Goal: Task Accomplishment & Management: Manage account settings

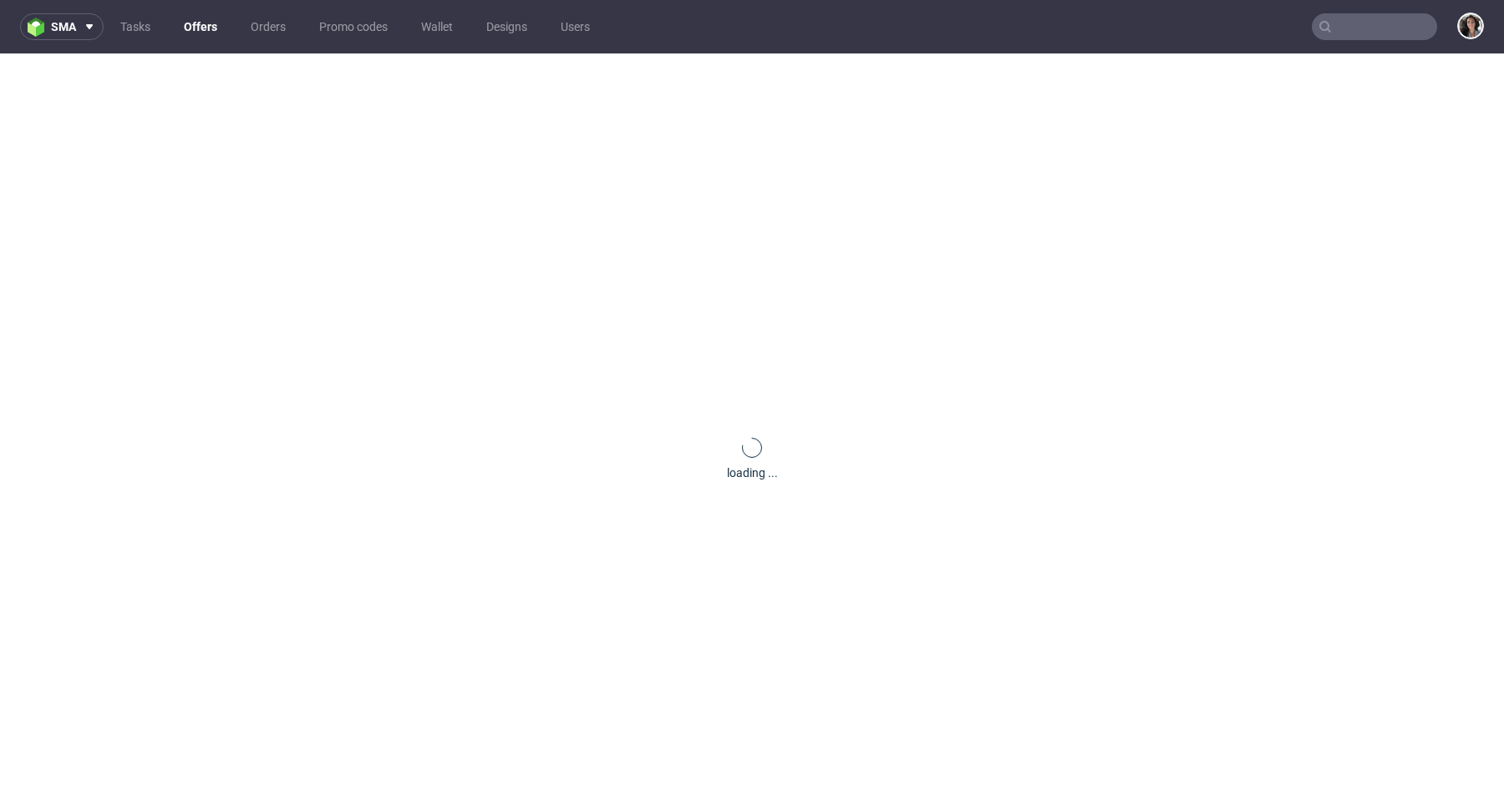
click at [1348, 32] on input "text" at bounding box center [1374, 27] width 125 height 27
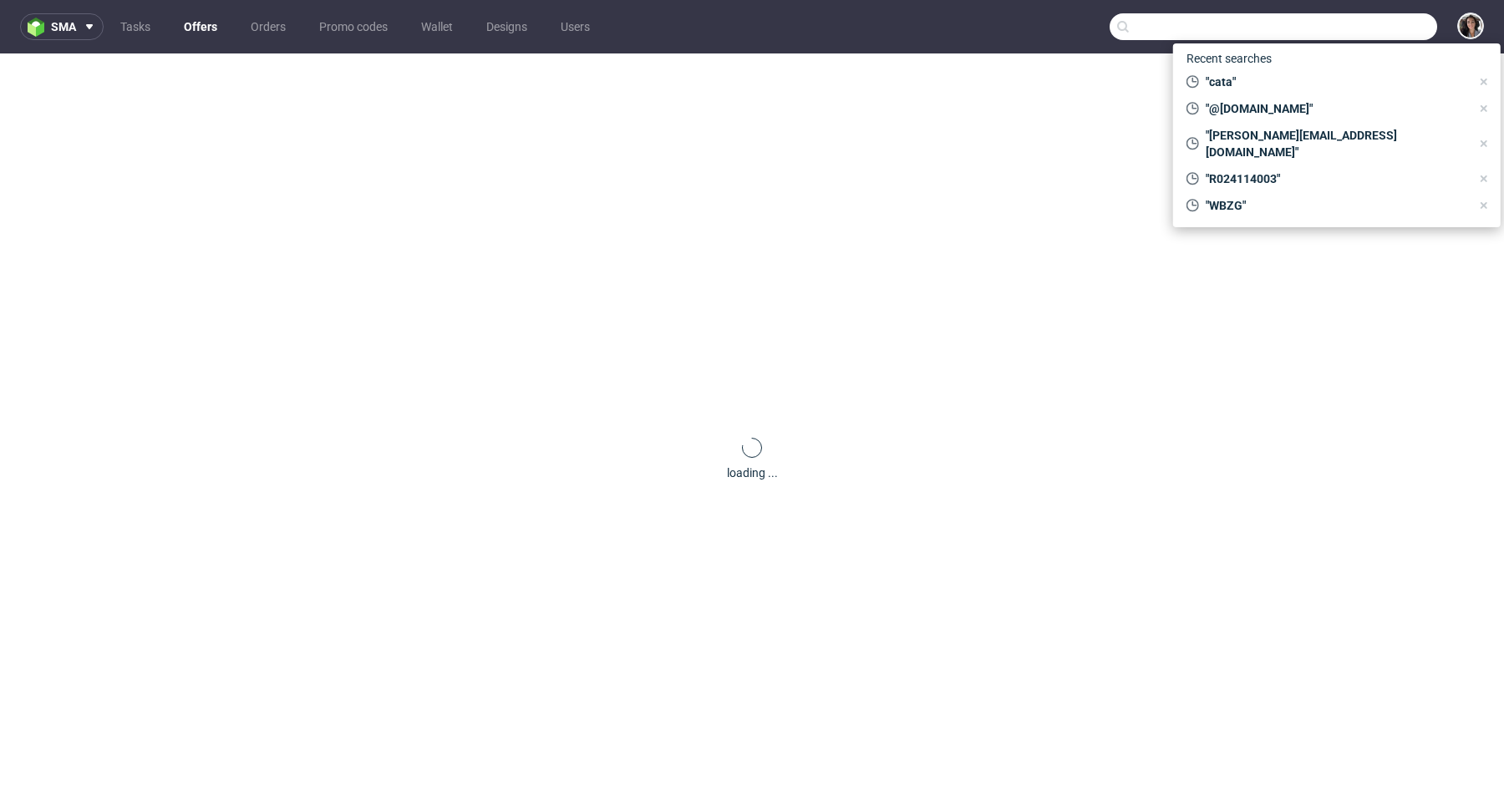
paste input "[PERSON_NAME][EMAIL_ADDRESS][DOMAIN_NAME]"
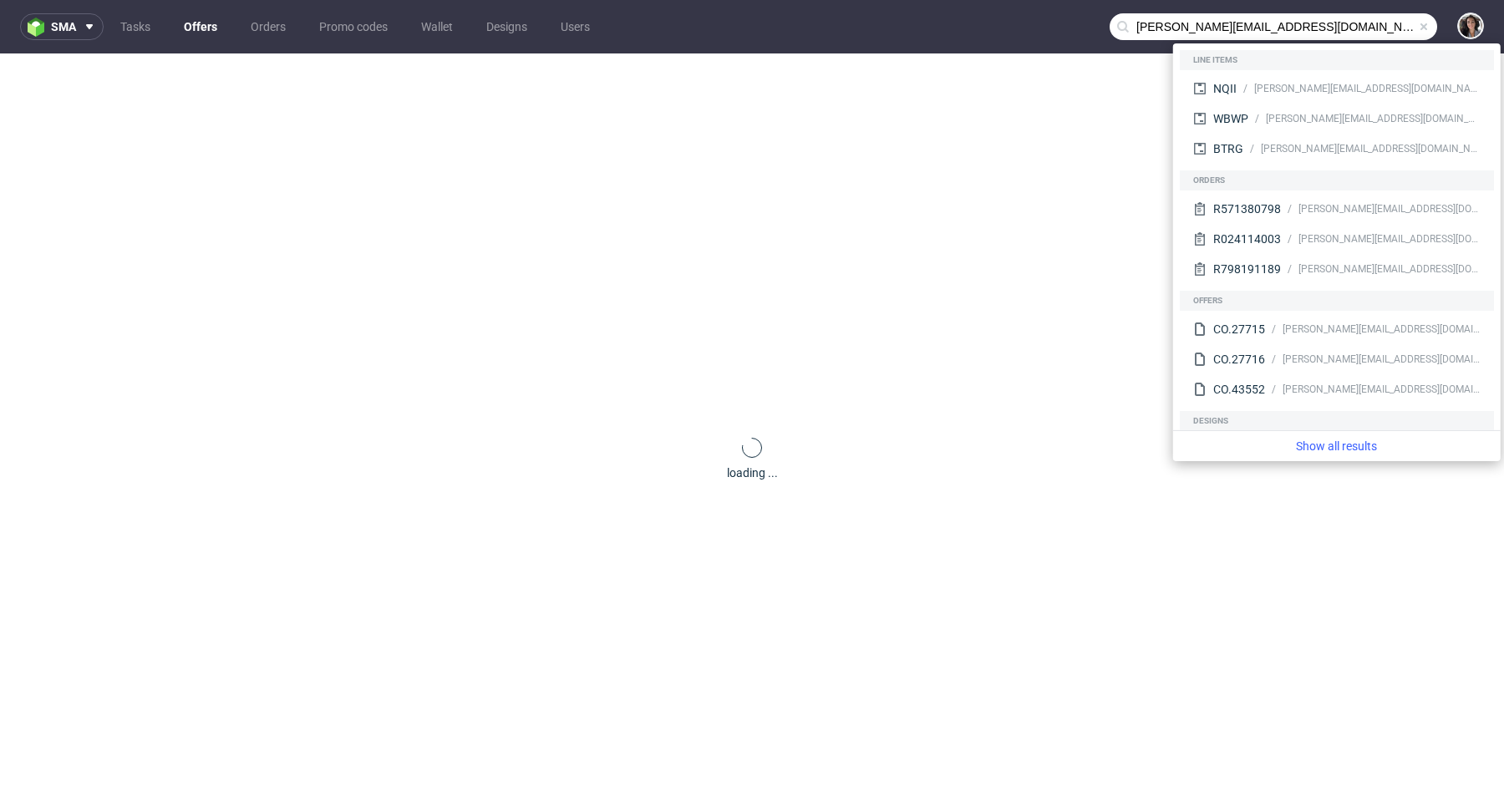
drag, startPoint x: 1139, startPoint y: 22, endPoint x: 1101, endPoint y: 22, distance: 38.0
click at [1109, 22] on div "[PERSON_NAME][EMAIL_ADDRESS][DOMAIN_NAME]" at bounding box center [1273, 27] width 328 height 27
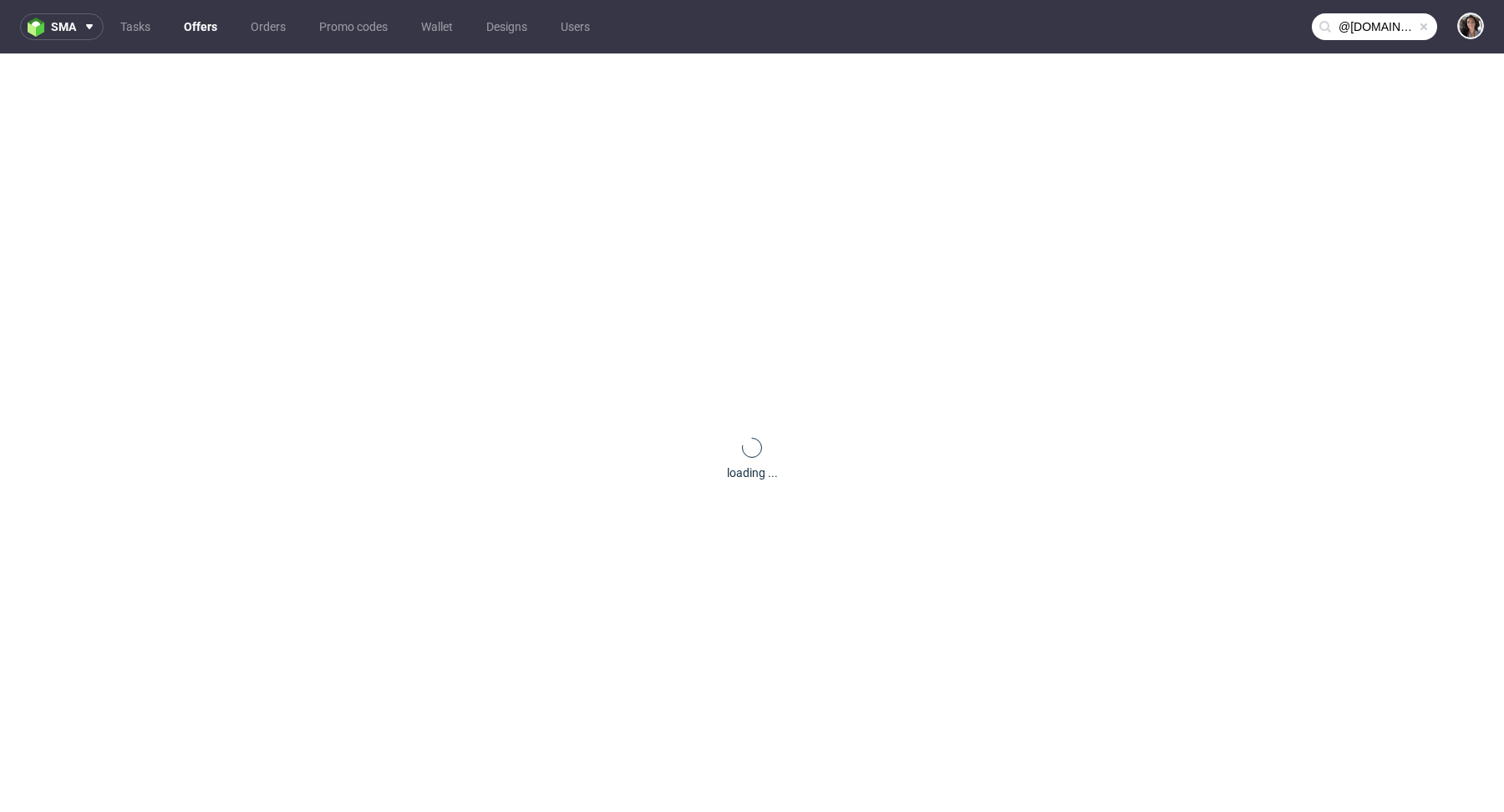
type input "@[DOMAIN_NAME]"
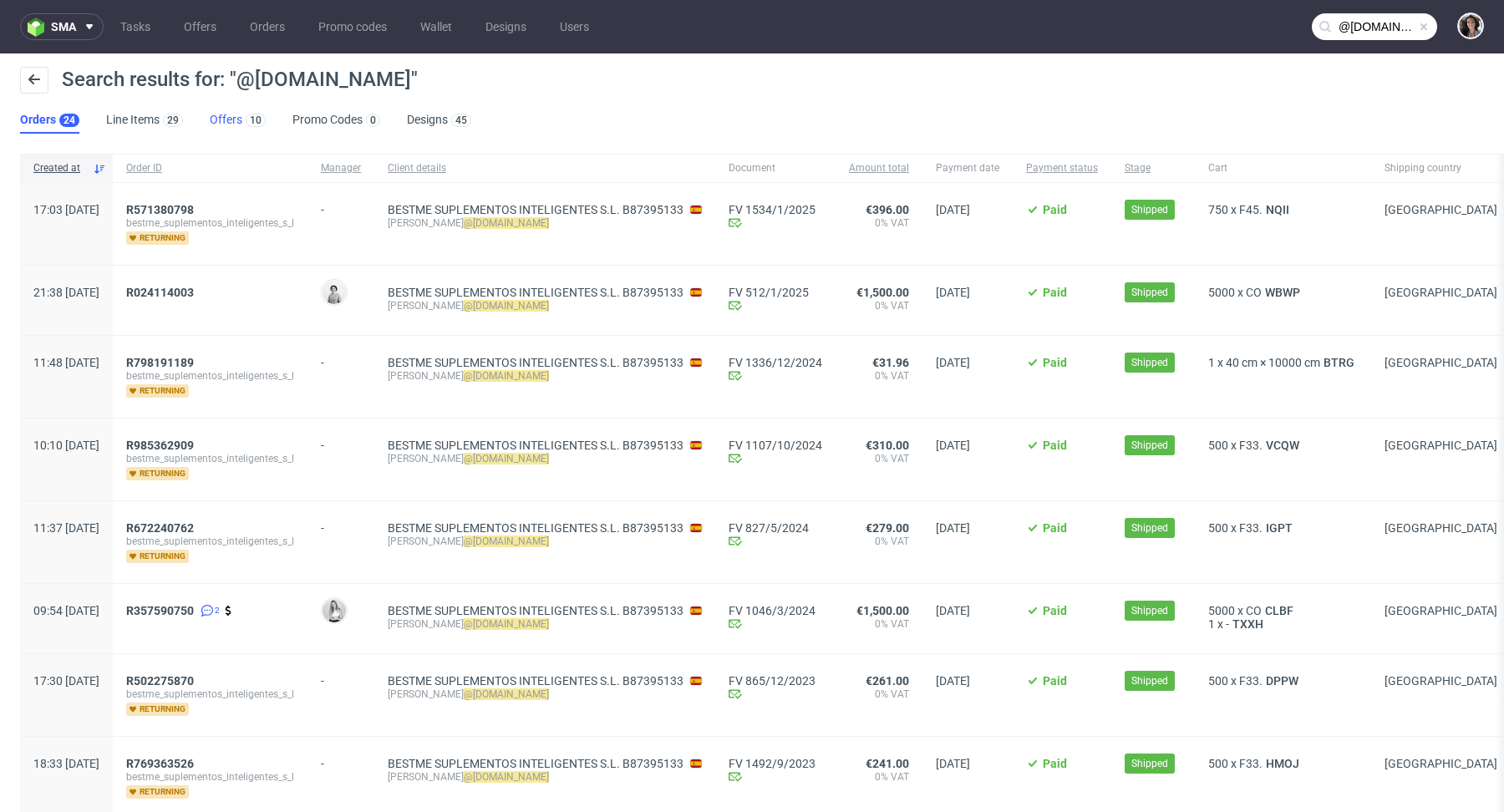
click at [221, 119] on link "Offers 10" at bounding box center [238, 121] width 56 height 27
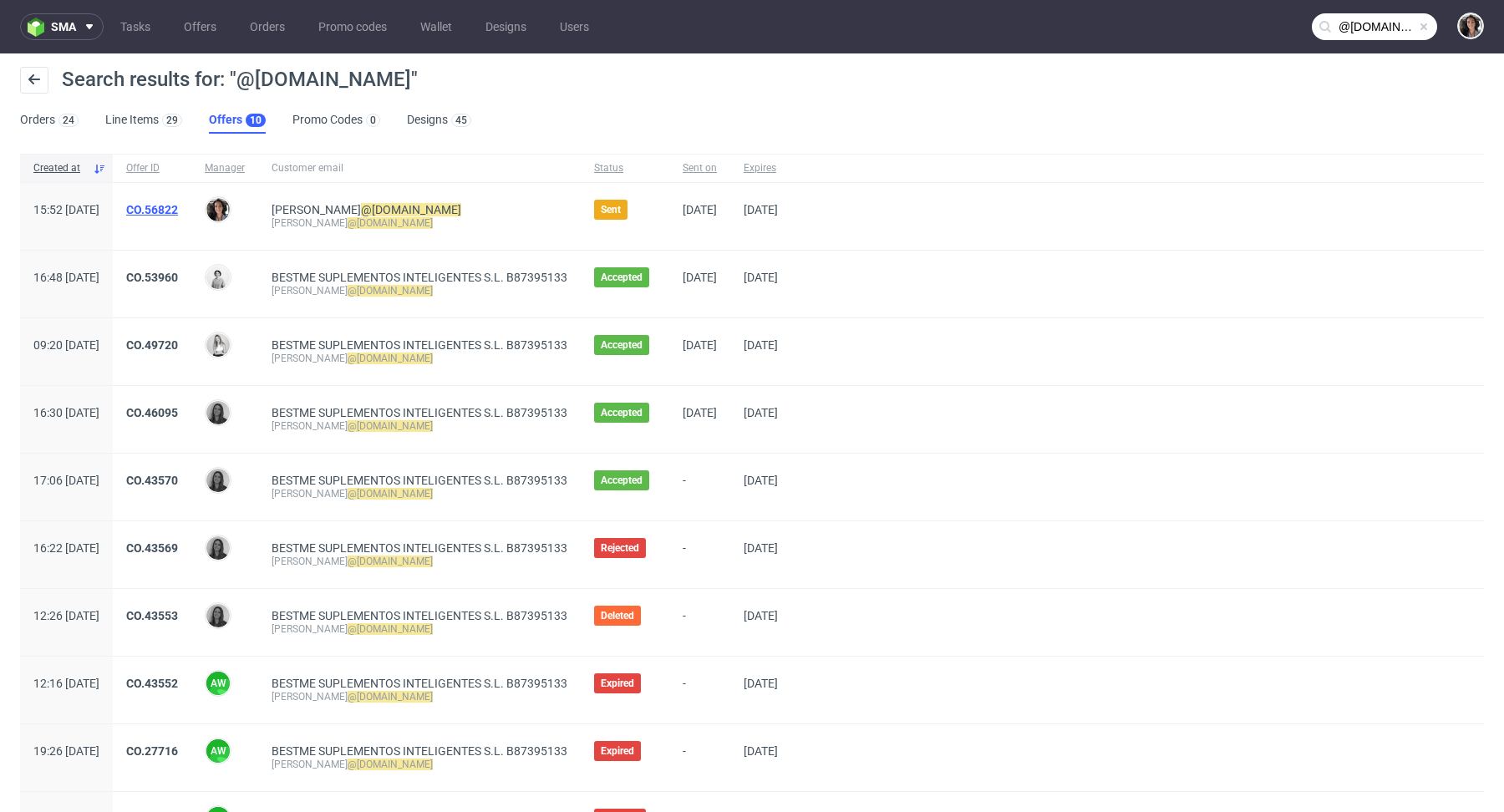
click at [178, 214] on link "CO.56822" at bounding box center [152, 210] width 52 height 13
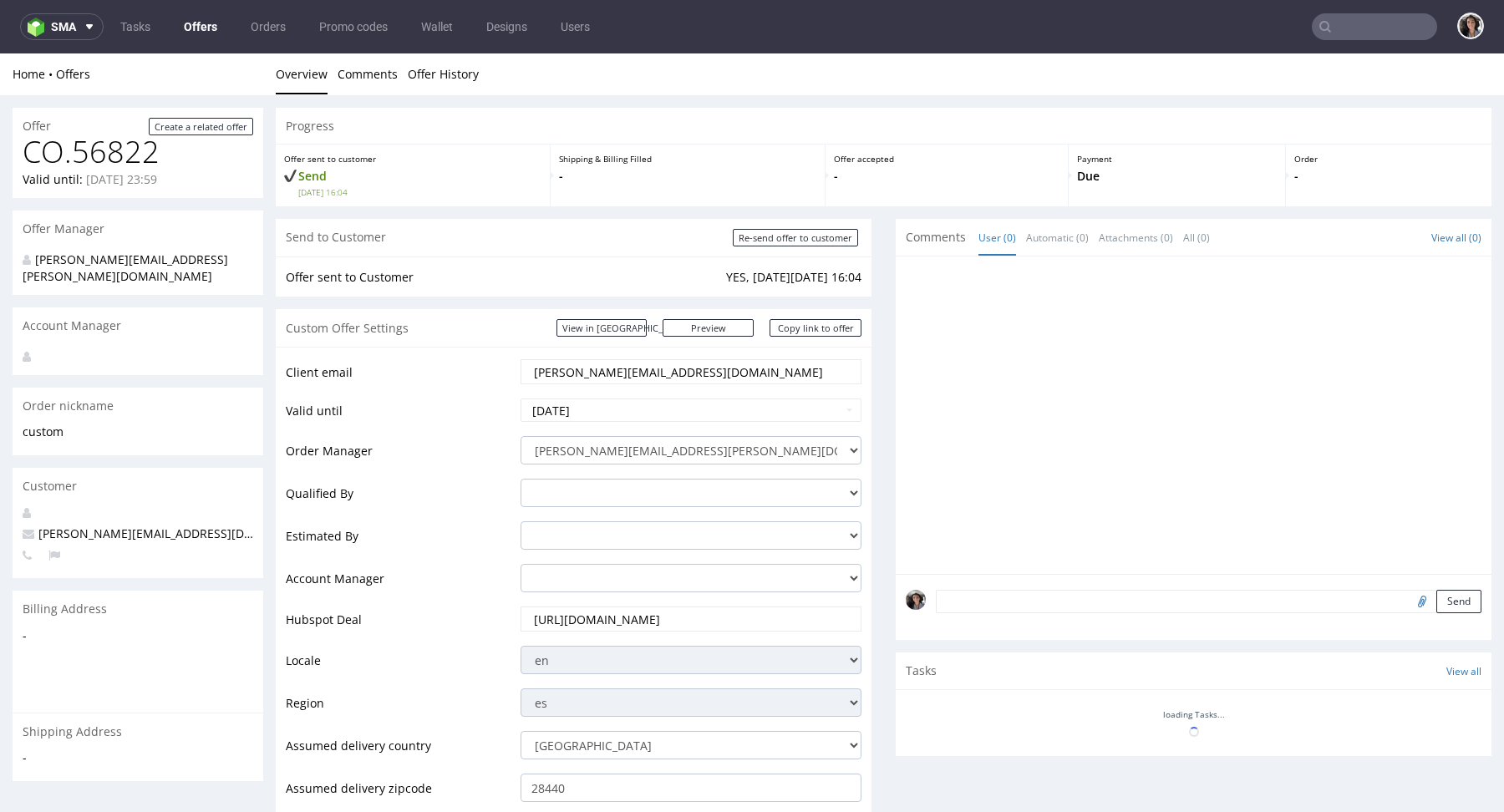
click at [619, 361] on input "jorge@bestmelab.com" at bounding box center [691, 372] width 317 height 23
paste input "[PERSON_NAME][EMAIL_ADDRESS][DOMAIN_NAME]"
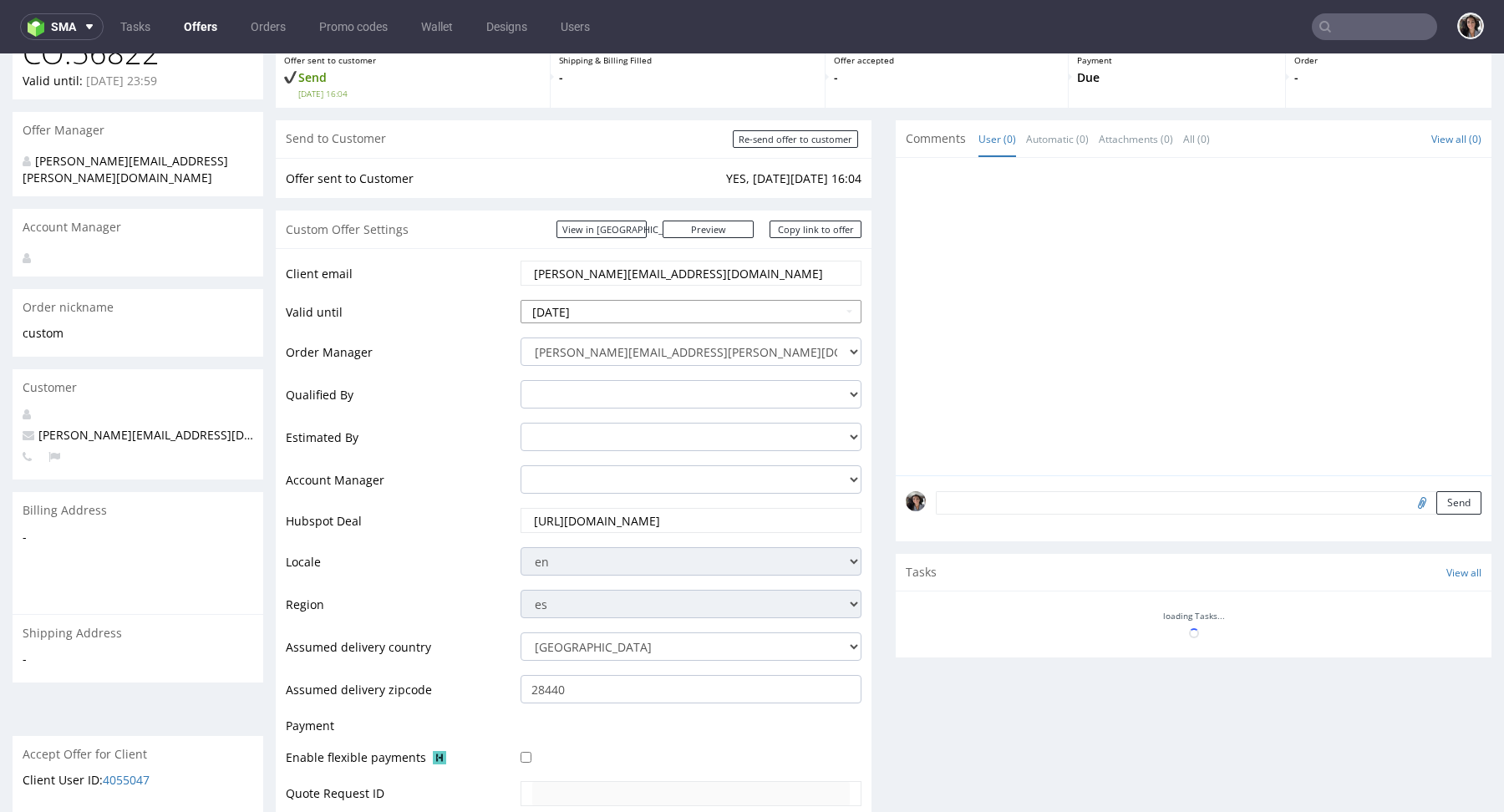
scroll to position [290, 0]
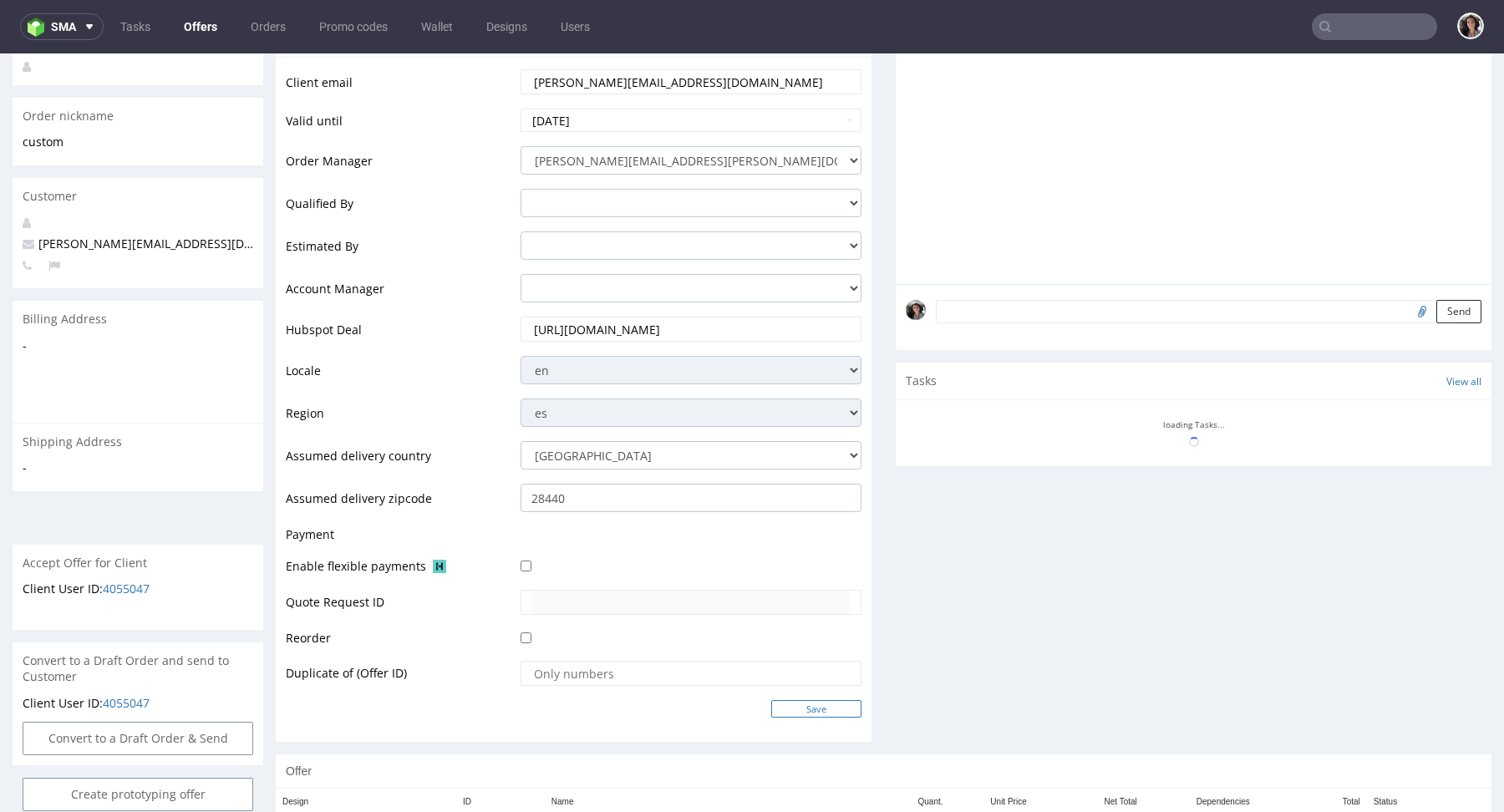
type input "[PERSON_NAME][EMAIL_ADDRESS][DOMAIN_NAME]"
click at [816, 700] on input "Save" at bounding box center [816, 709] width 90 height 17
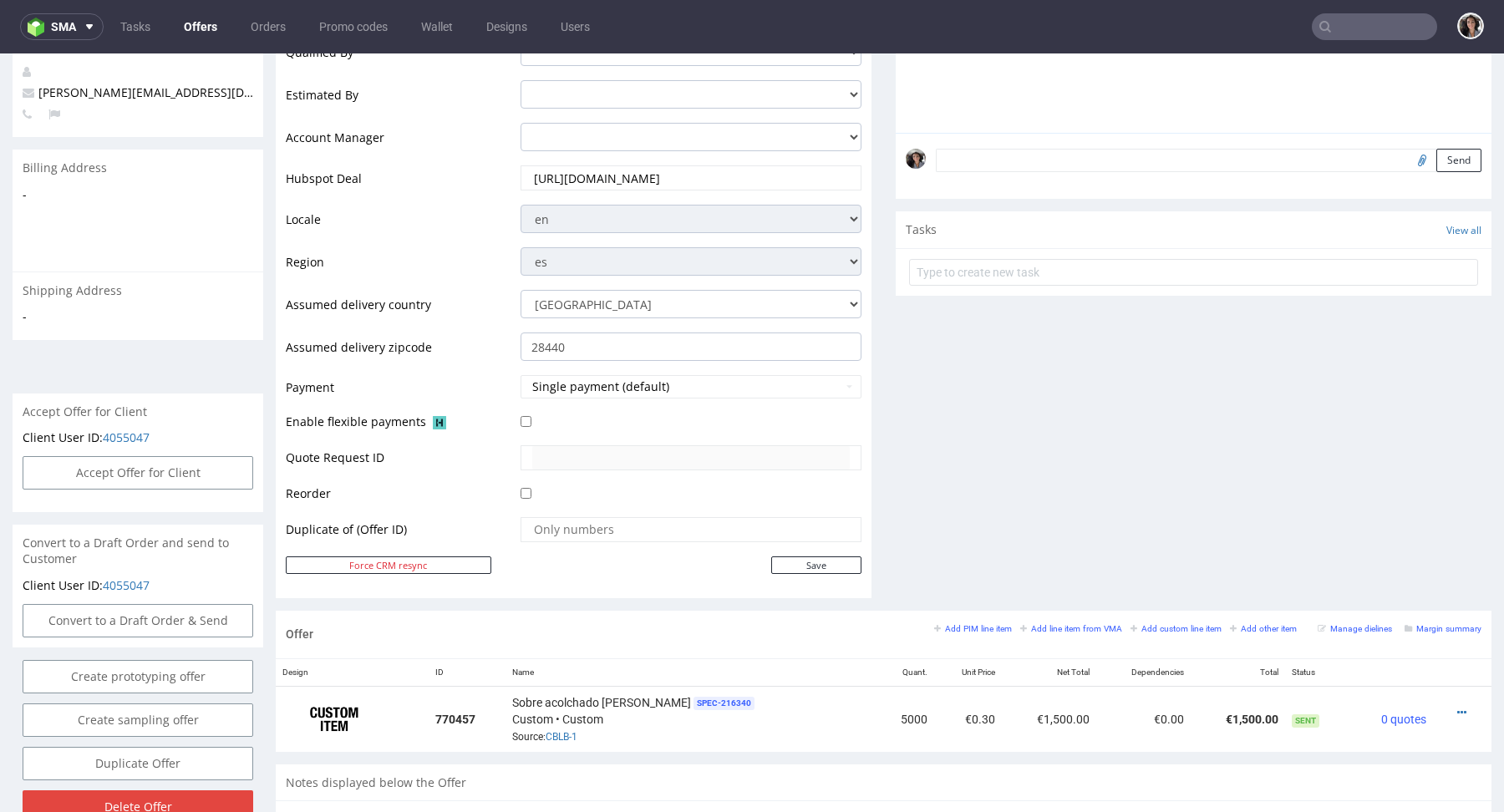
scroll to position [829, 0]
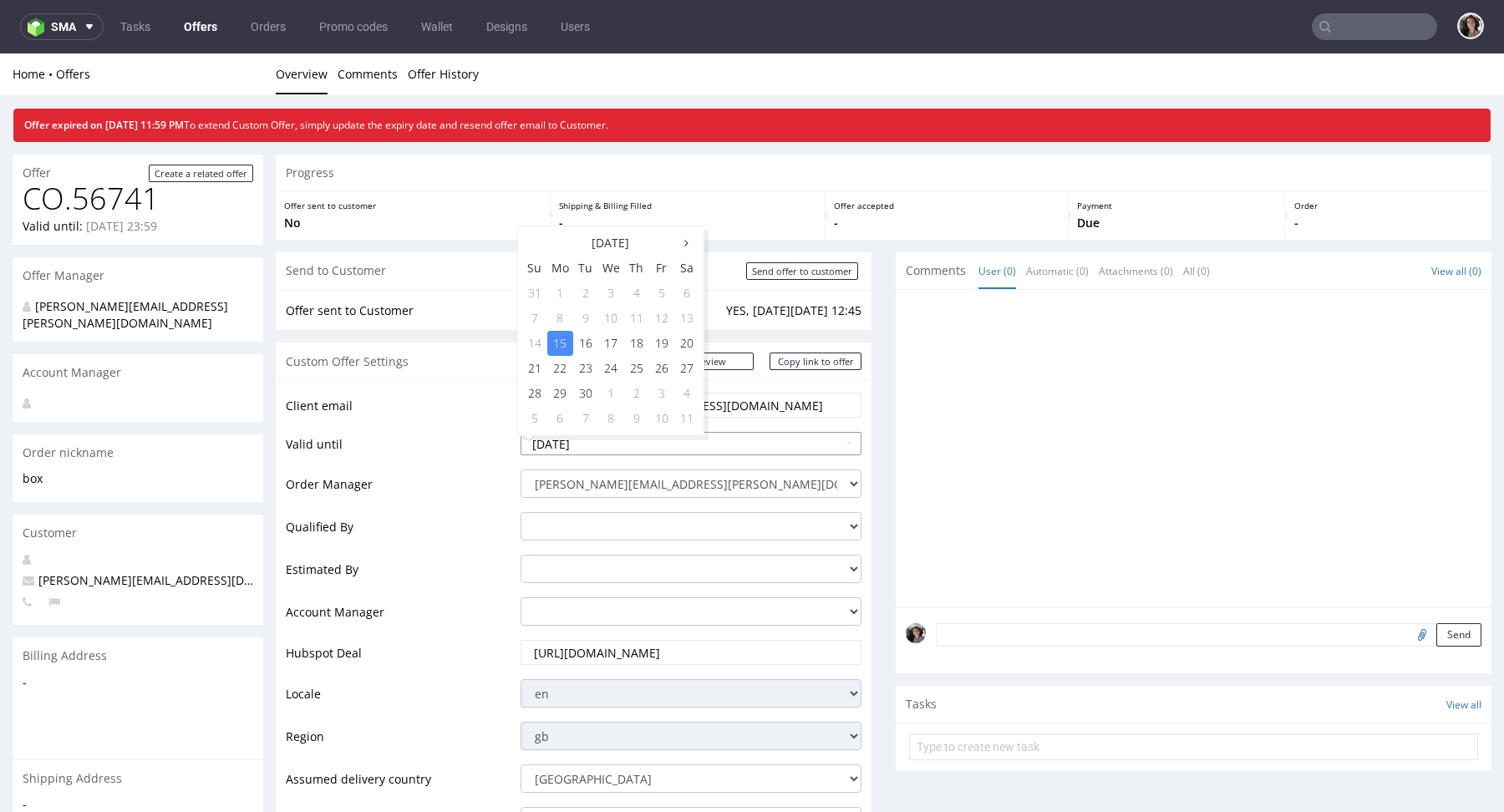
click at [606, 443] on input "2025-09-15" at bounding box center [691, 443] width 341 height 23
click at [611, 337] on td "17" at bounding box center [611, 343] width 26 height 25
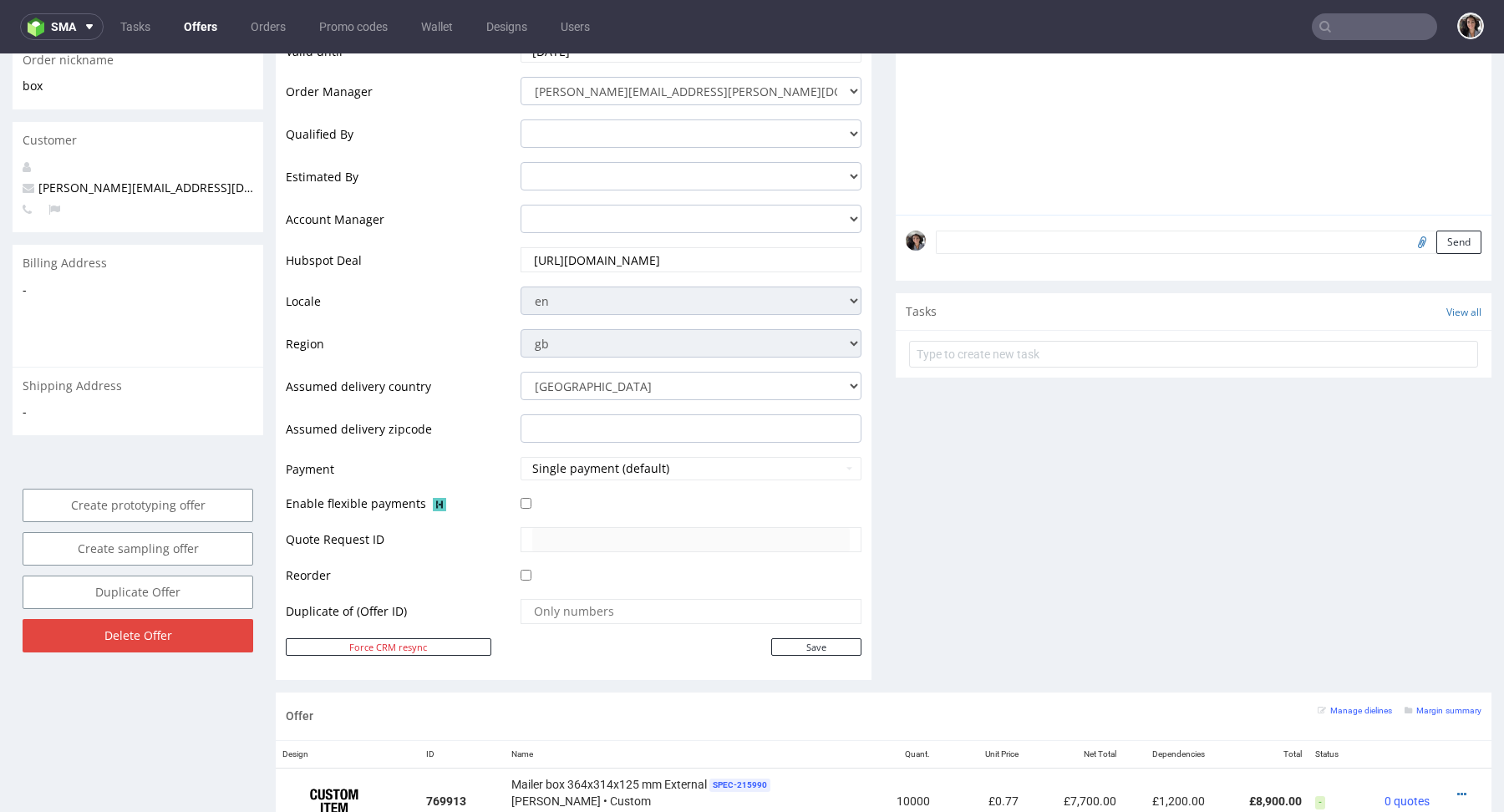
scroll to position [226, 0]
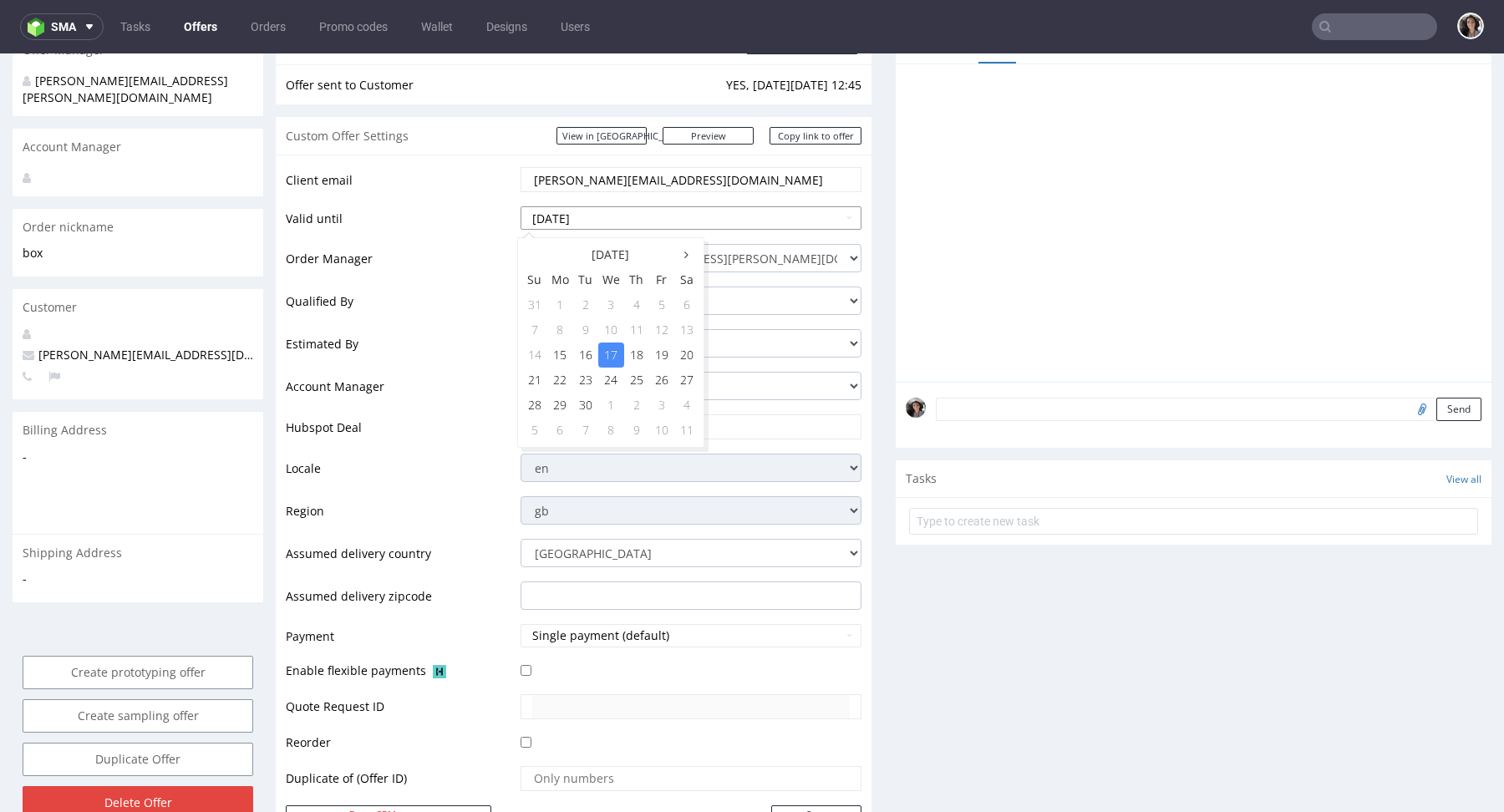
click at [627, 215] on input "2025-09-17" at bounding box center [691, 217] width 341 height 23
click at [664, 359] on td "19" at bounding box center [662, 355] width 25 height 25
type input "2025-09-19"
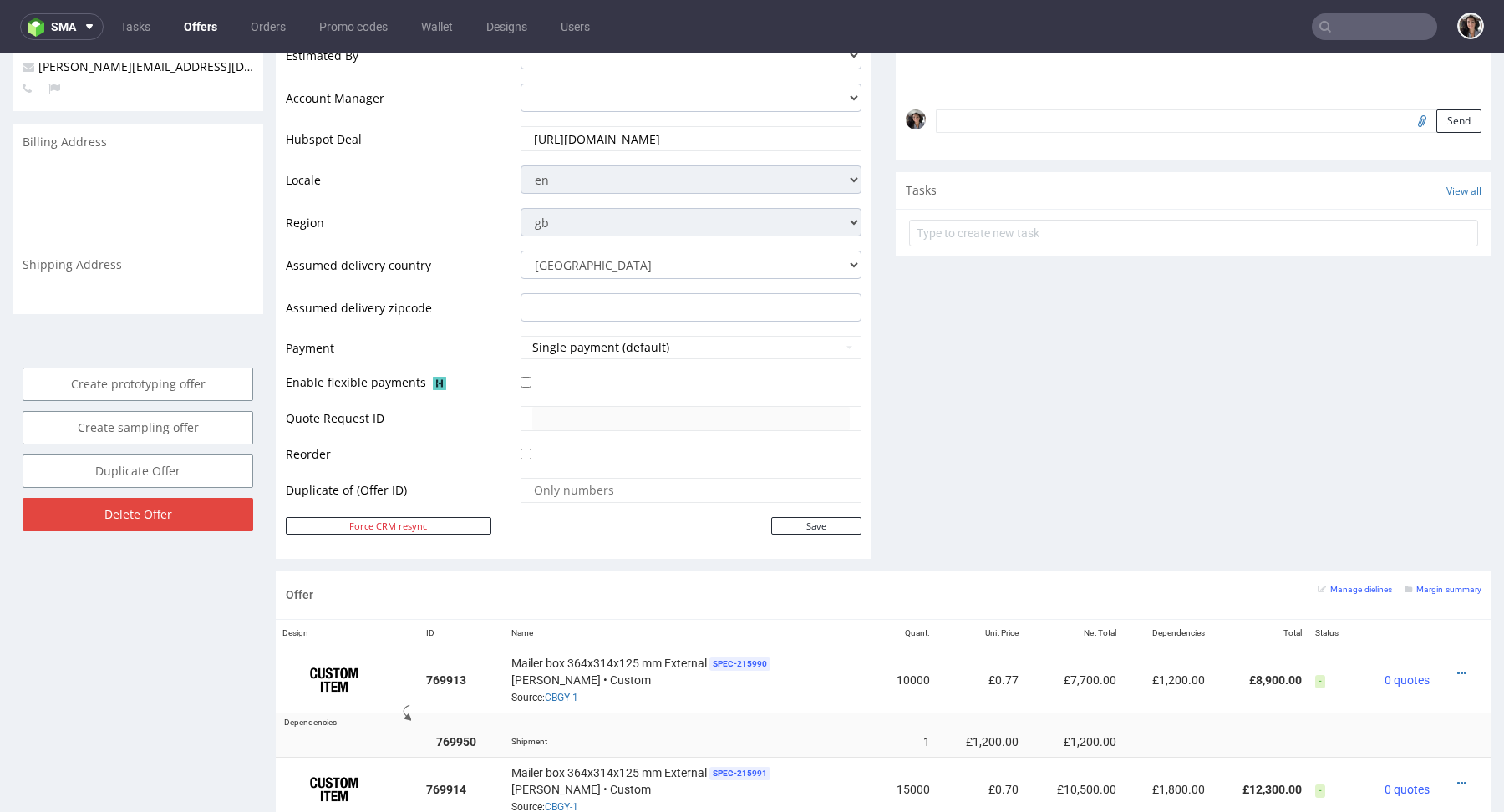
scroll to position [914, 0]
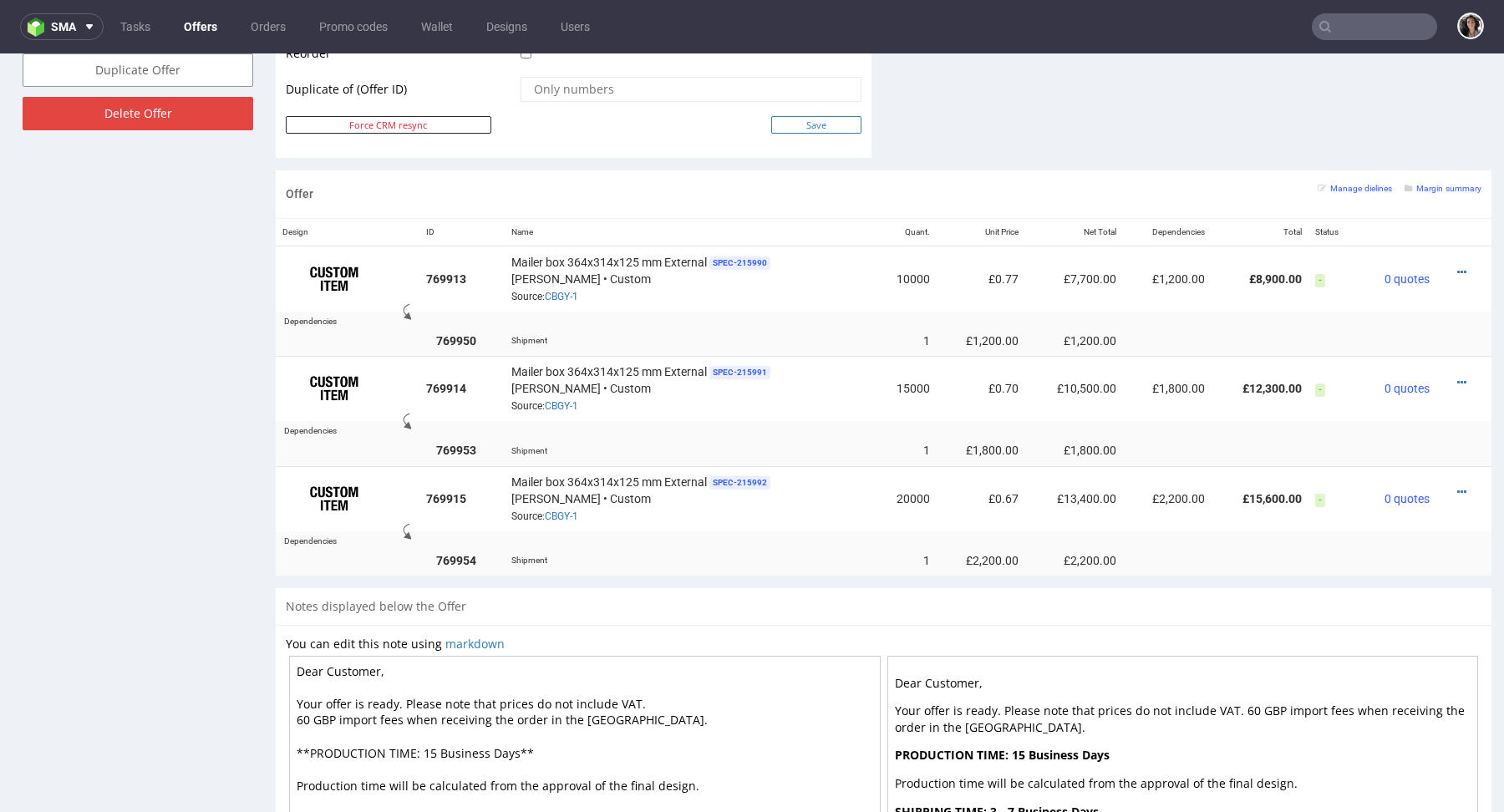
click at [822, 120] on input "Save" at bounding box center [816, 124] width 90 height 17
type input "In progress..."
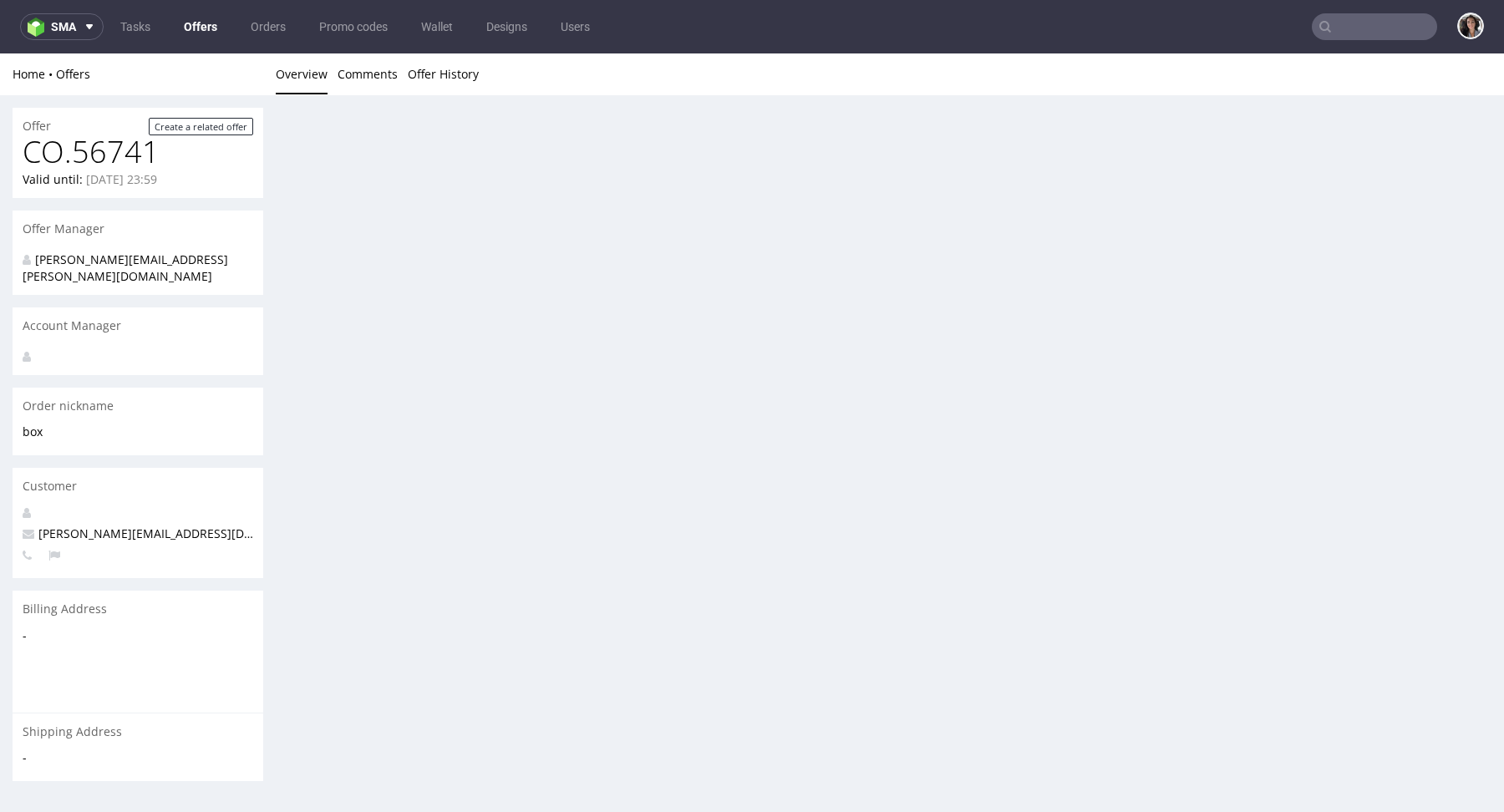
scroll to position [0, 0]
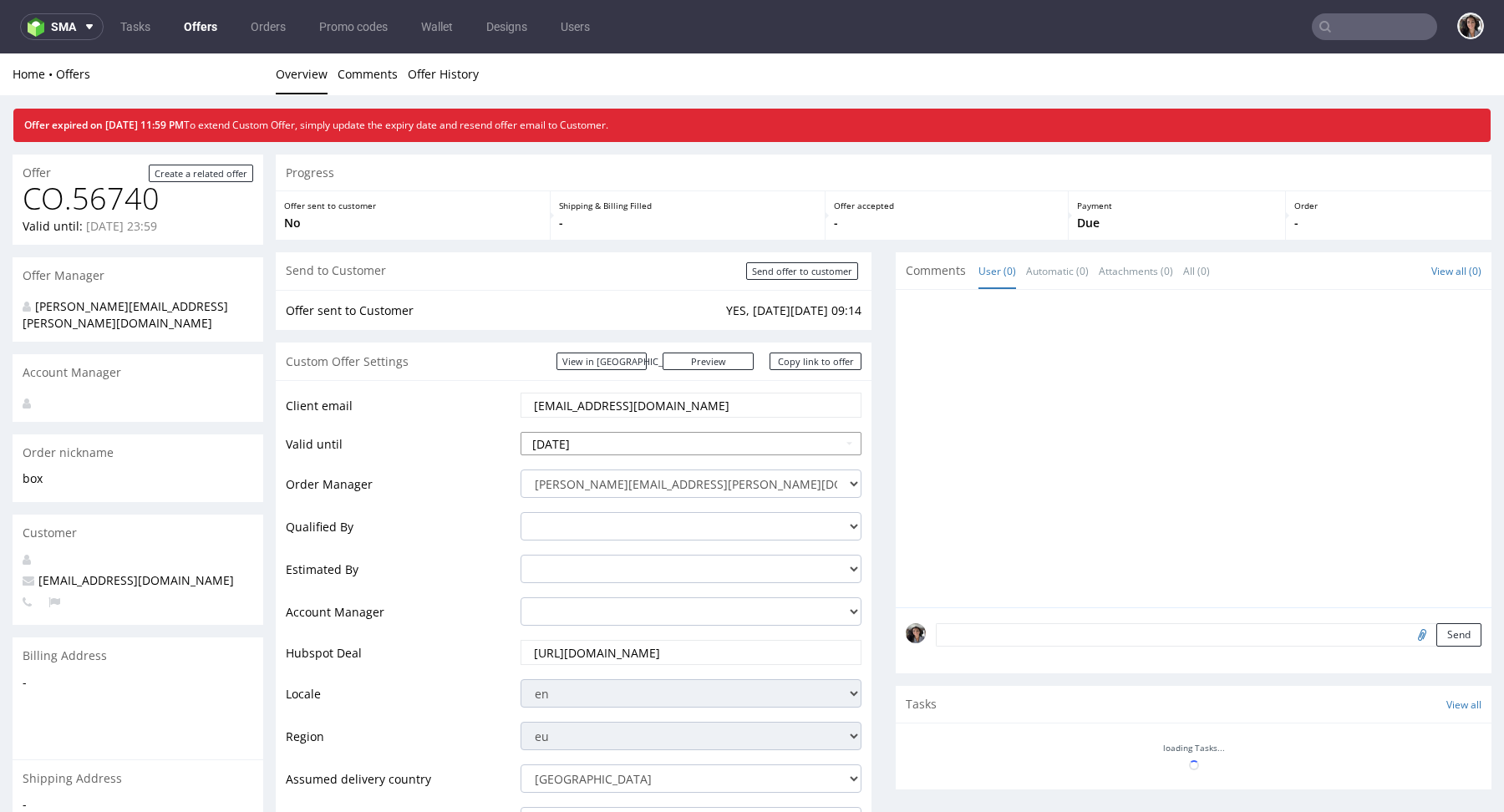
click at [651, 448] on input "2025-09-12" at bounding box center [691, 443] width 341 height 23
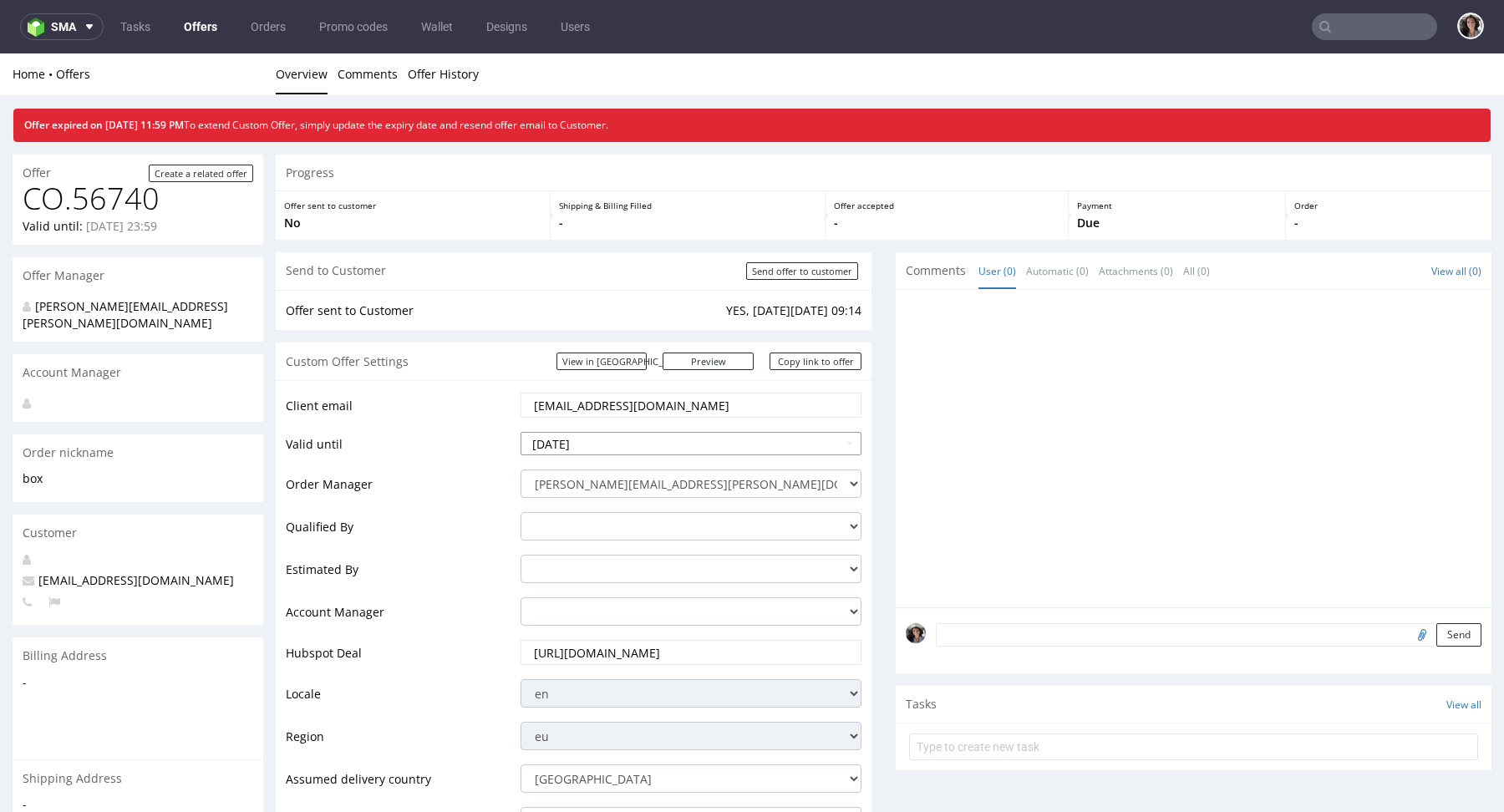
click at [652, 443] on input "2025-09-12" at bounding box center [691, 443] width 341 height 23
click at [841, 440] on input "2025-09-12" at bounding box center [691, 443] width 341 height 23
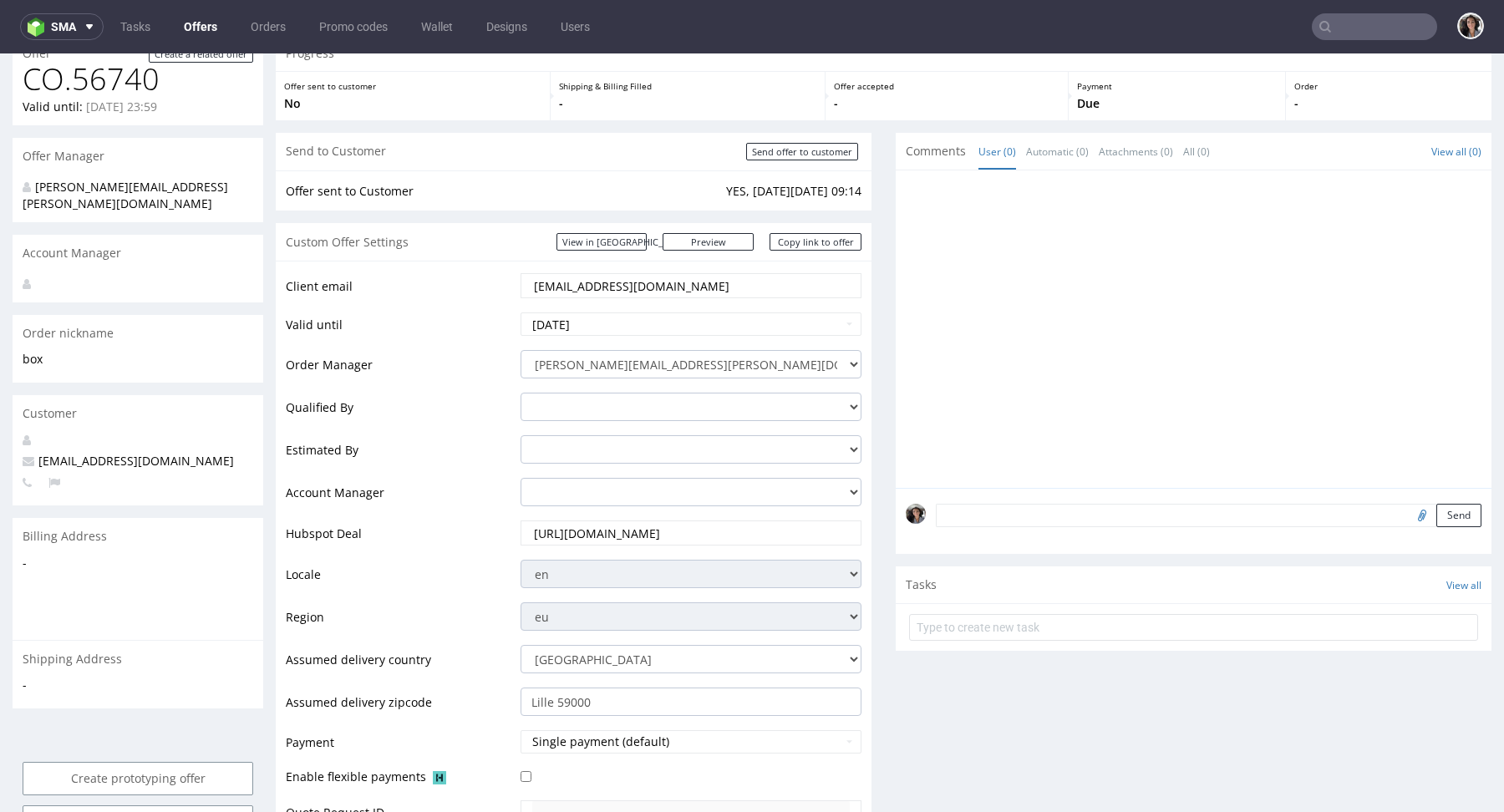
scroll to position [724, 0]
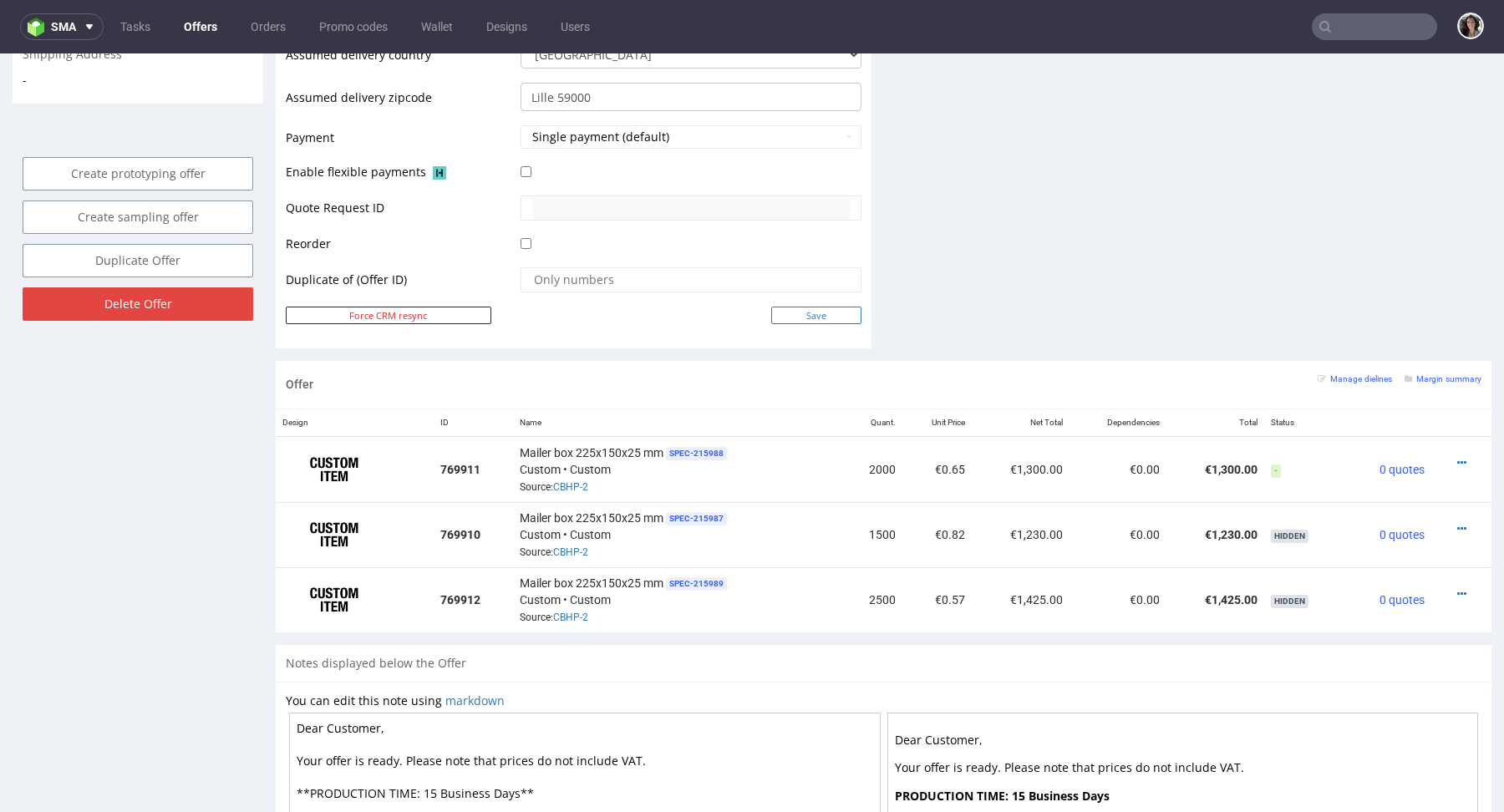
type input "2025-09-17"
click at [807, 308] on input "Save" at bounding box center [816, 315] width 90 height 17
type input "In progress..."
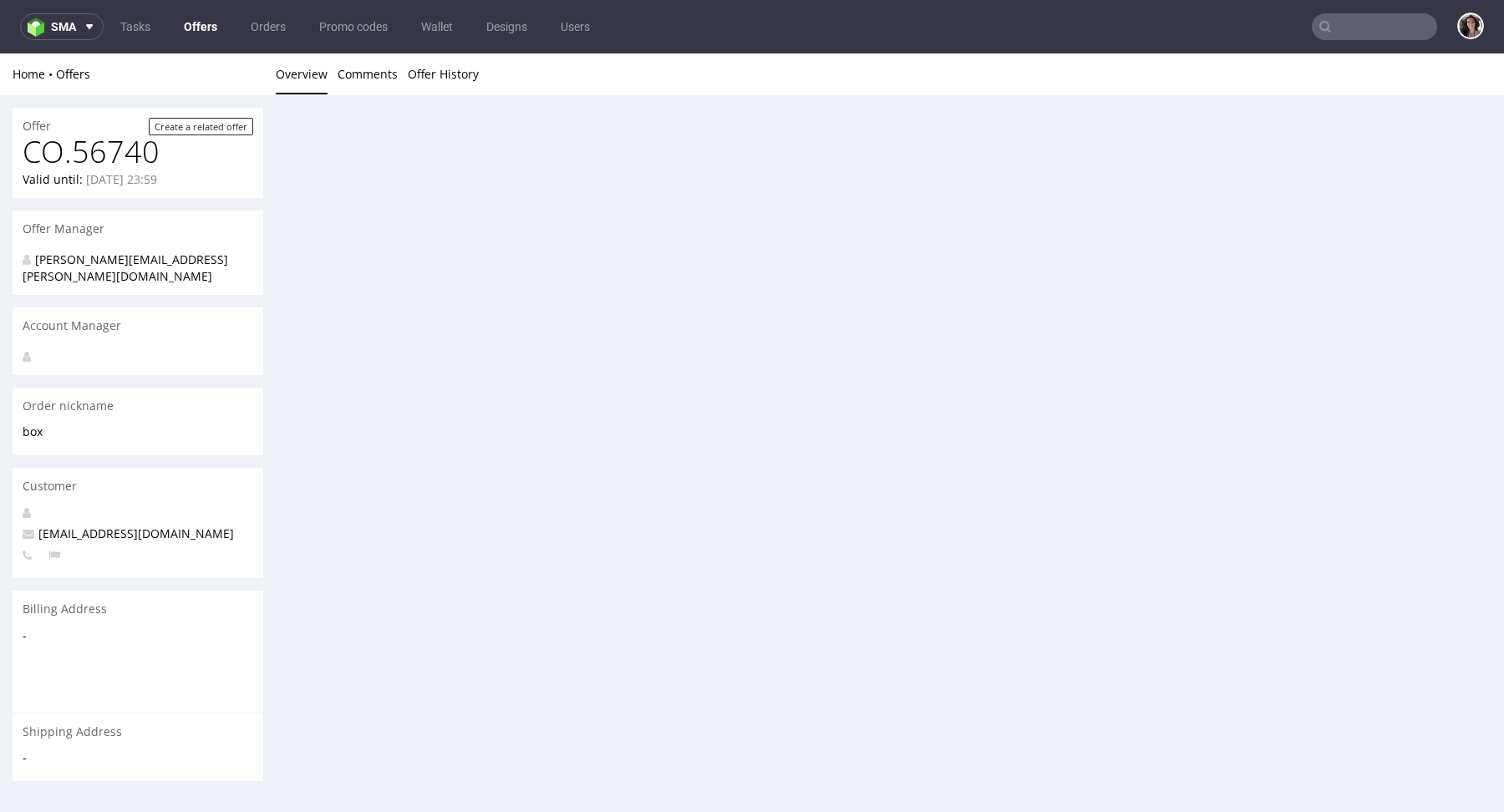
scroll to position [0, 0]
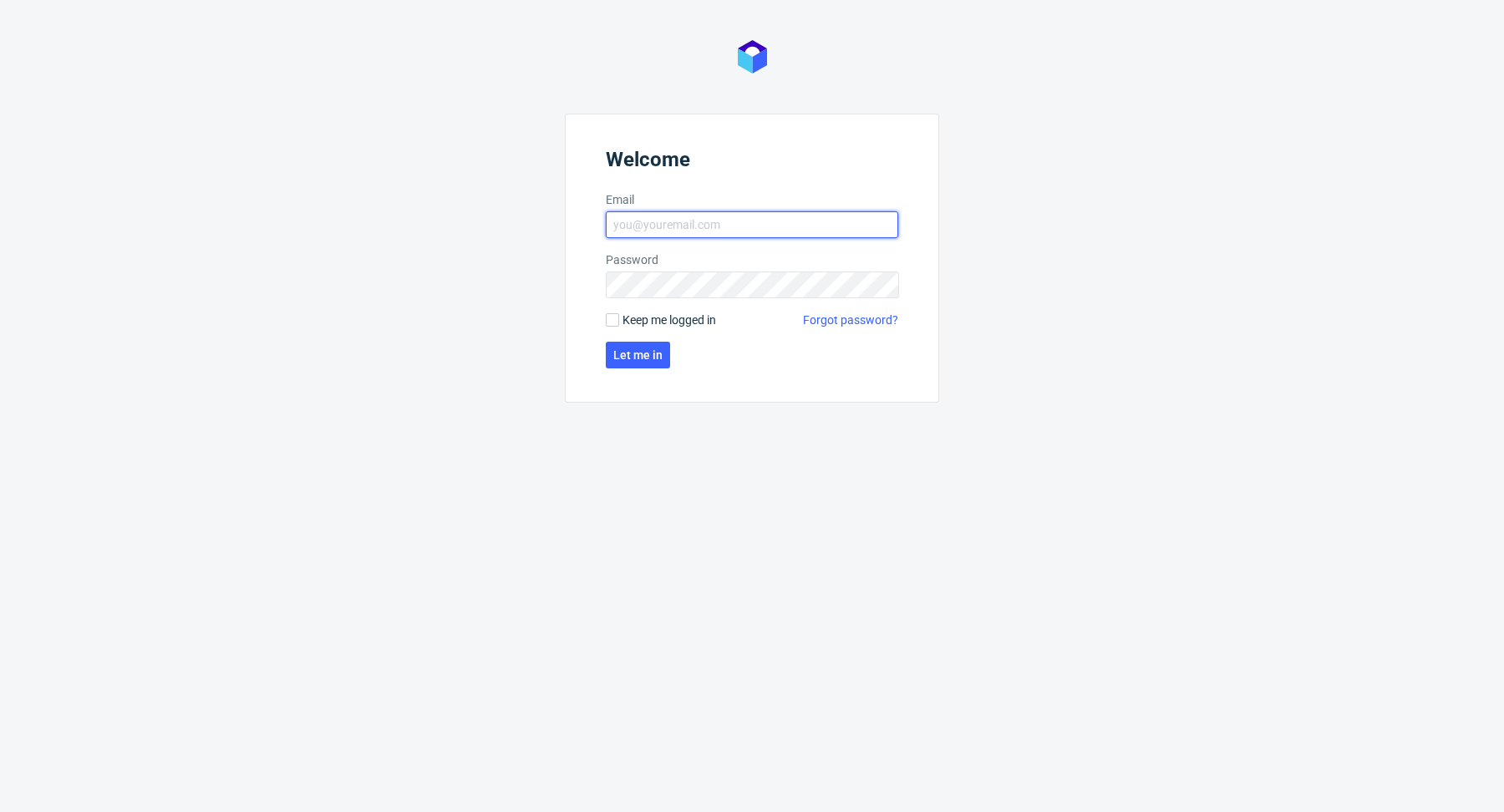
type input "[PERSON_NAME][EMAIL_ADDRESS][PERSON_NAME][DOMAIN_NAME]"
click at [647, 335] on form "Welcome Email [PERSON_NAME][EMAIL_ADDRESS][PERSON_NAME][DOMAIN_NAME] Password K…" at bounding box center [752, 259] width 375 height 289
click at [647, 345] on button "Let me in" at bounding box center [637, 355] width 64 height 27
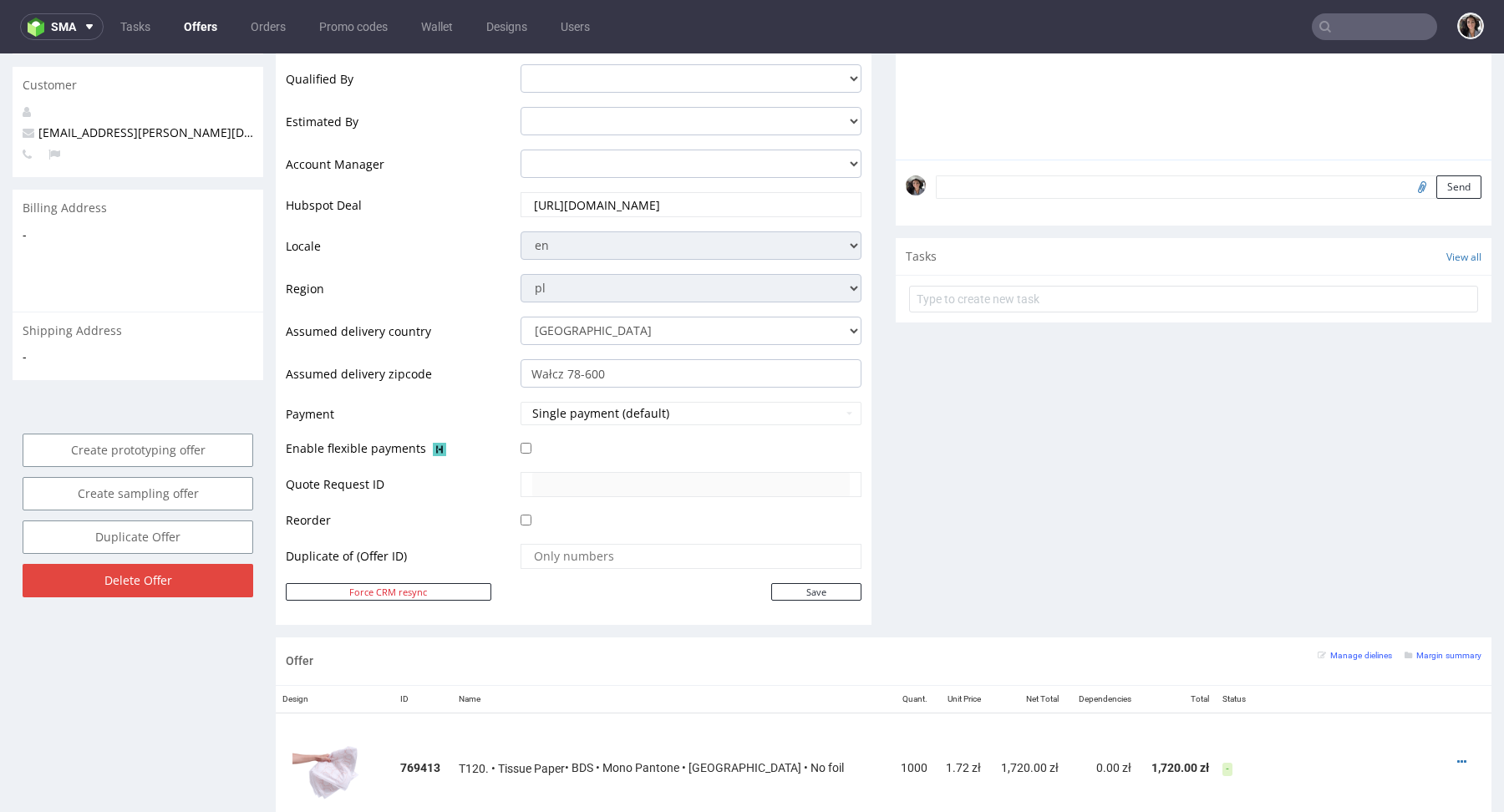
scroll to position [873, 0]
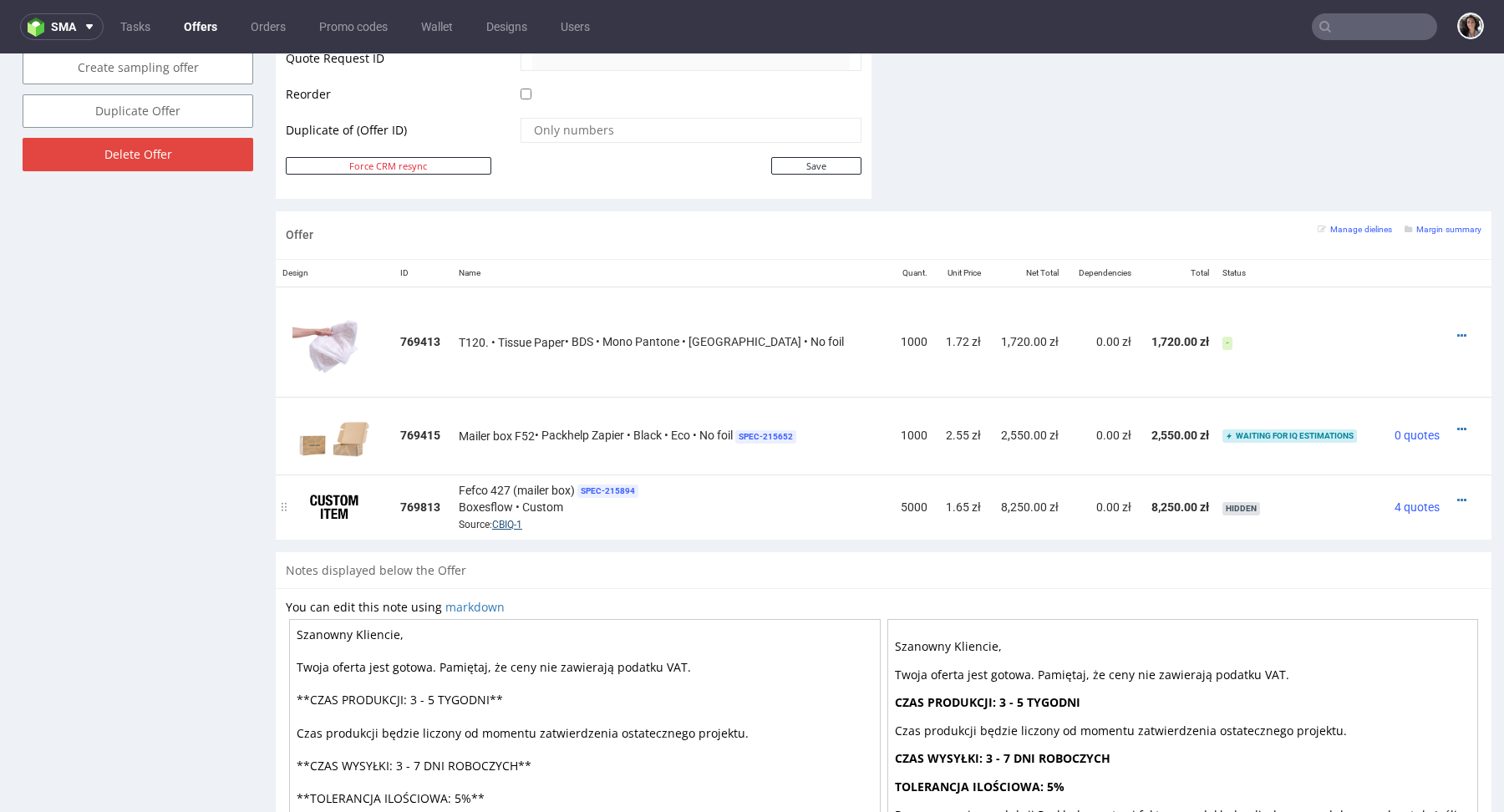
click at [516, 519] on link "CBIQ-1" at bounding box center [507, 525] width 30 height 11
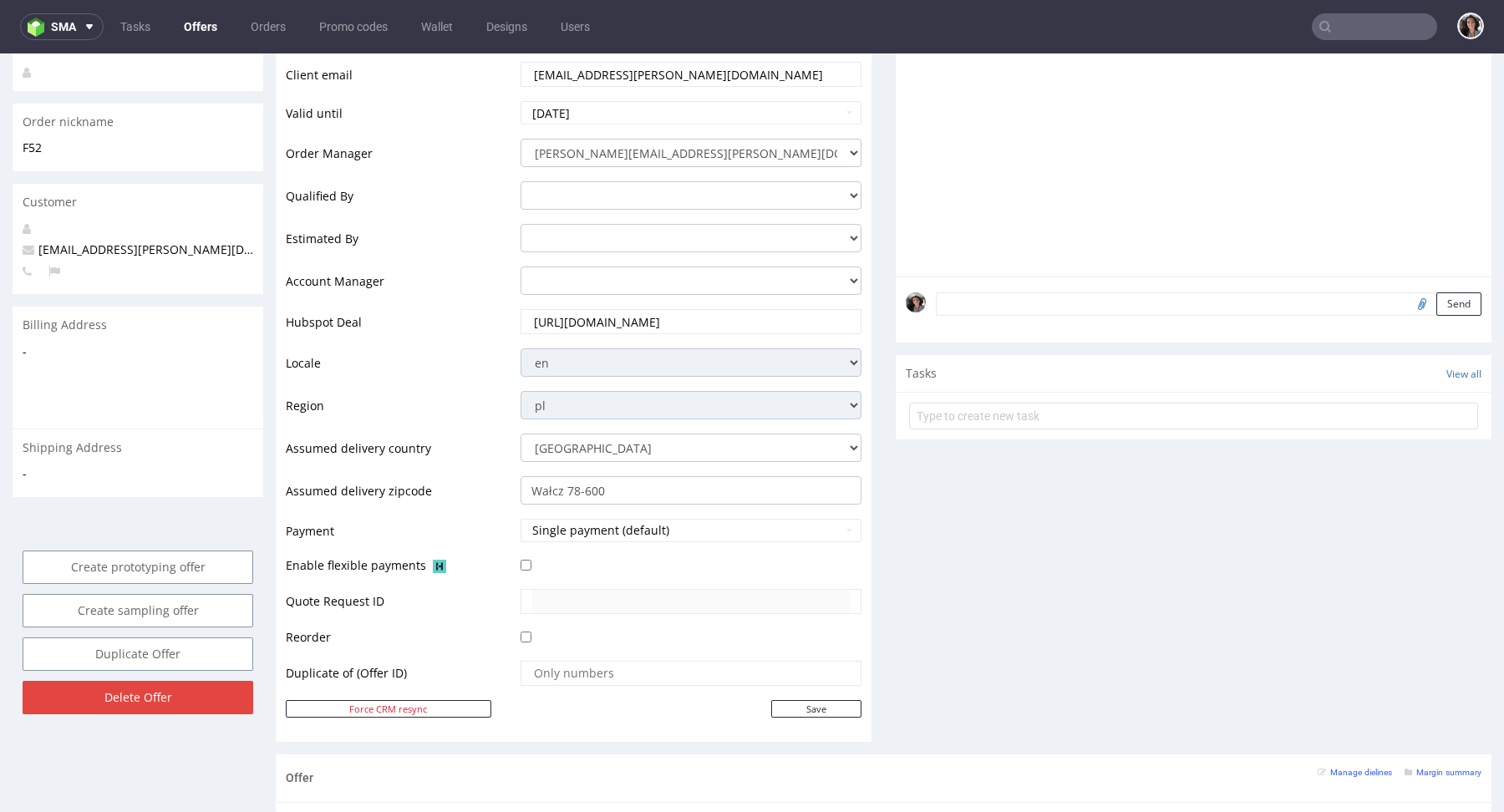
scroll to position [0, 0]
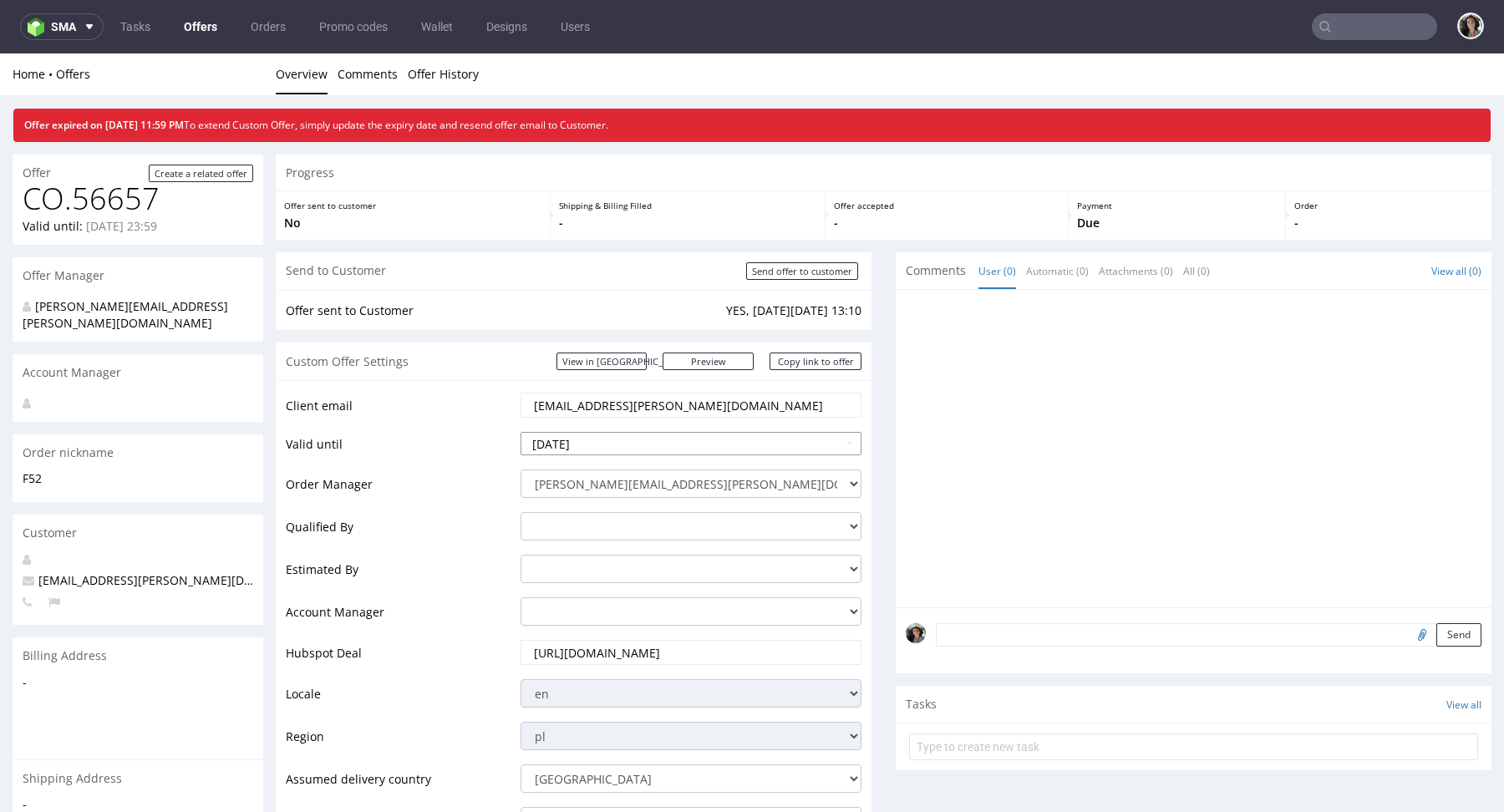
click at [592, 435] on input "[DATE]" at bounding box center [691, 443] width 341 height 23
click at [622, 344] on td "17" at bounding box center [611, 343] width 26 height 25
type input "[DATE]"
click at [738, 440] on input "[DATE]" at bounding box center [691, 443] width 341 height 23
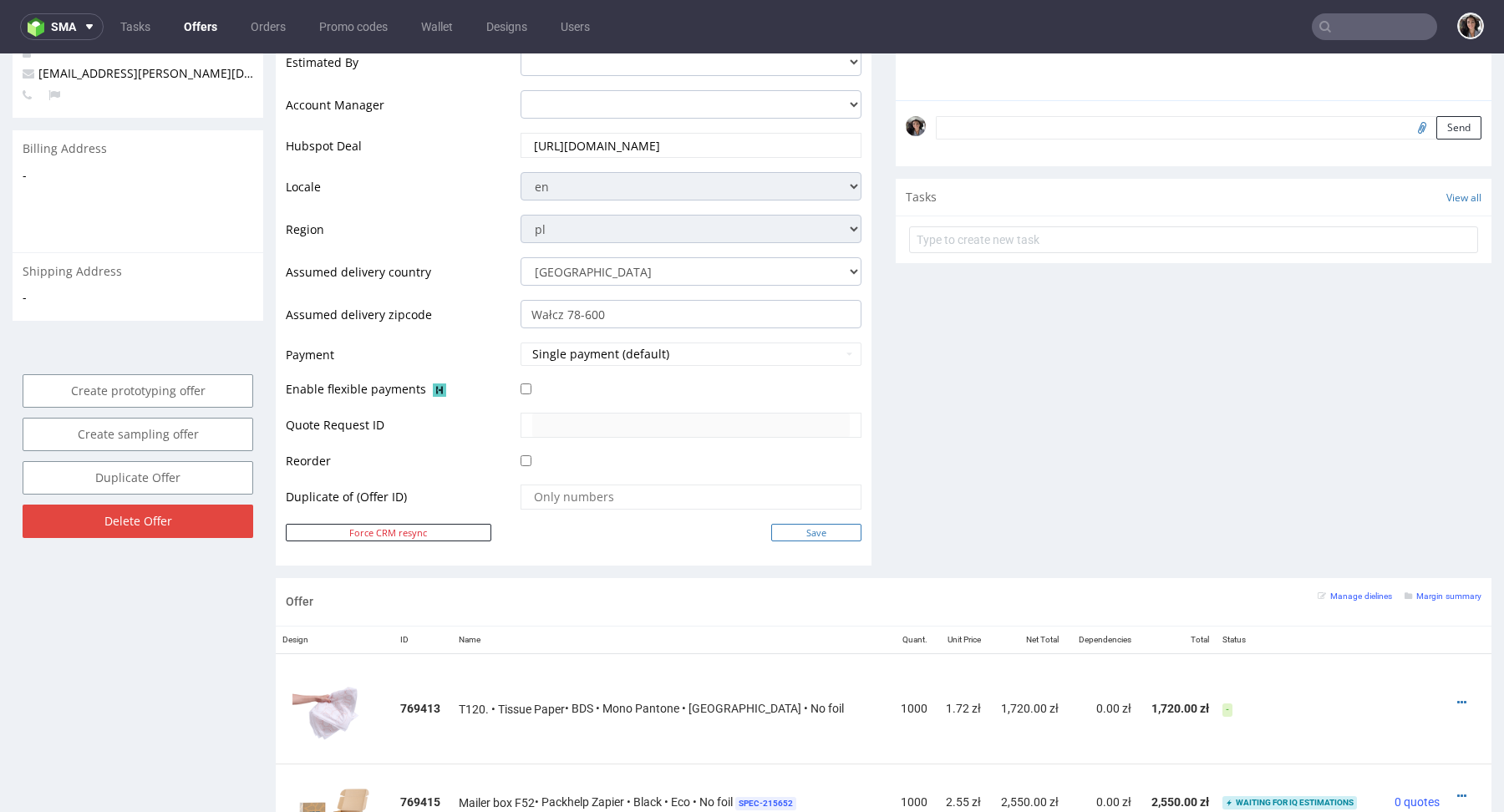
click at [814, 530] on input "Save" at bounding box center [816, 532] width 90 height 17
type input "In progress..."
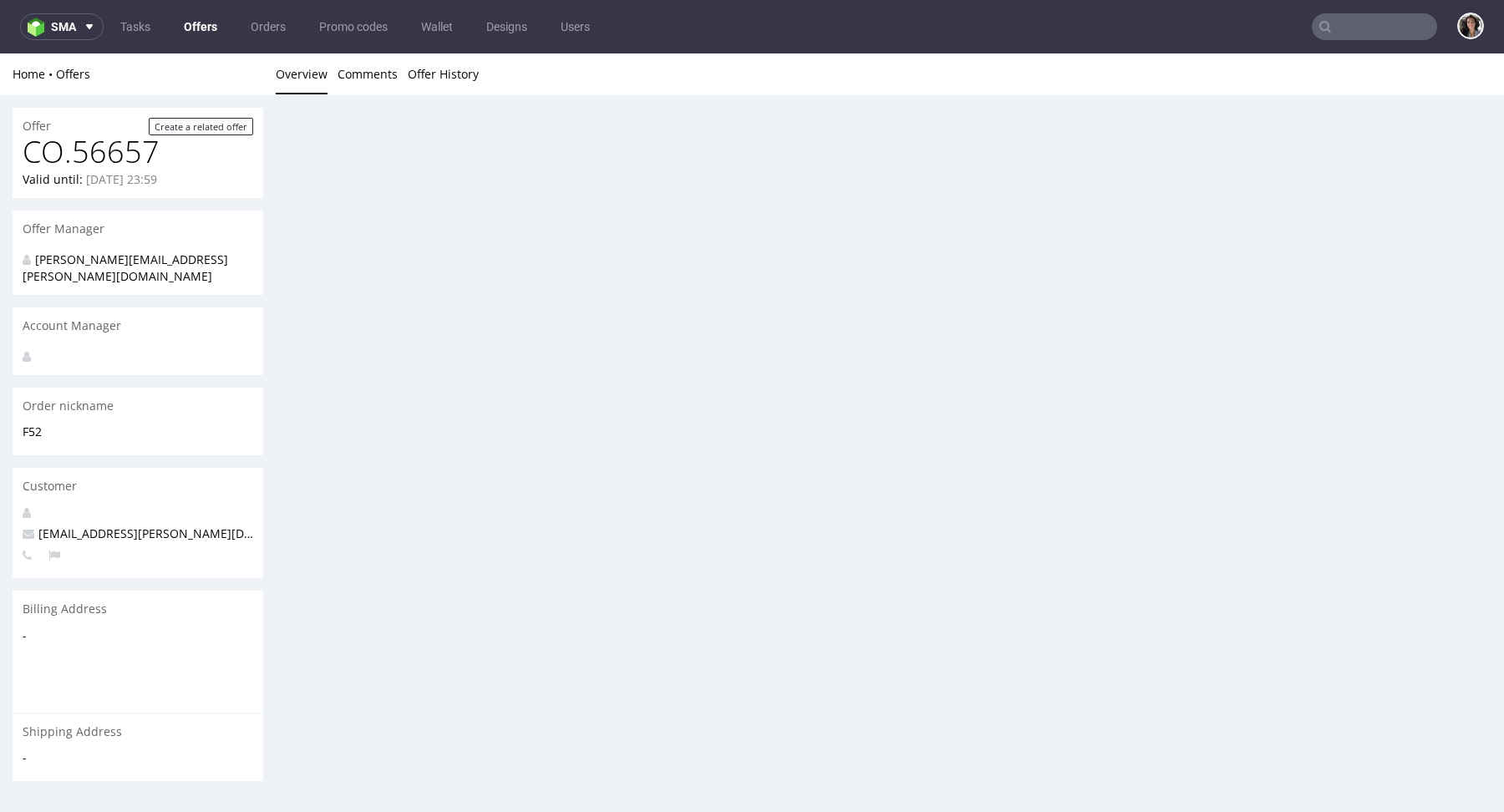
scroll to position [0, 0]
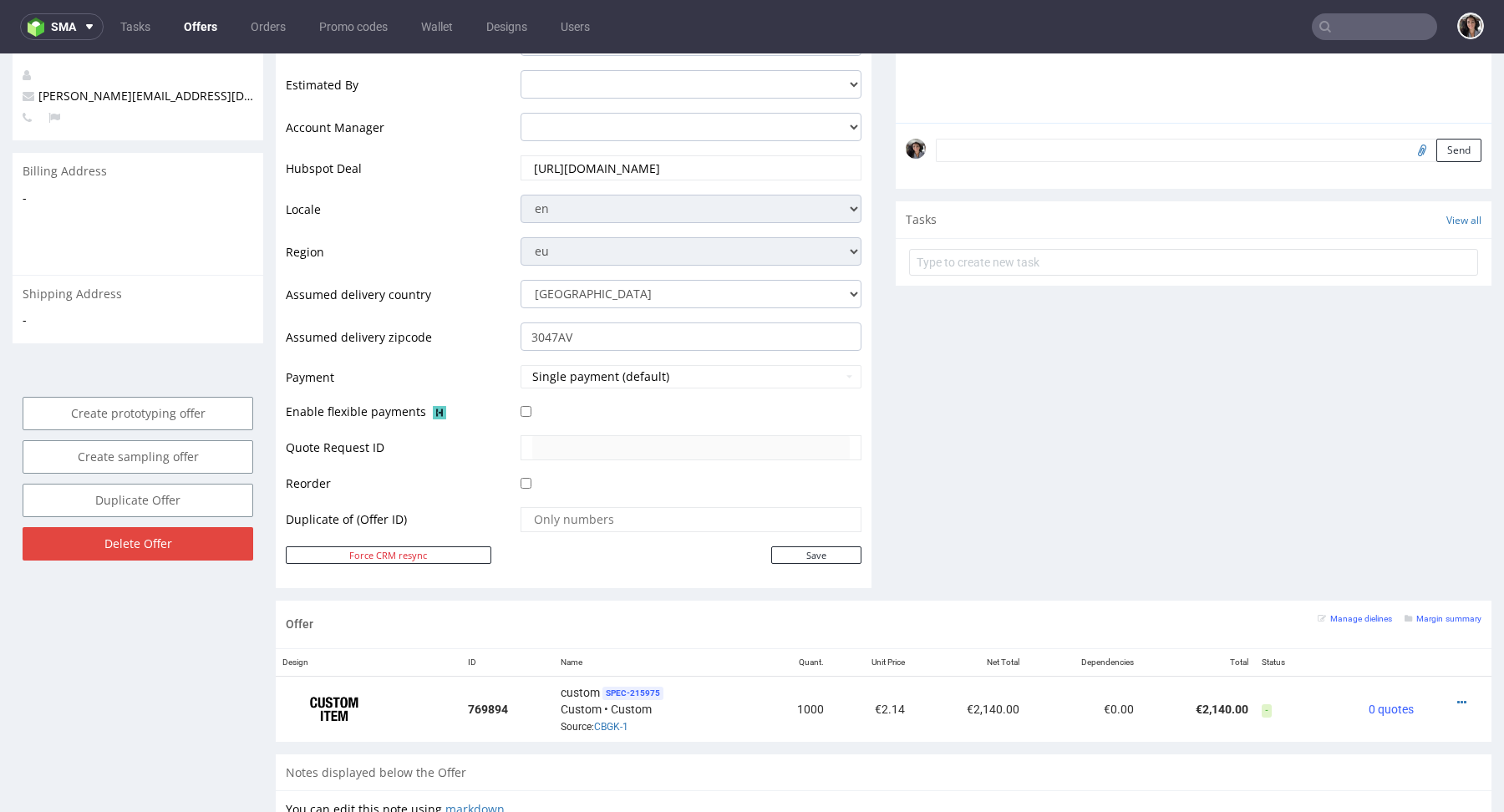
scroll to position [175, 0]
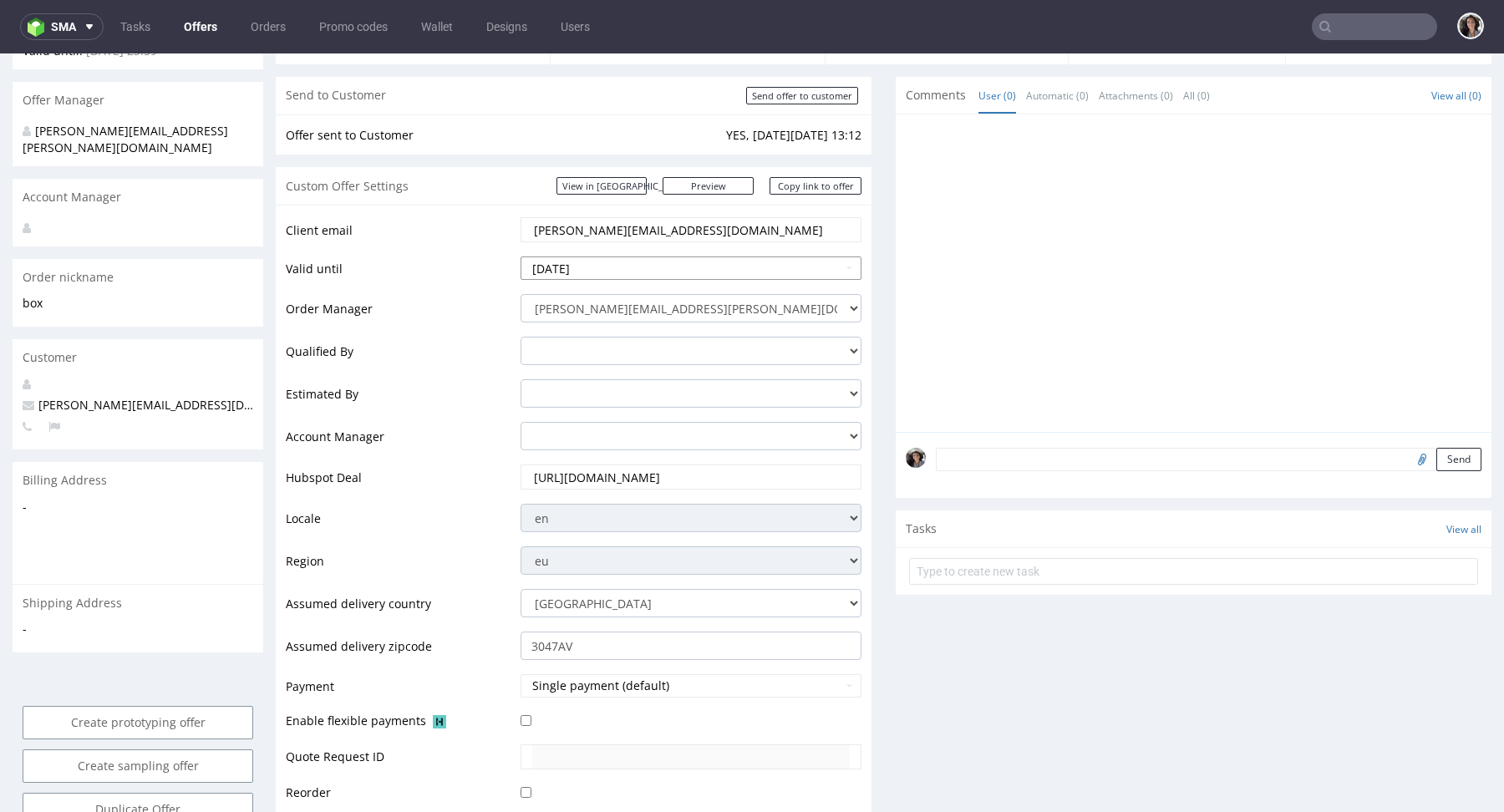
click at [678, 269] on input "2025-09-15" at bounding box center [691, 268] width 341 height 23
click at [618, 400] on td "17" at bounding box center [611, 405] width 26 height 25
type input "[DATE]"
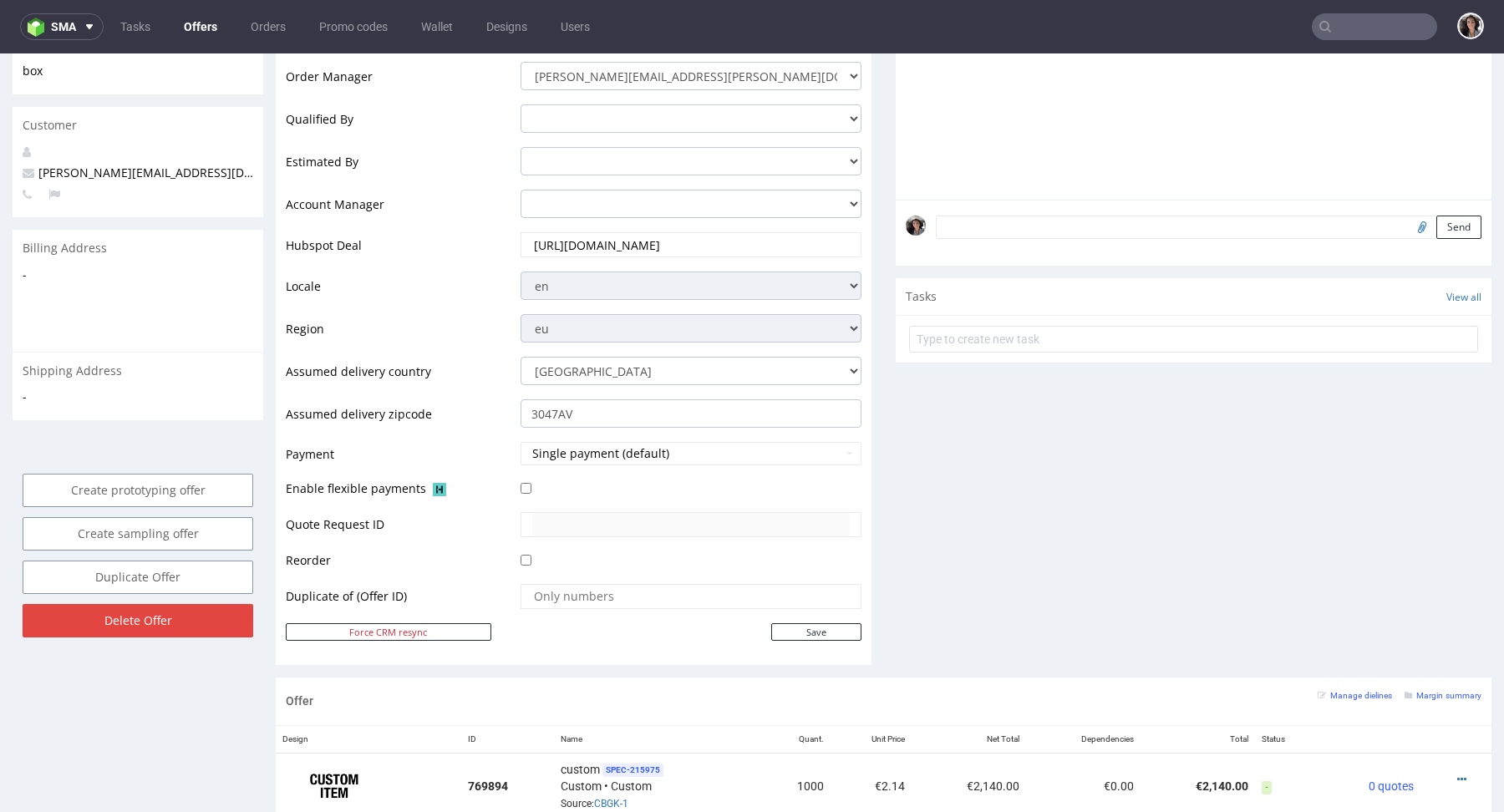
scroll to position [448, 0]
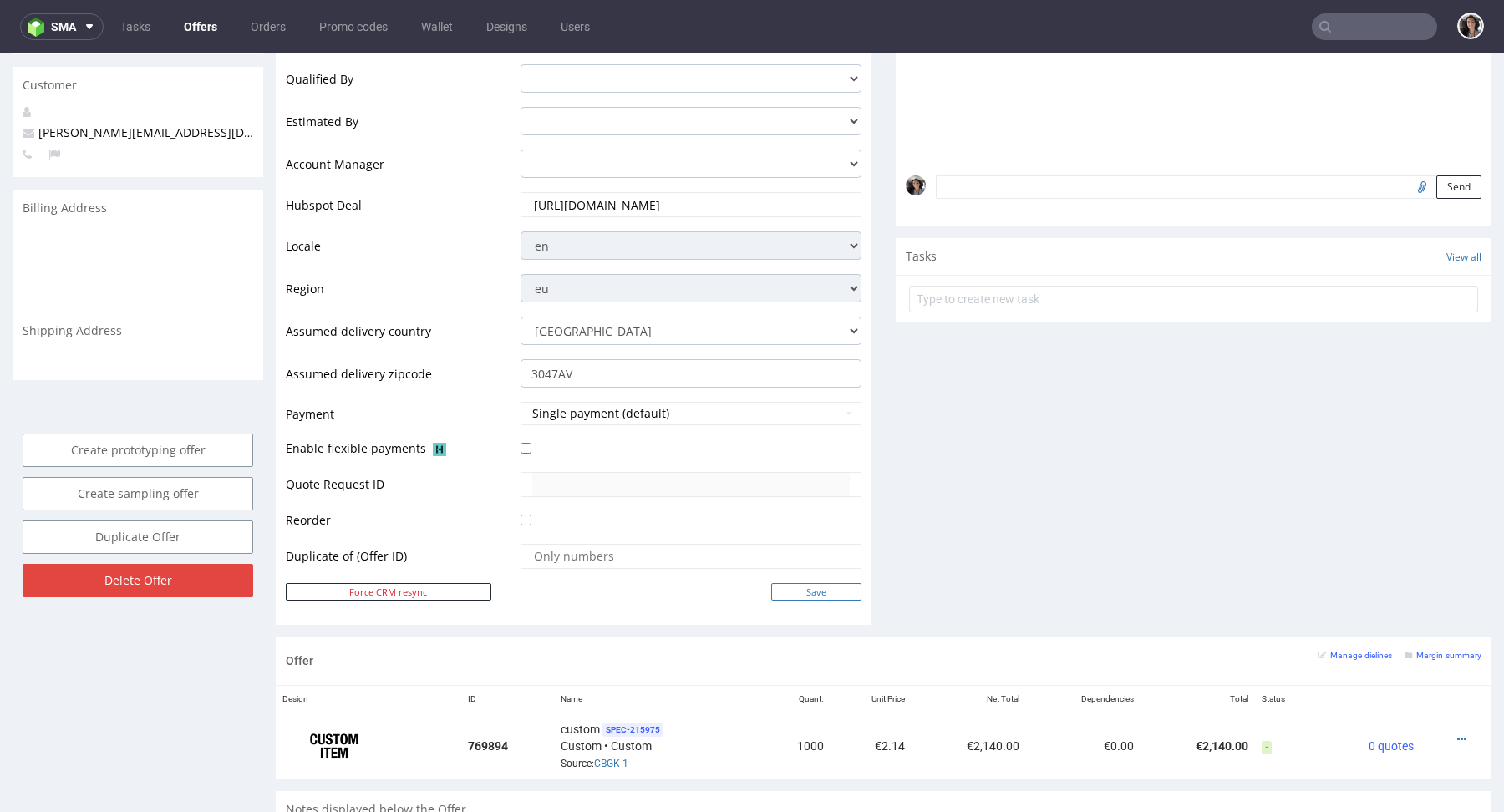
click at [810, 586] on input "Save" at bounding box center [816, 592] width 90 height 17
type input "In progress..."
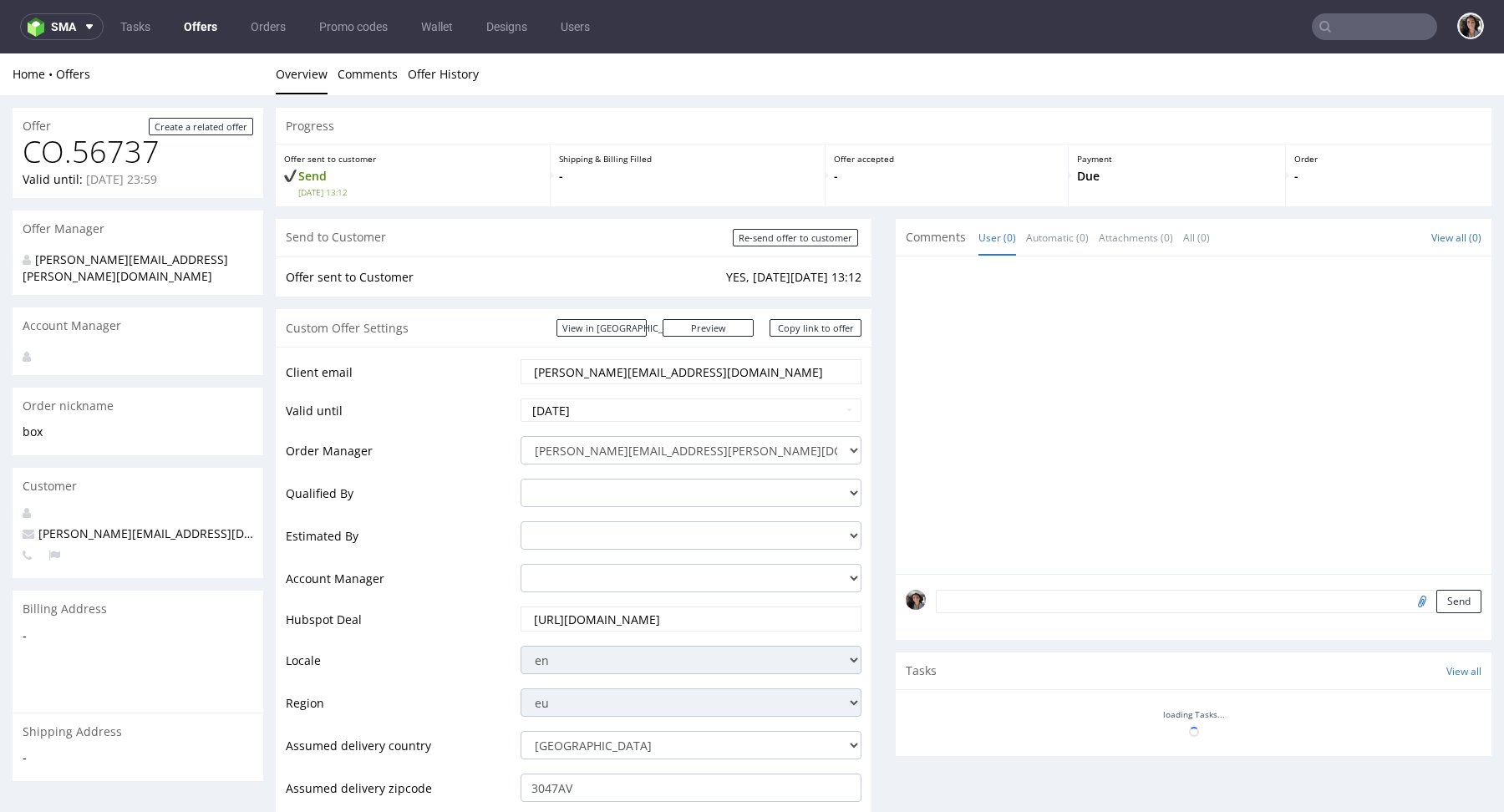
scroll to position [0, 0]
click at [625, 410] on input "[DATE]" at bounding box center [691, 410] width 341 height 23
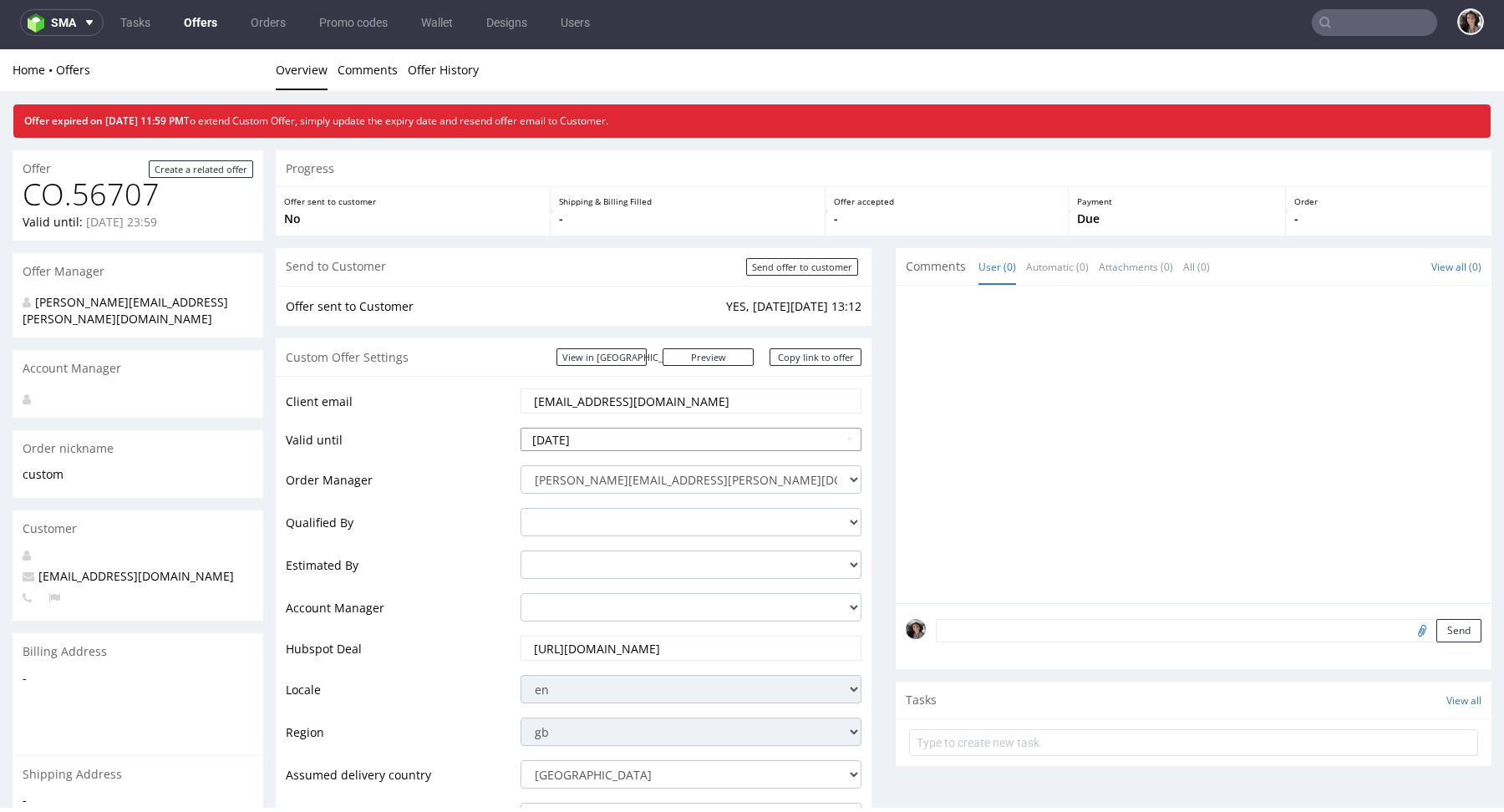
click at [600, 431] on input "[DATE]" at bounding box center [691, 440] width 341 height 23
click at [609, 339] on td "17" at bounding box center [611, 339] width 26 height 25
type input "[DATE]"
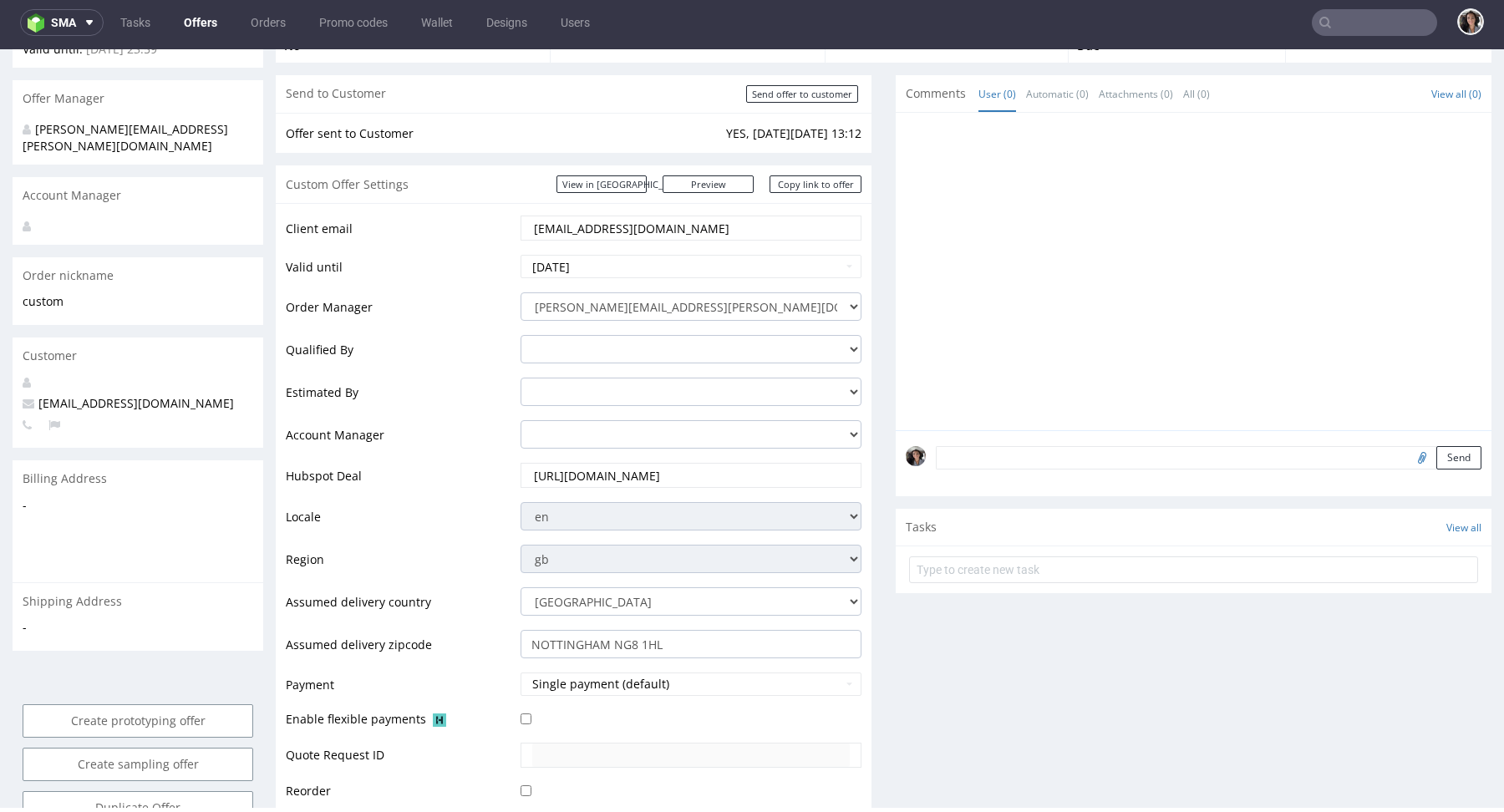
scroll to position [394, 0]
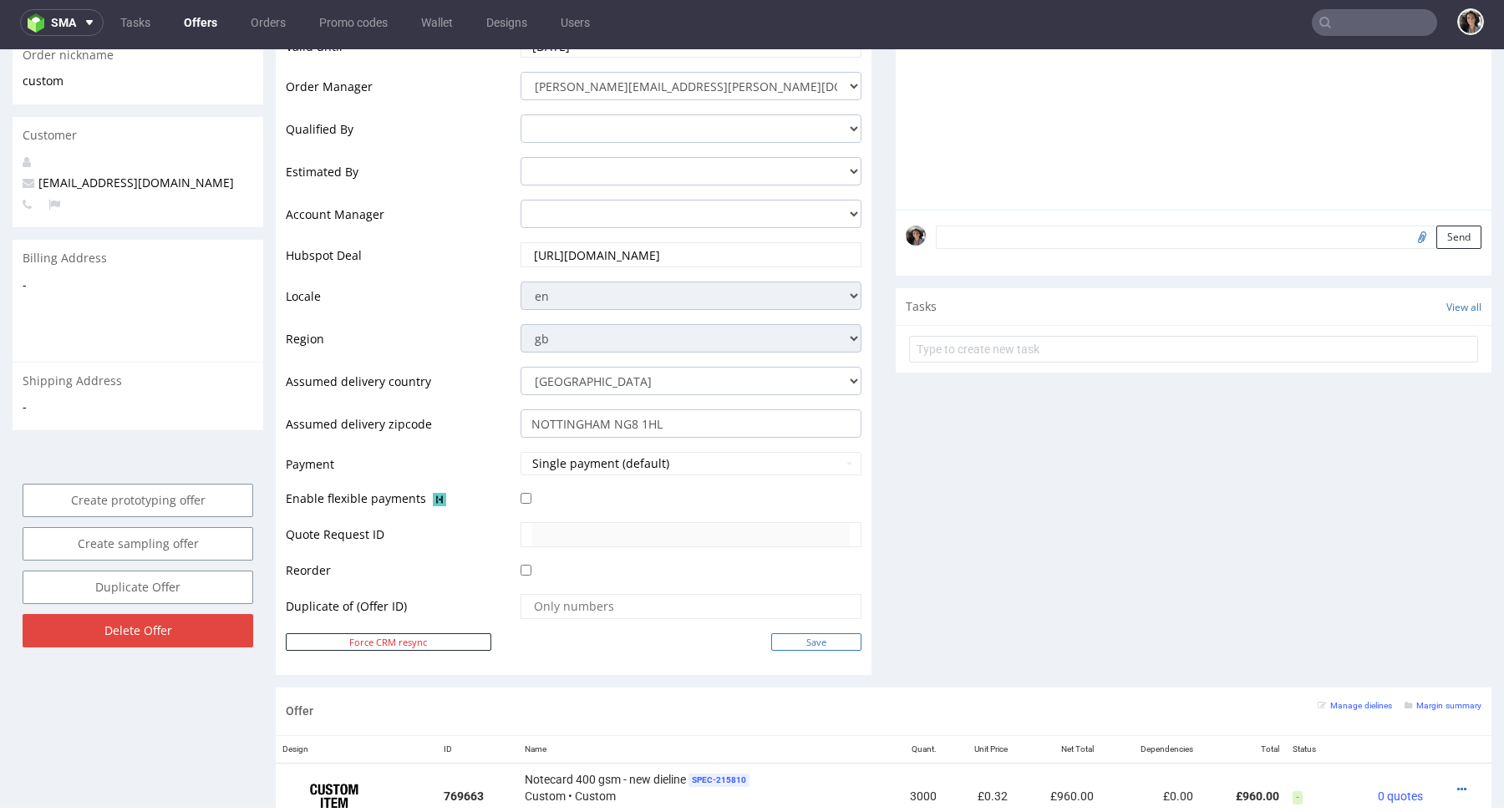
click at [819, 641] on input "Save" at bounding box center [816, 642] width 90 height 17
type input "In progress..."
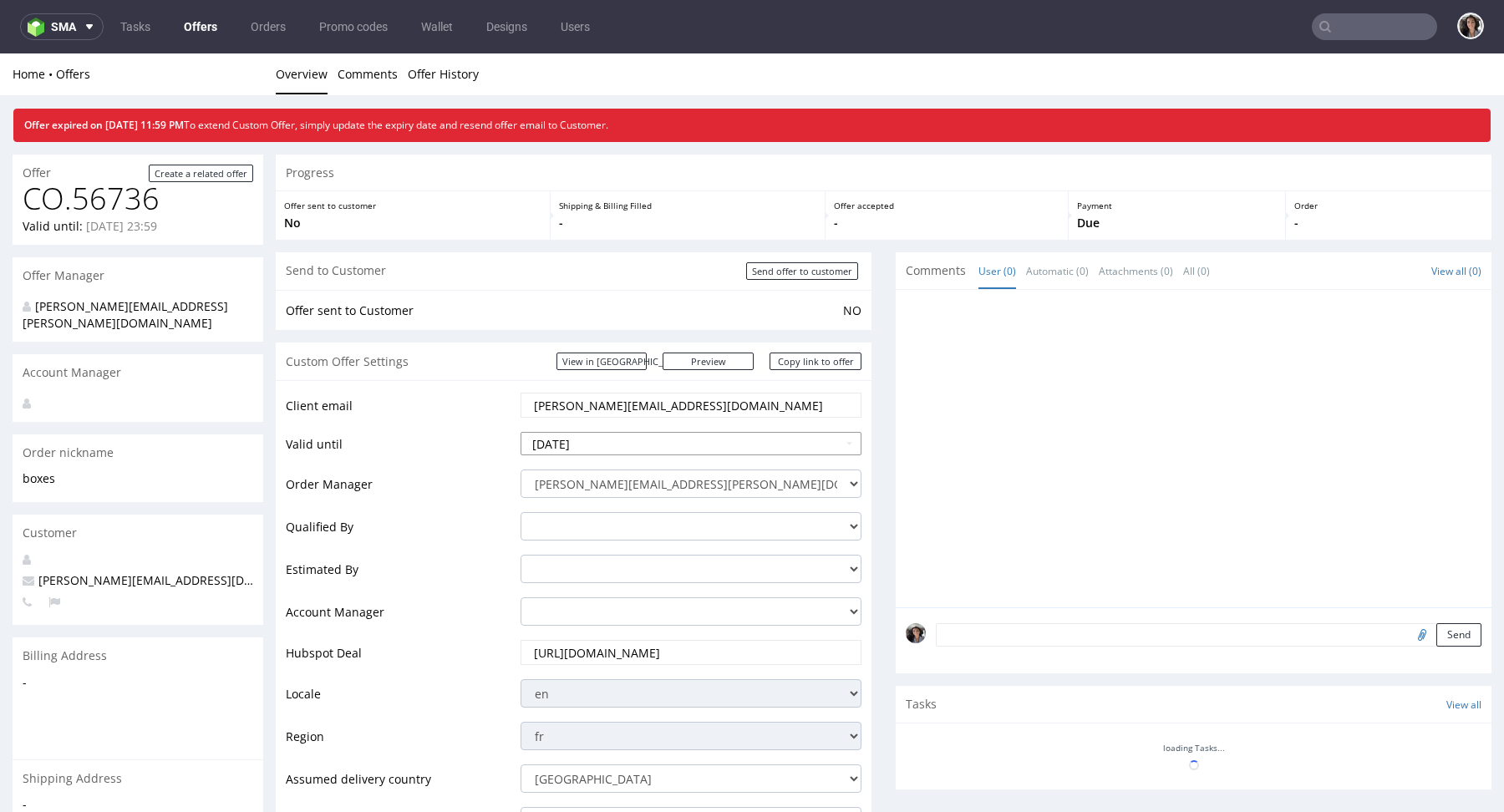
click at [604, 441] on input "[DATE]" at bounding box center [691, 443] width 341 height 23
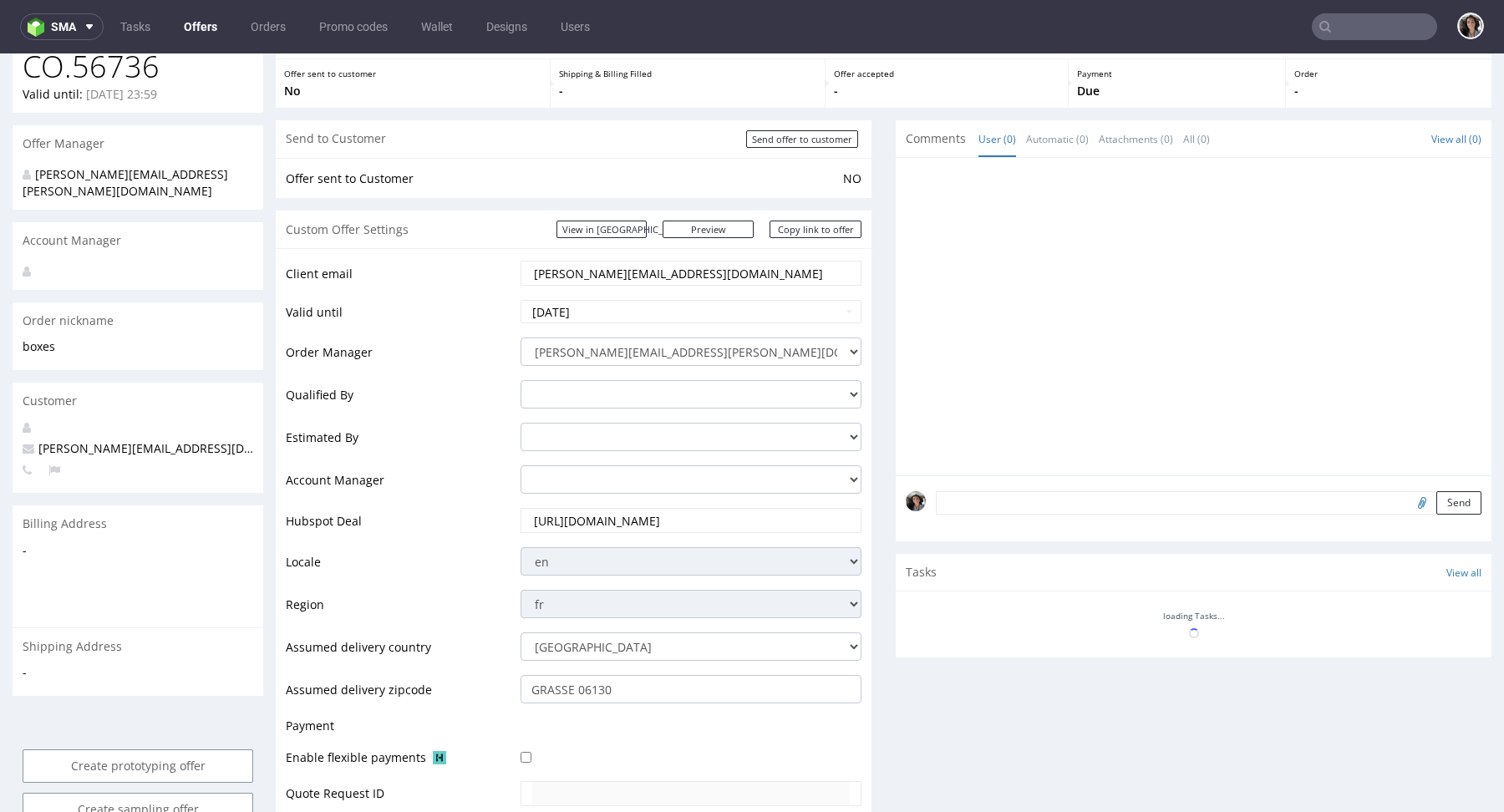
scroll to position [276, 0]
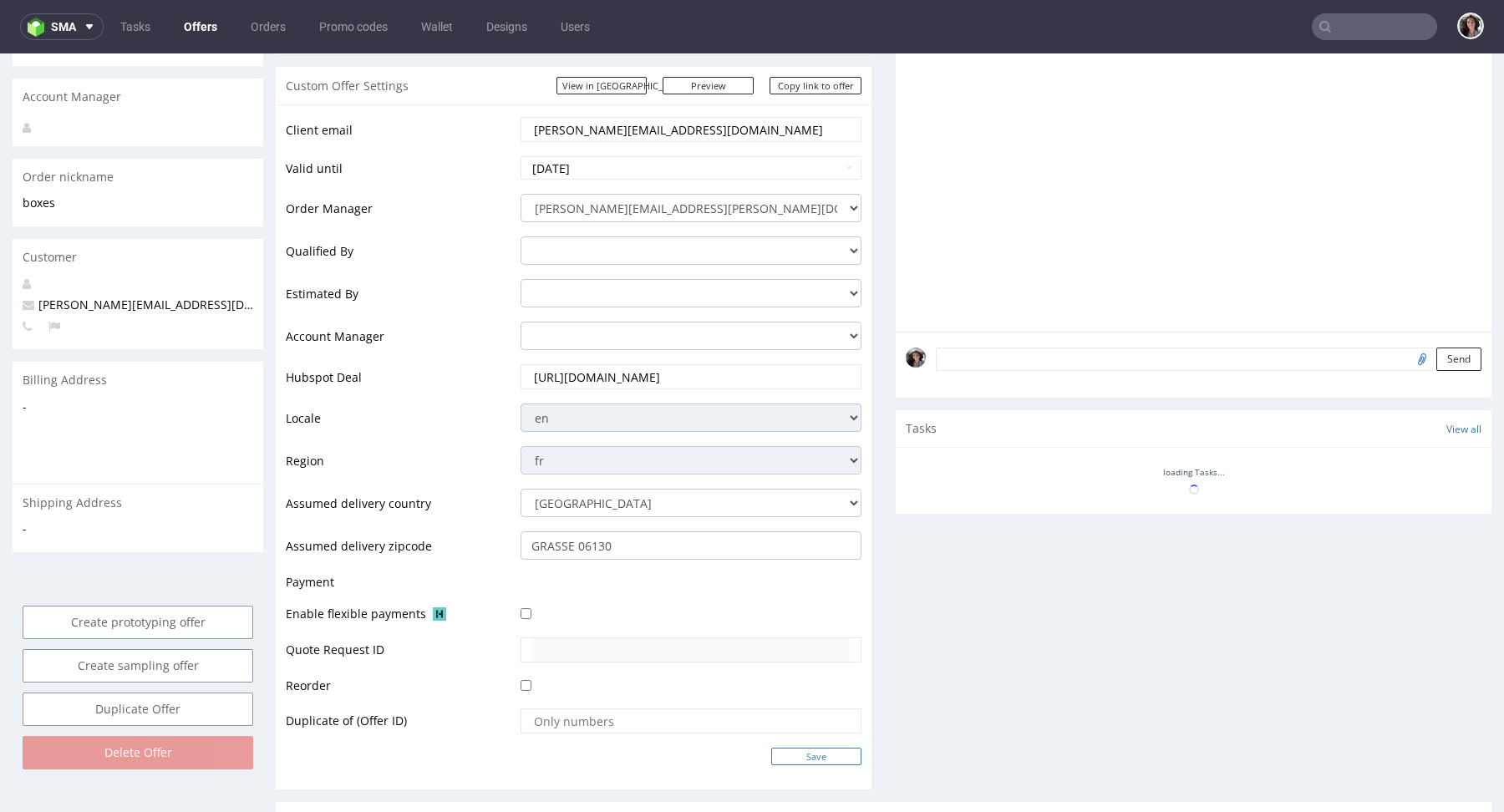
type input "2025-09-17"
click at [789, 753] on input "Save" at bounding box center [816, 756] width 90 height 17
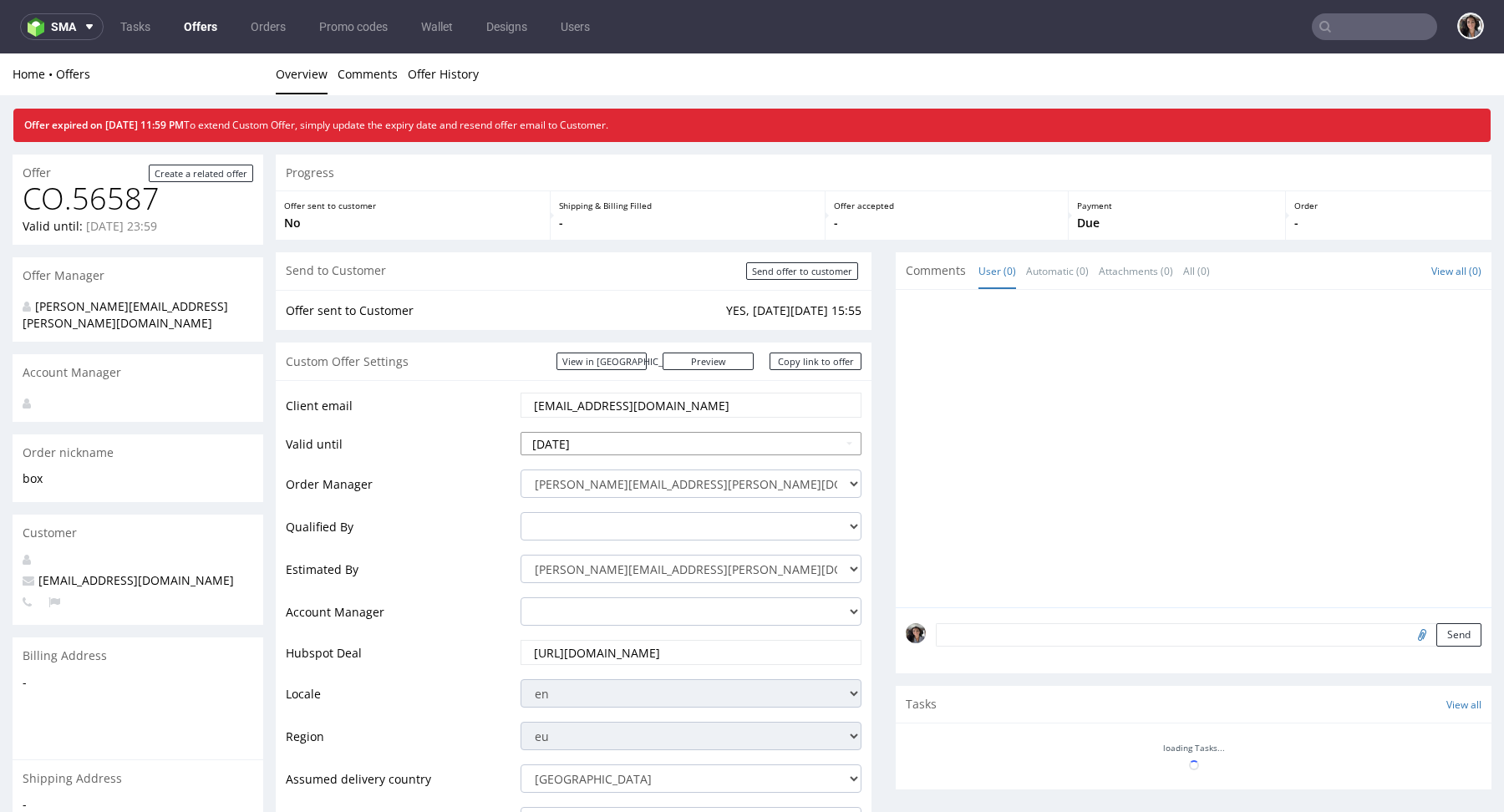
click at [647, 437] on input "[DATE]" at bounding box center [691, 443] width 341 height 23
type input "[DATE]"
click at [930, 339] on div at bounding box center [1198, 453] width 585 height 307
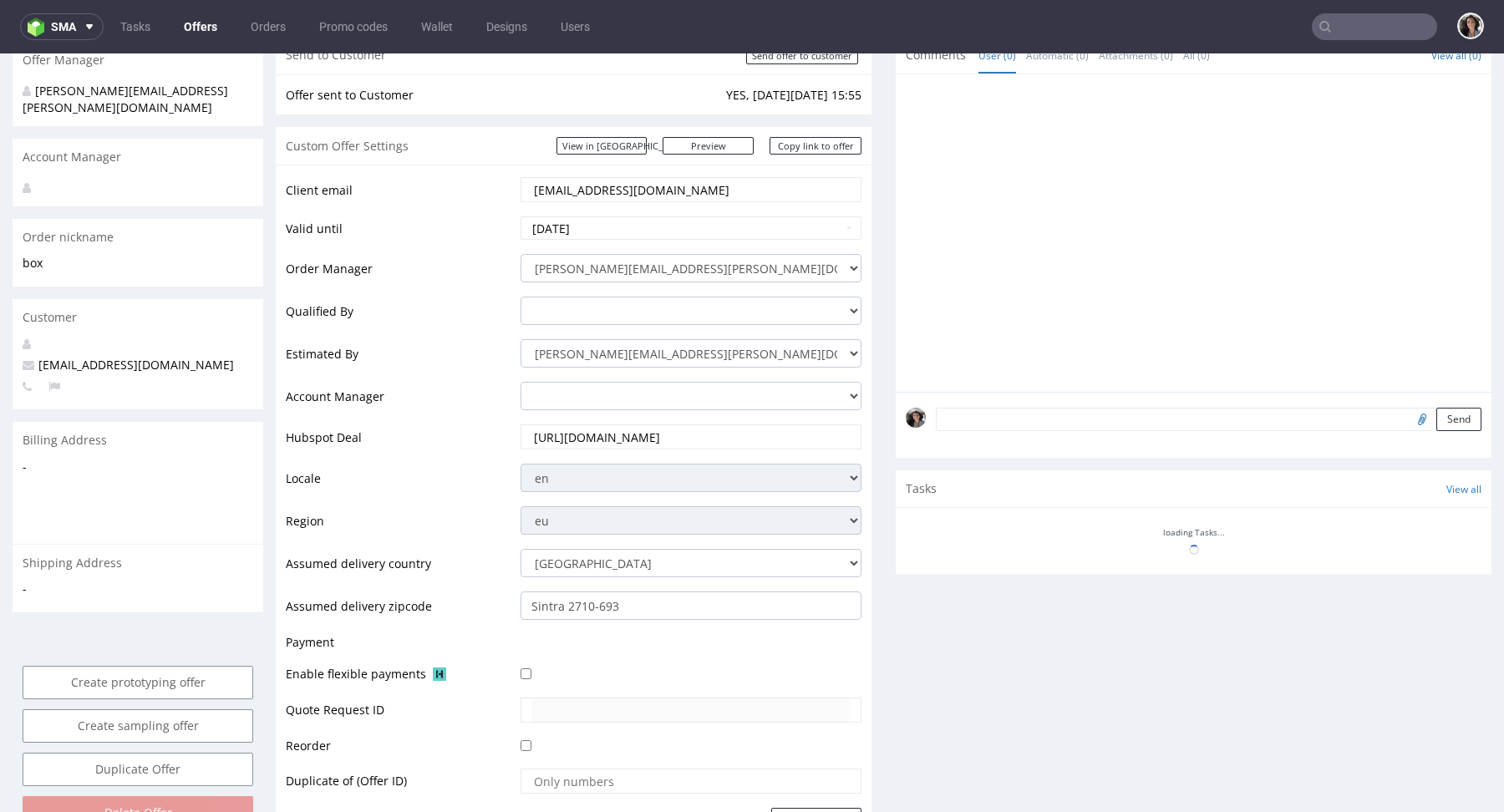
scroll to position [605, 0]
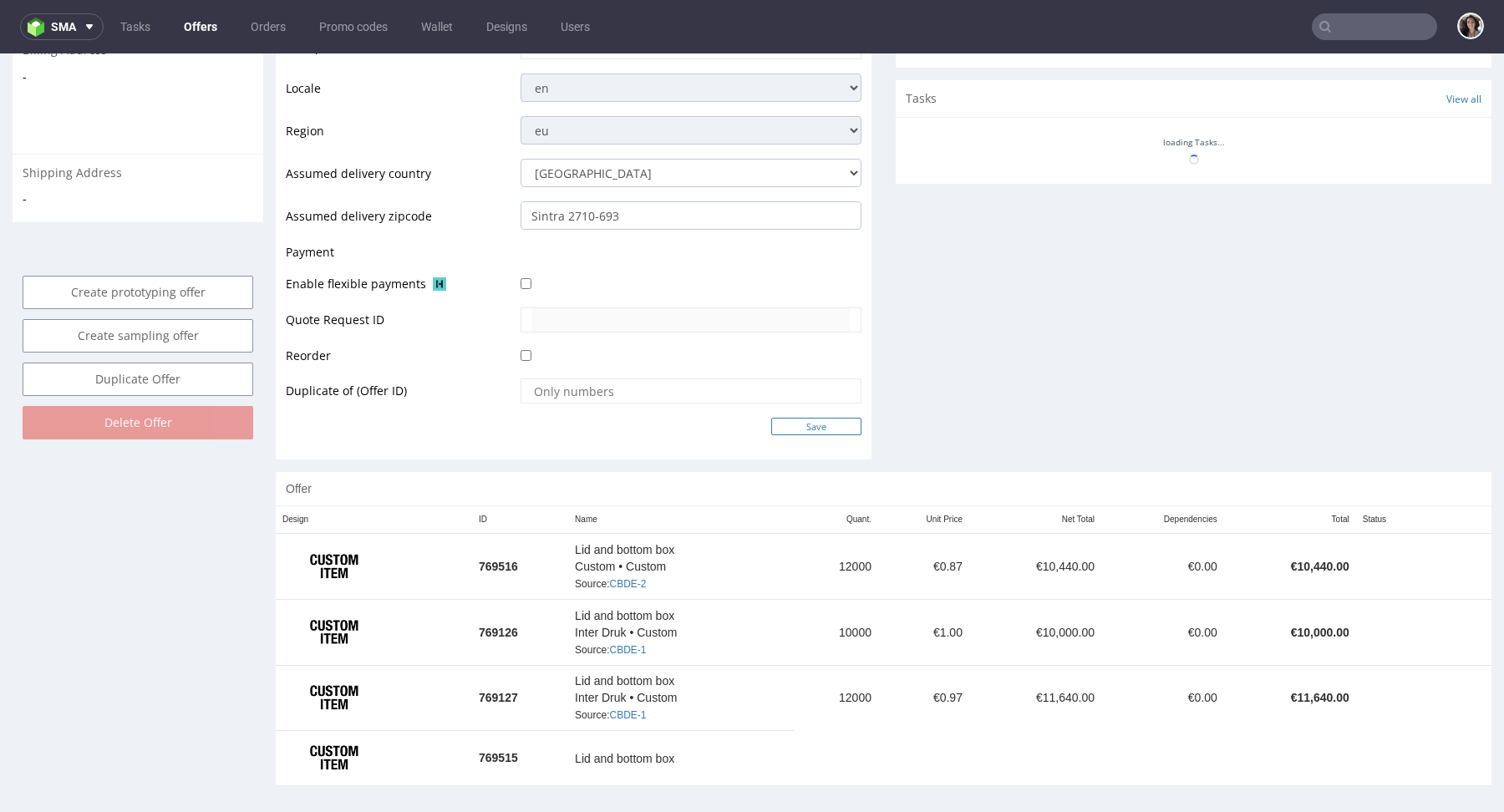
click at [814, 421] on input "Save" at bounding box center [816, 426] width 90 height 17
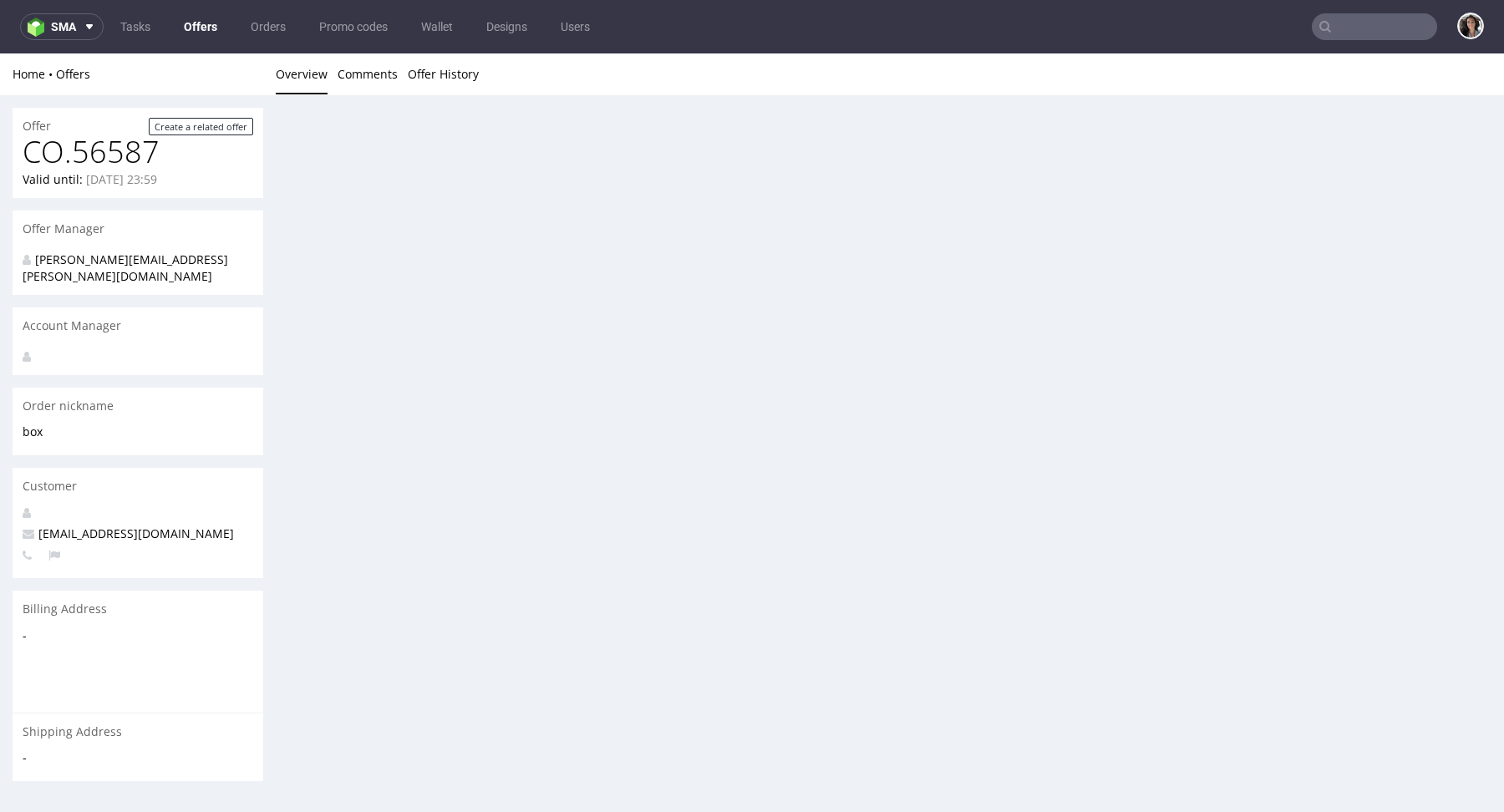
scroll to position [0, 0]
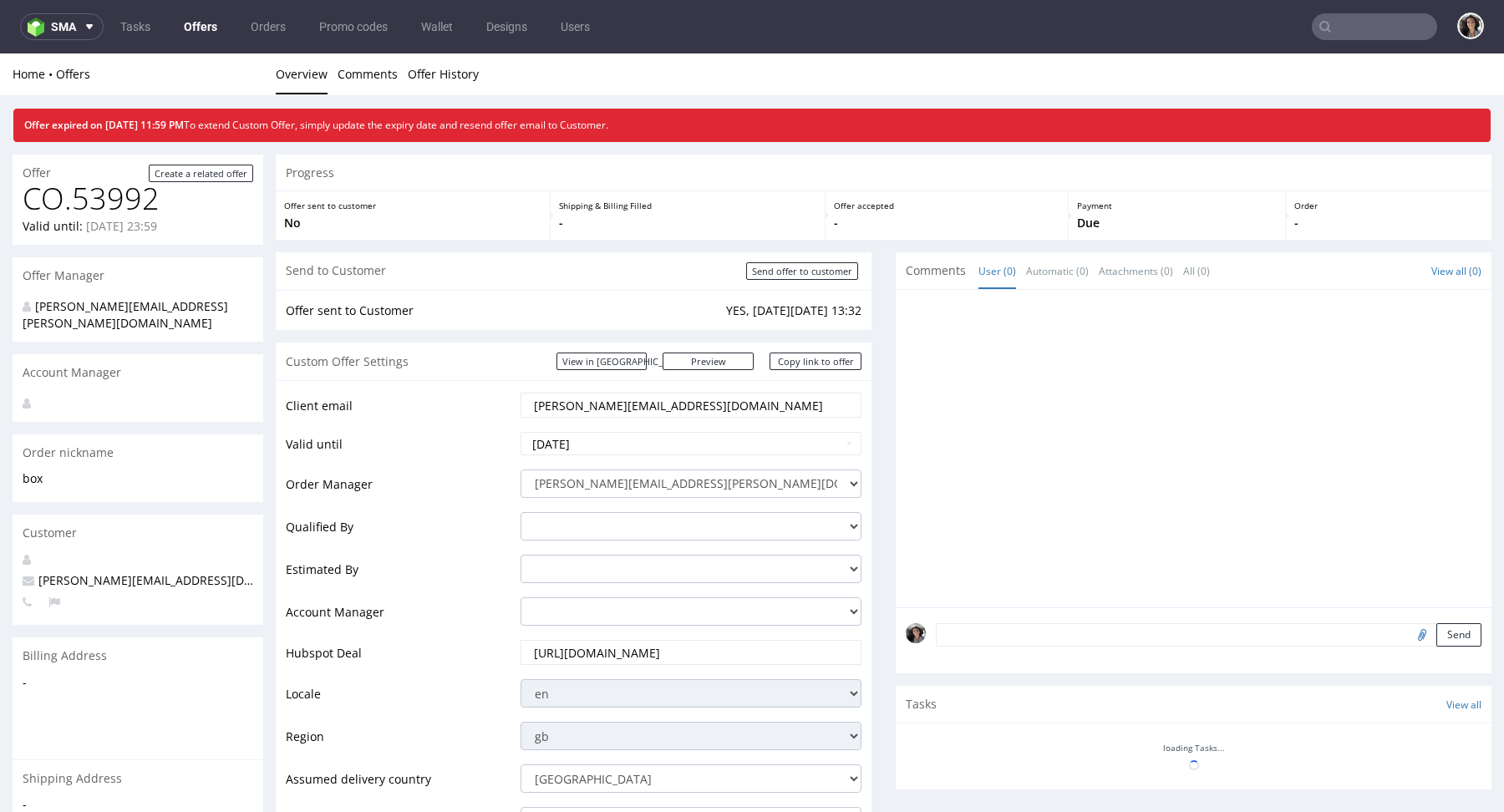
click at [1349, 19] on input "text" at bounding box center [1374, 27] width 125 height 27
paste input "tugce@treatfuls.com"
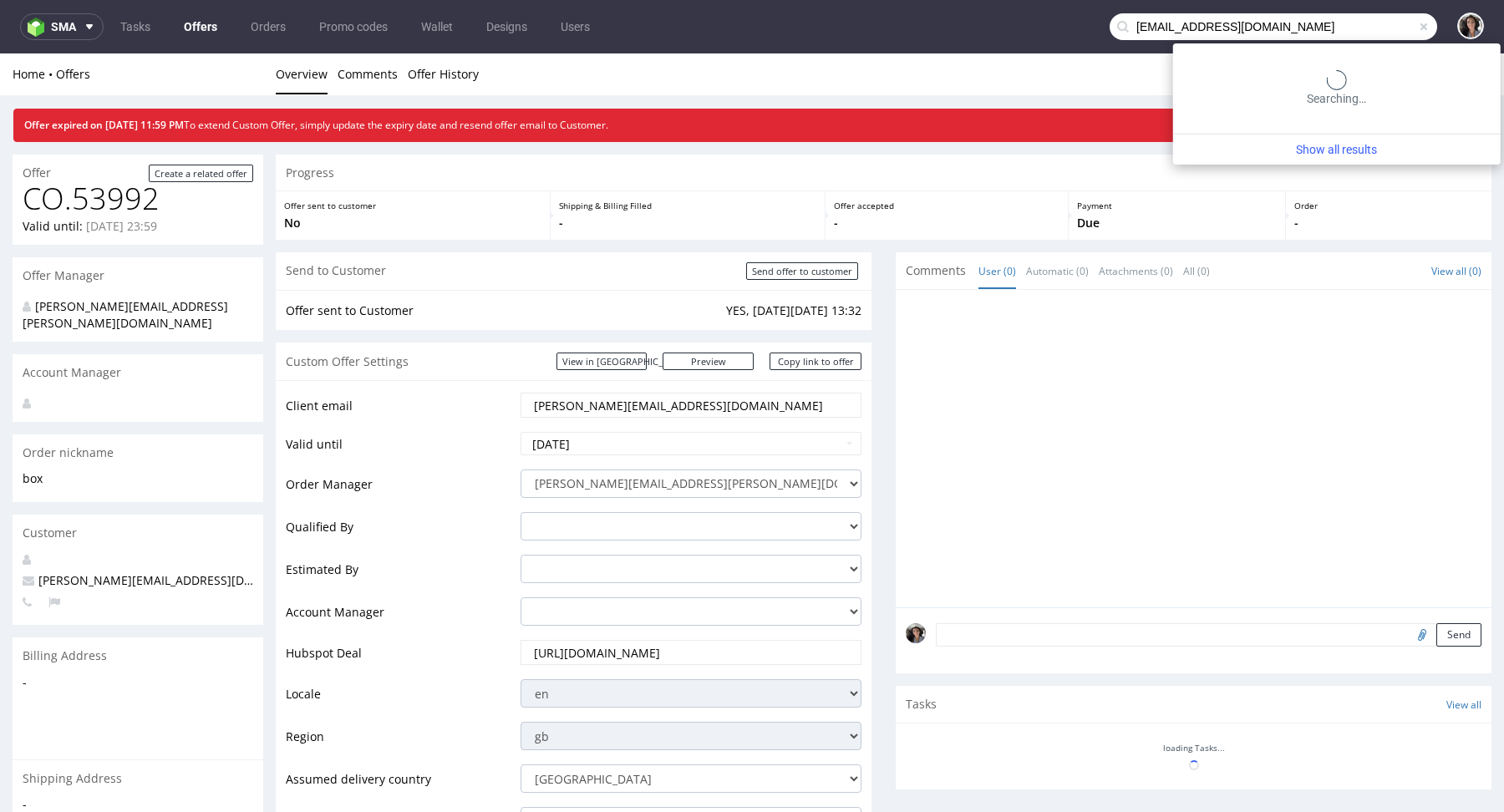
type input "tugce@treatfuls.com"
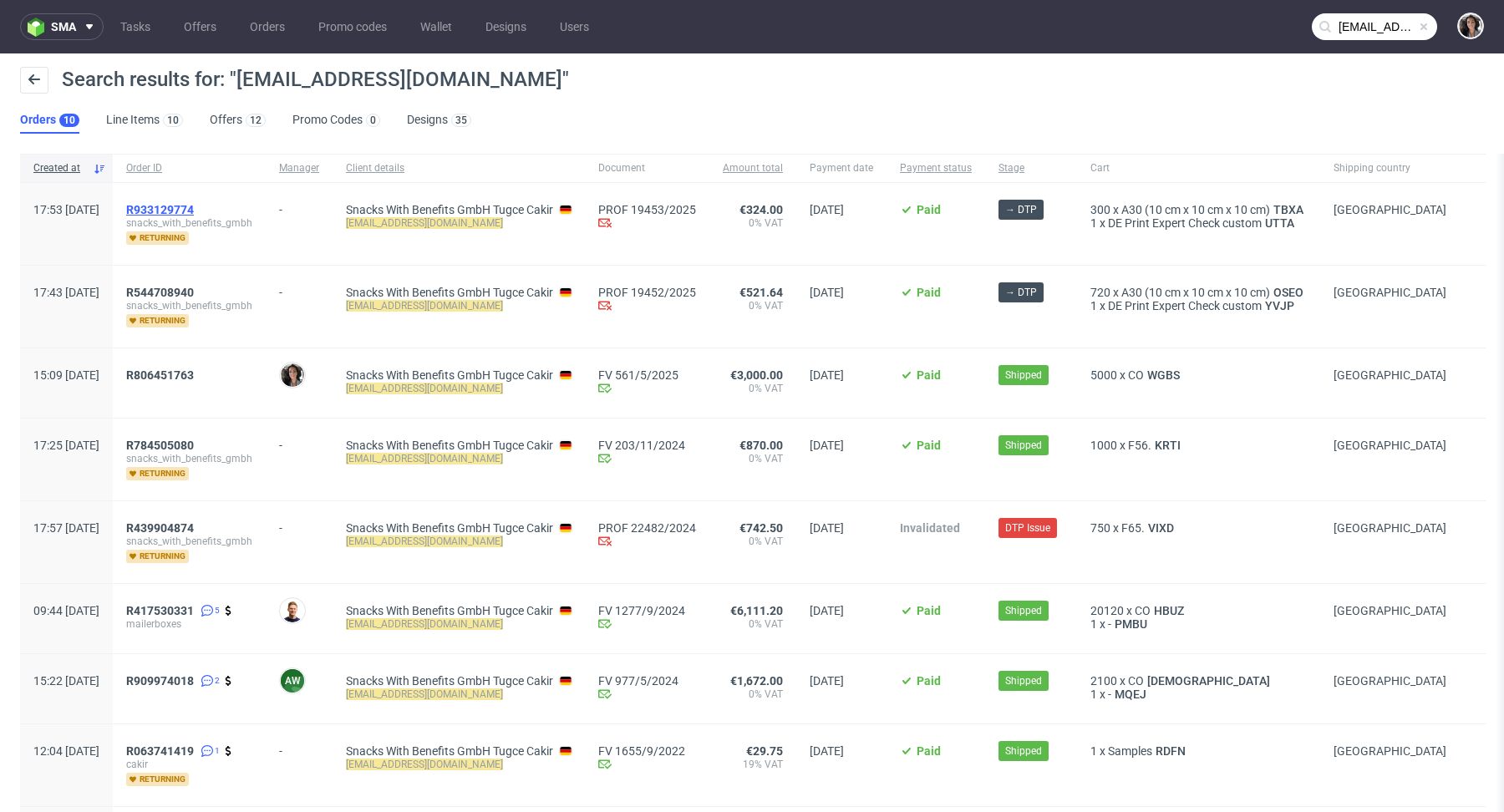
click at [194, 206] on span "R933129774" at bounding box center [160, 210] width 68 height 13
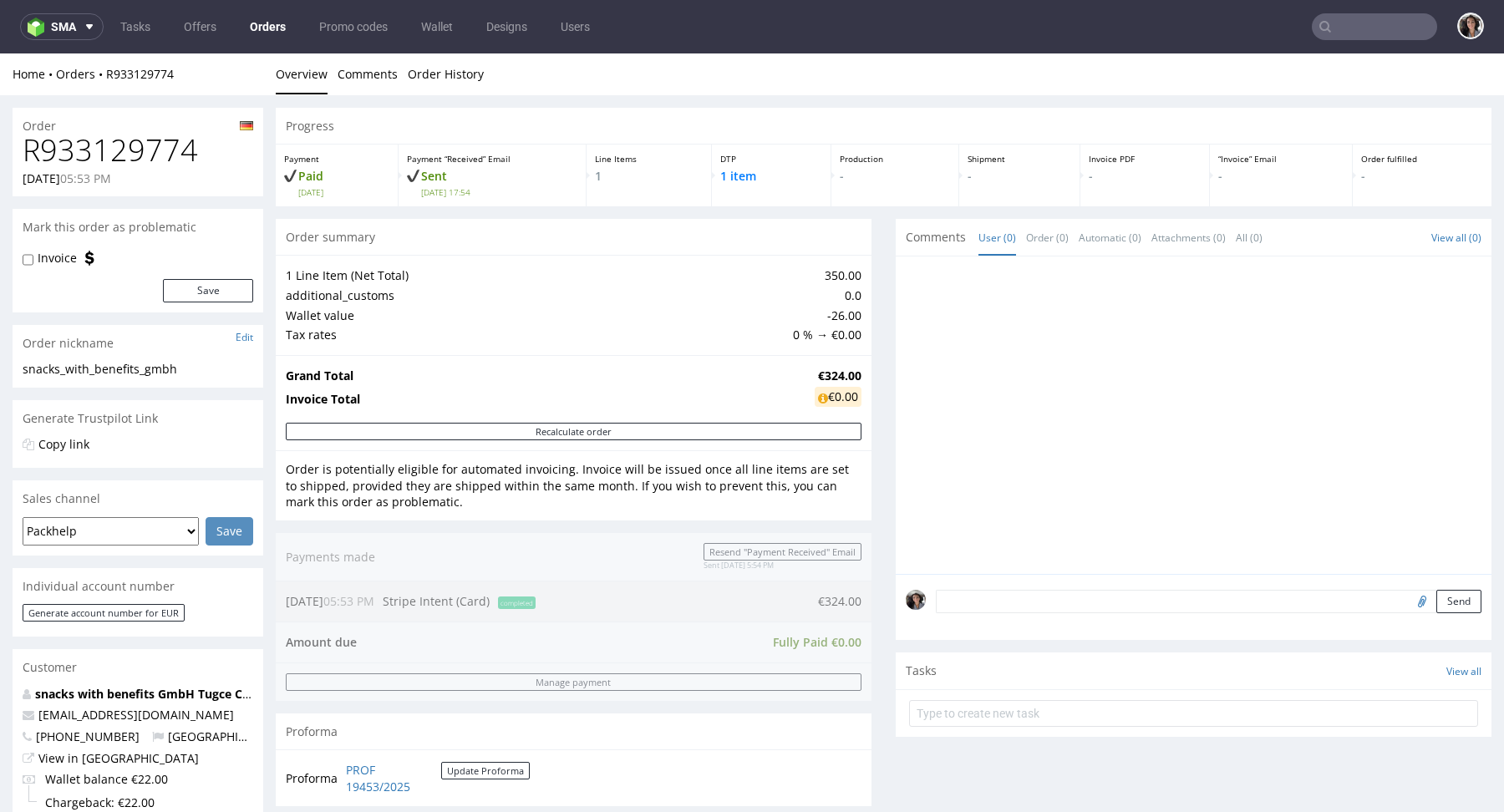
type input "tugce@treatfuls.com"
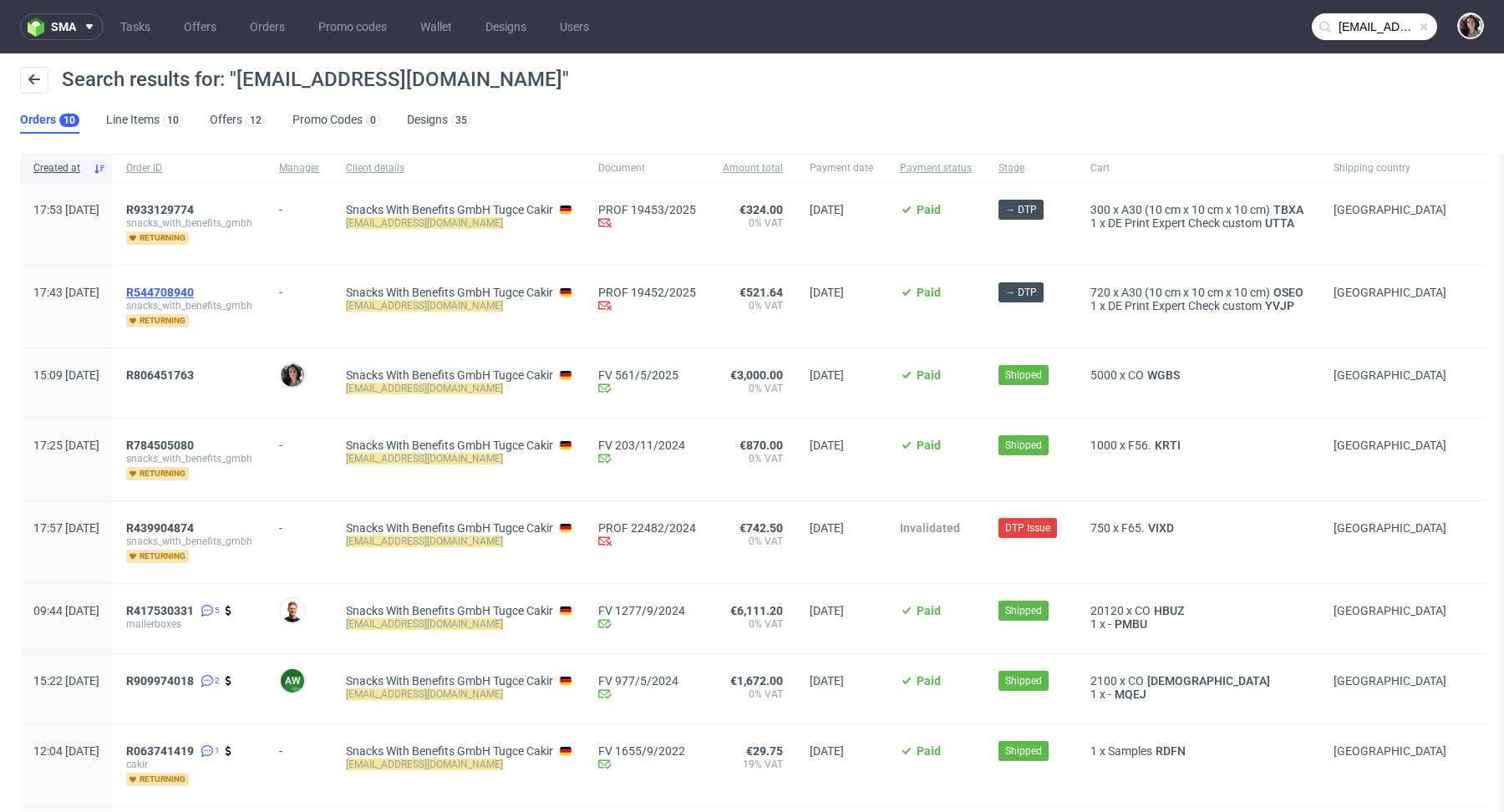
click at [194, 289] on span "R544708940" at bounding box center [160, 292] width 68 height 13
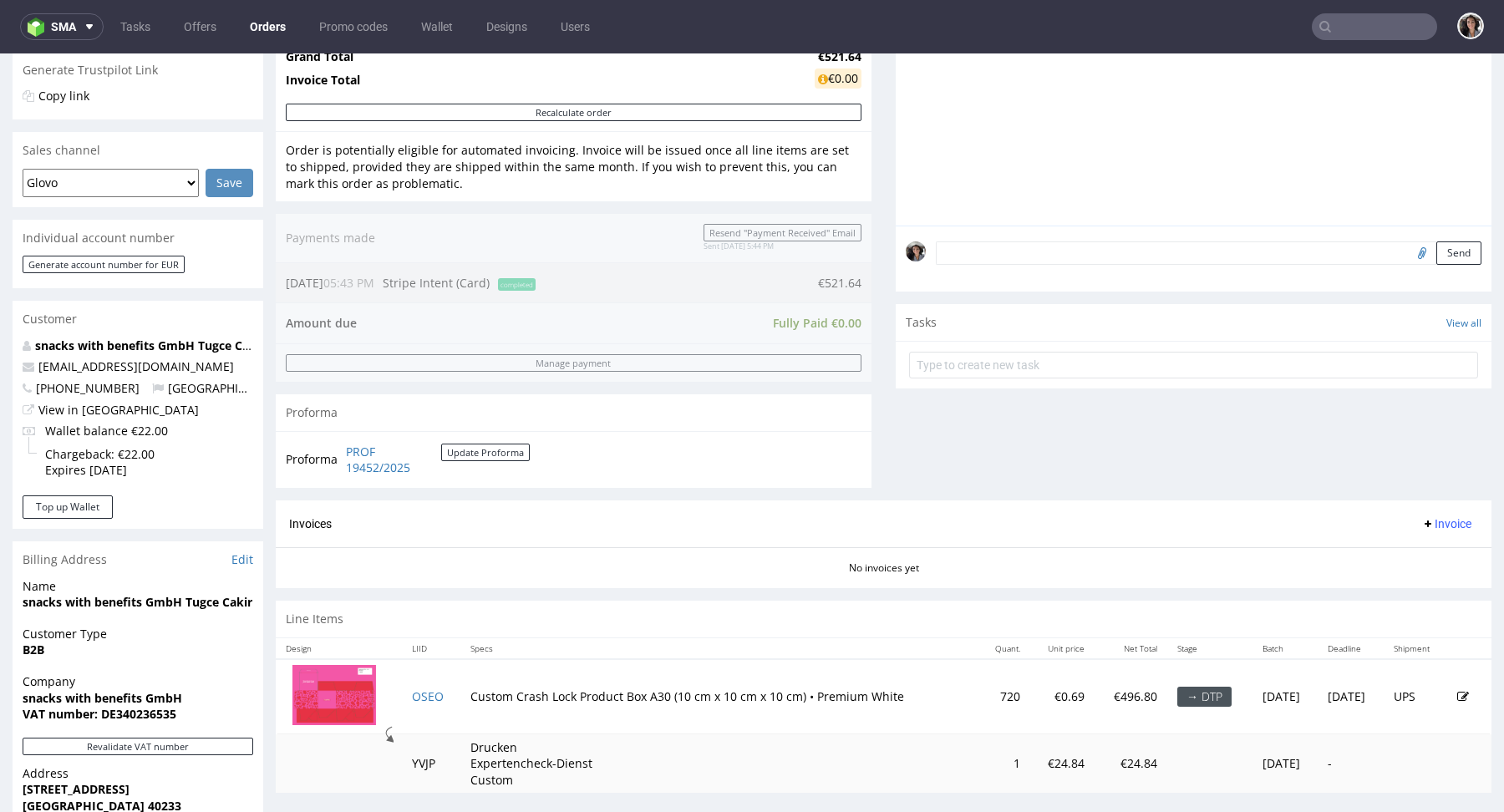
scroll to position [627, 0]
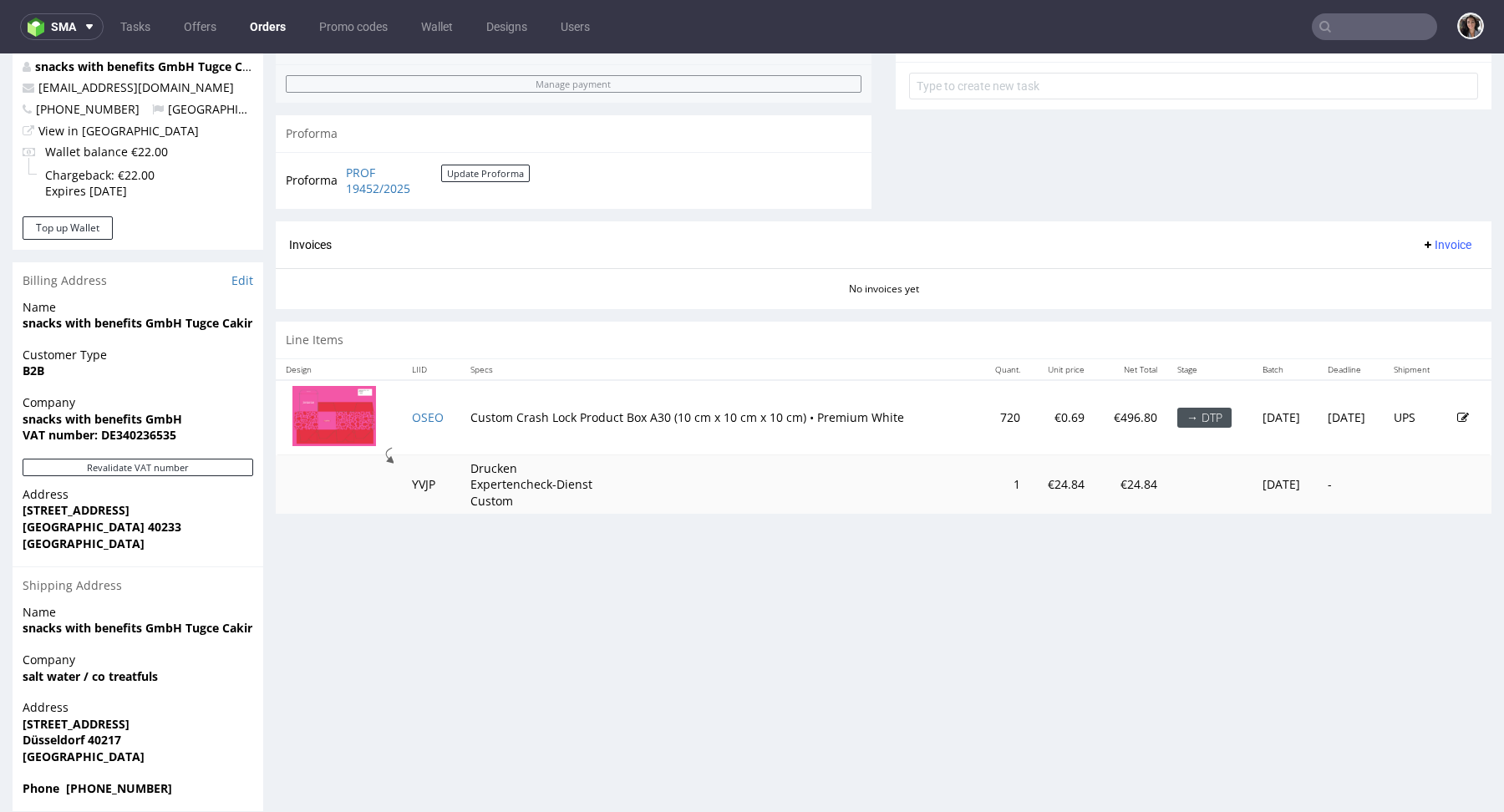
type input "tugce@treatfuls.com"
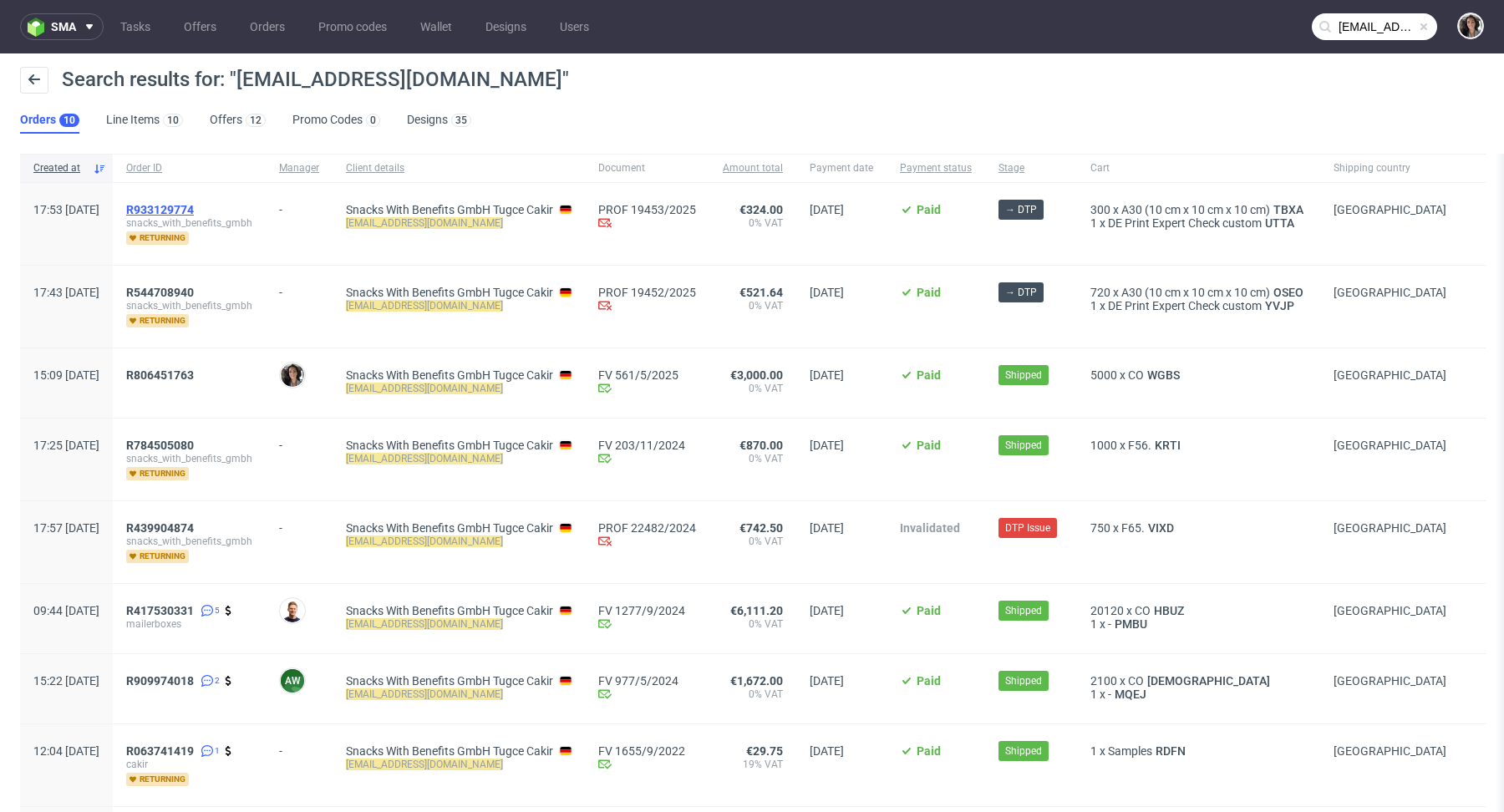
click at [194, 203] on span "R933129774" at bounding box center [160, 210] width 68 height 13
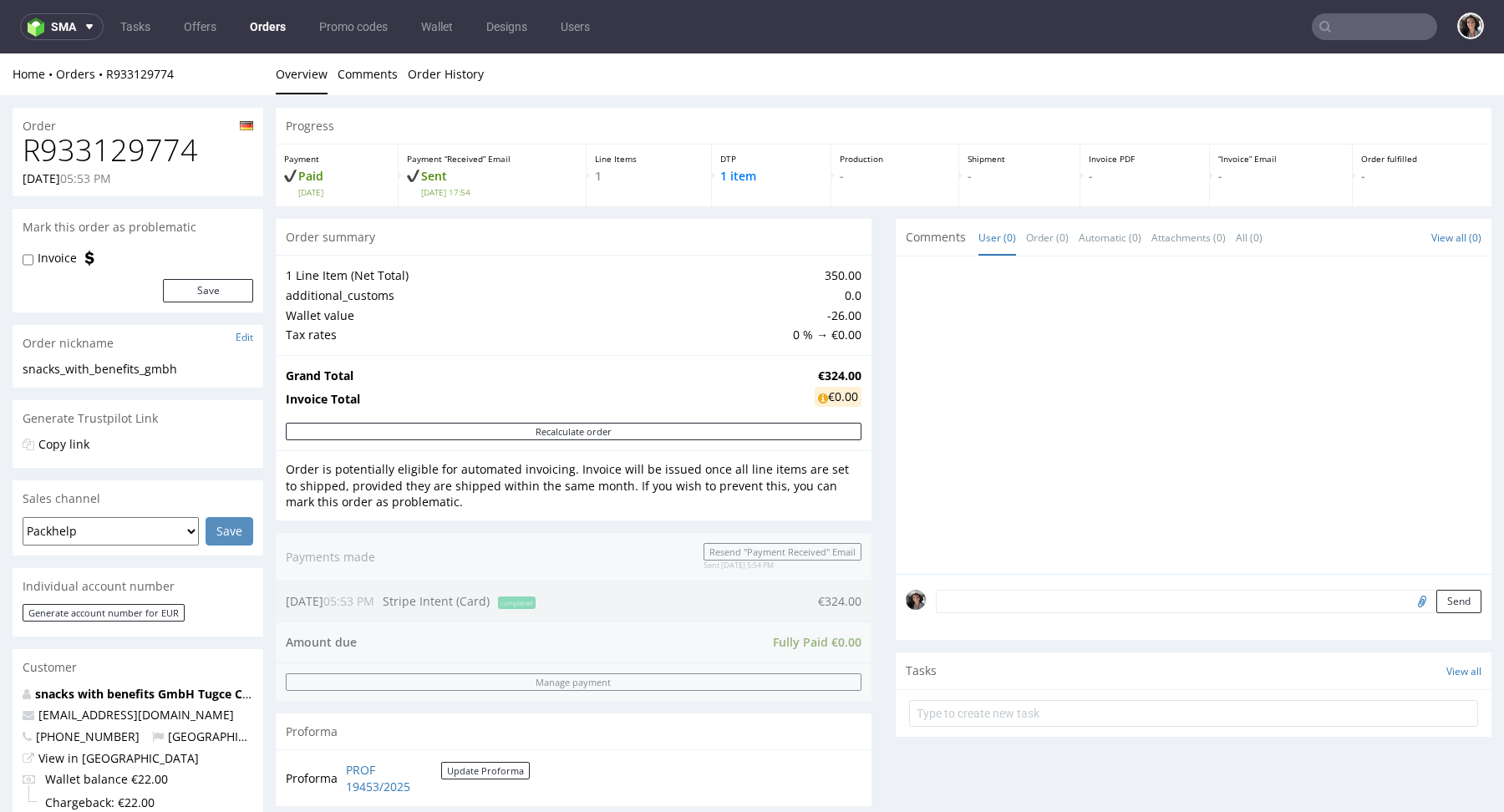
type input "tugce@treatfuls.com"
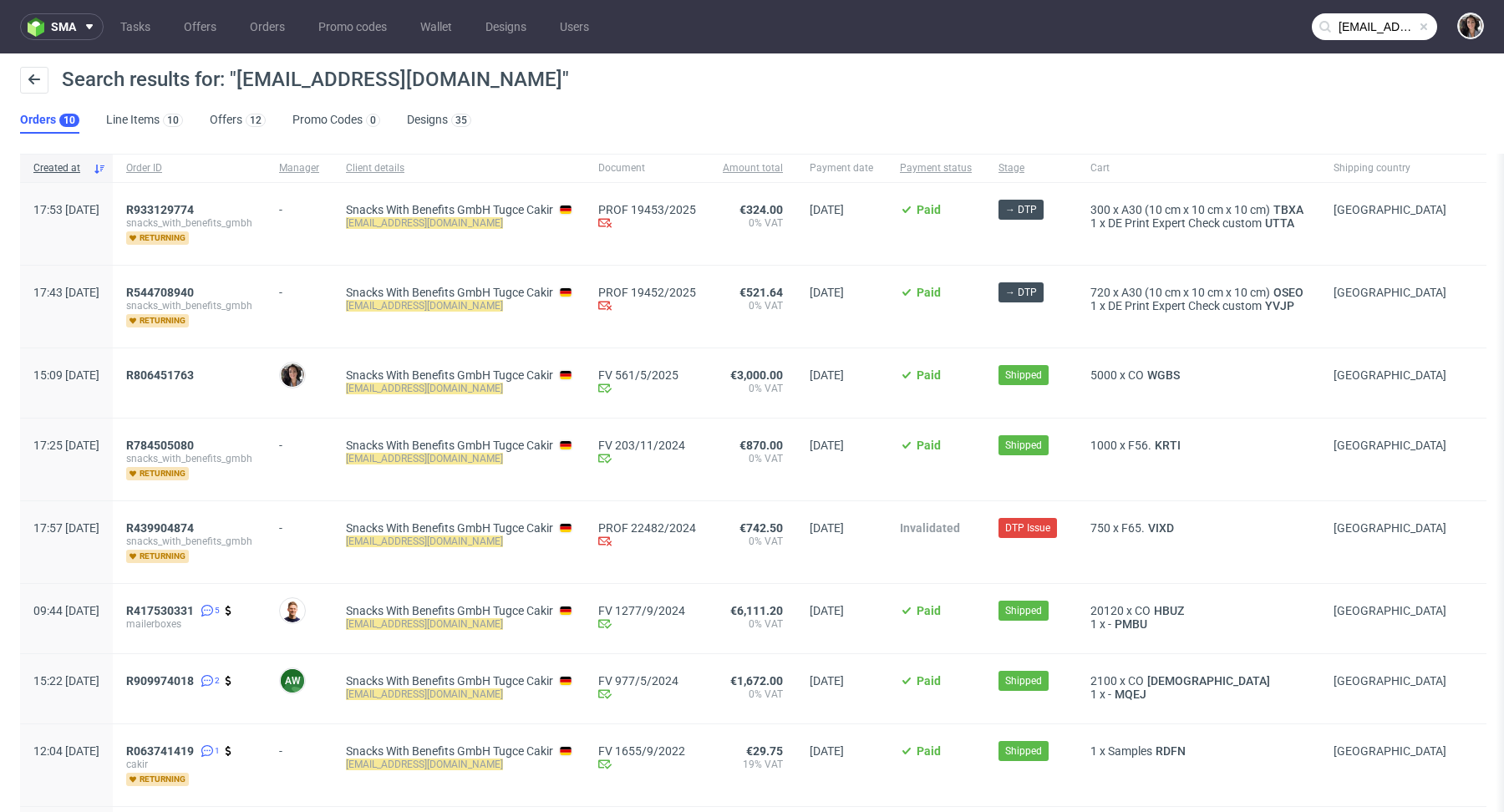
drag, startPoint x: 292, startPoint y: 284, endPoint x: 166, endPoint y: 288, distance: 126.1
click at [166, 288] on div "R544708940 snacks_with_benefits_gmbh returning" at bounding box center [190, 305] width 153 height 81
copy span "R544708940"
drag, startPoint x: 251, startPoint y: 291, endPoint x: 170, endPoint y: 292, distance: 81.0
click at [170, 292] on div "R544708940 snacks_with_benefits_gmbh returning" at bounding box center [190, 305] width 153 height 81
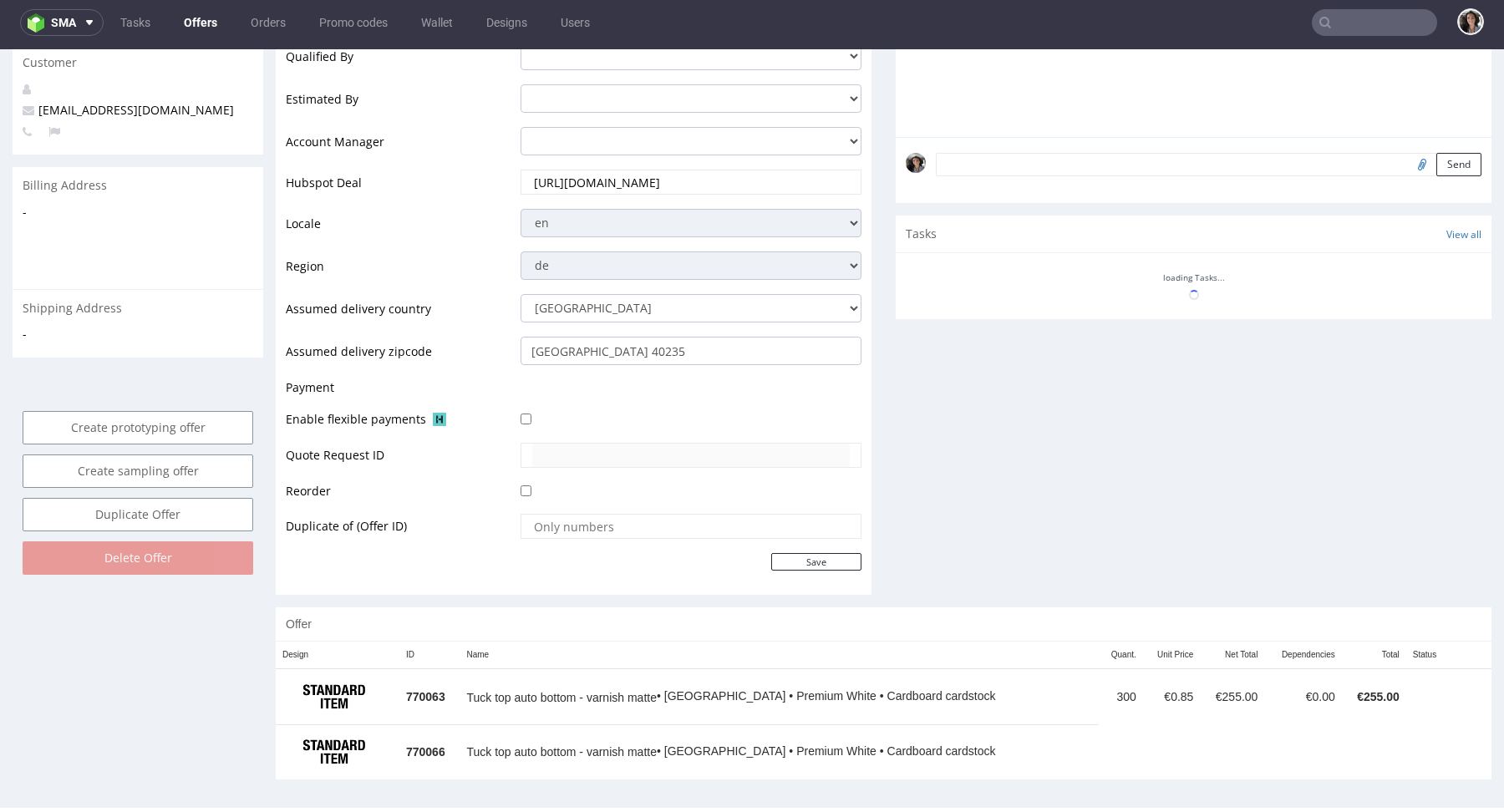
scroll to position [466, 0]
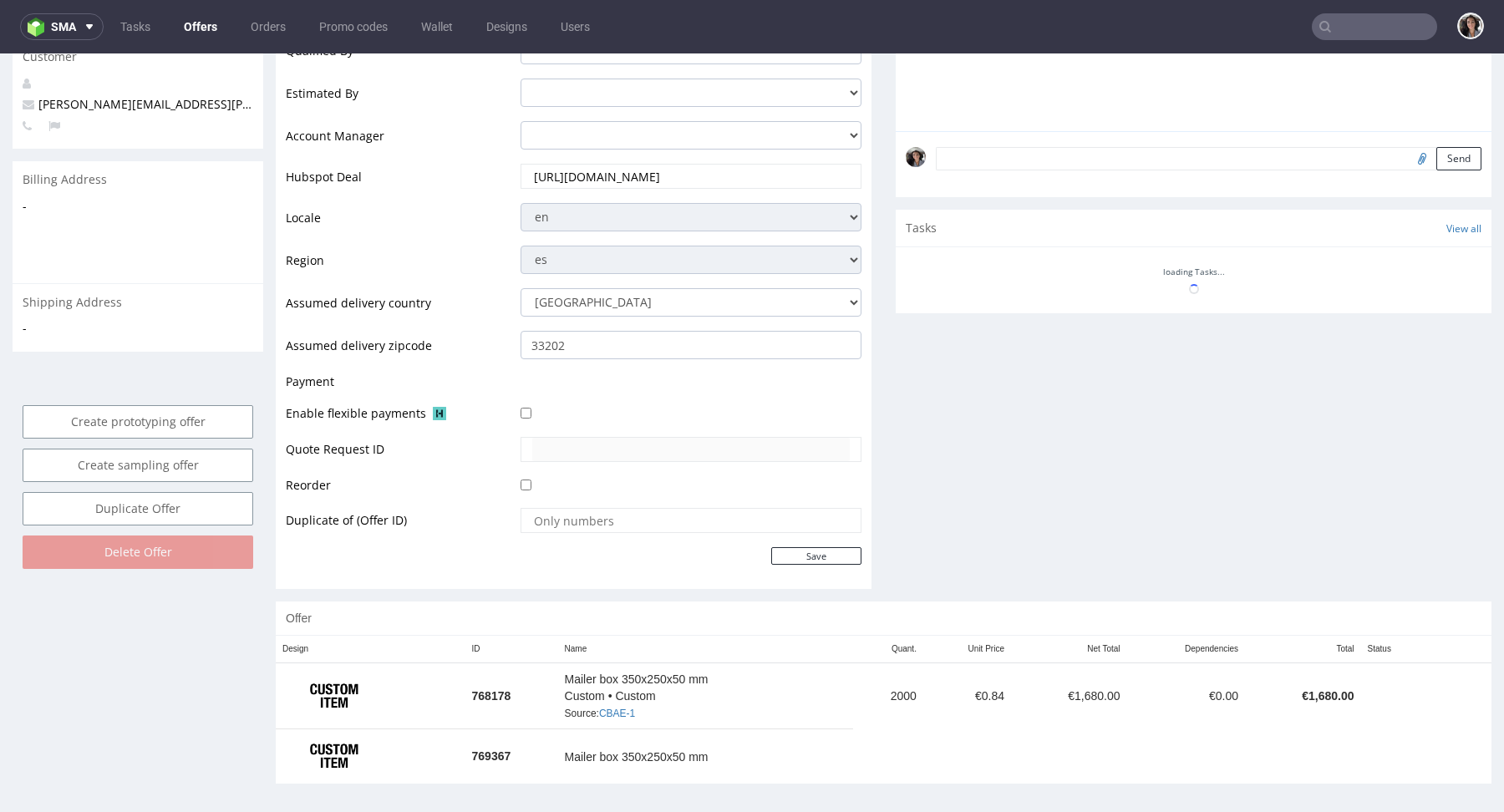
scroll to position [4, 0]
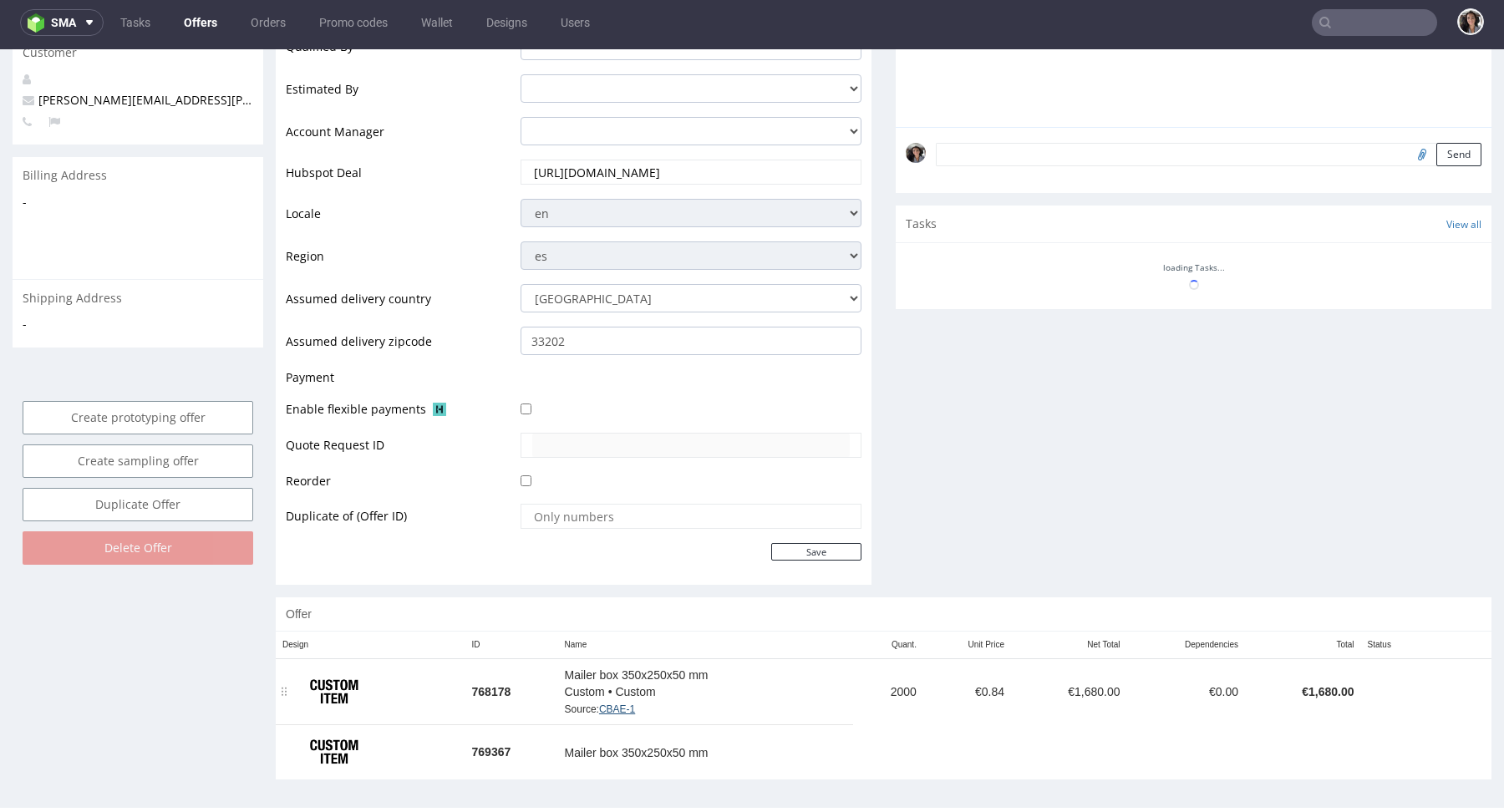
click at [624, 703] on link "CBAE-1" at bounding box center [617, 709] width 36 height 11
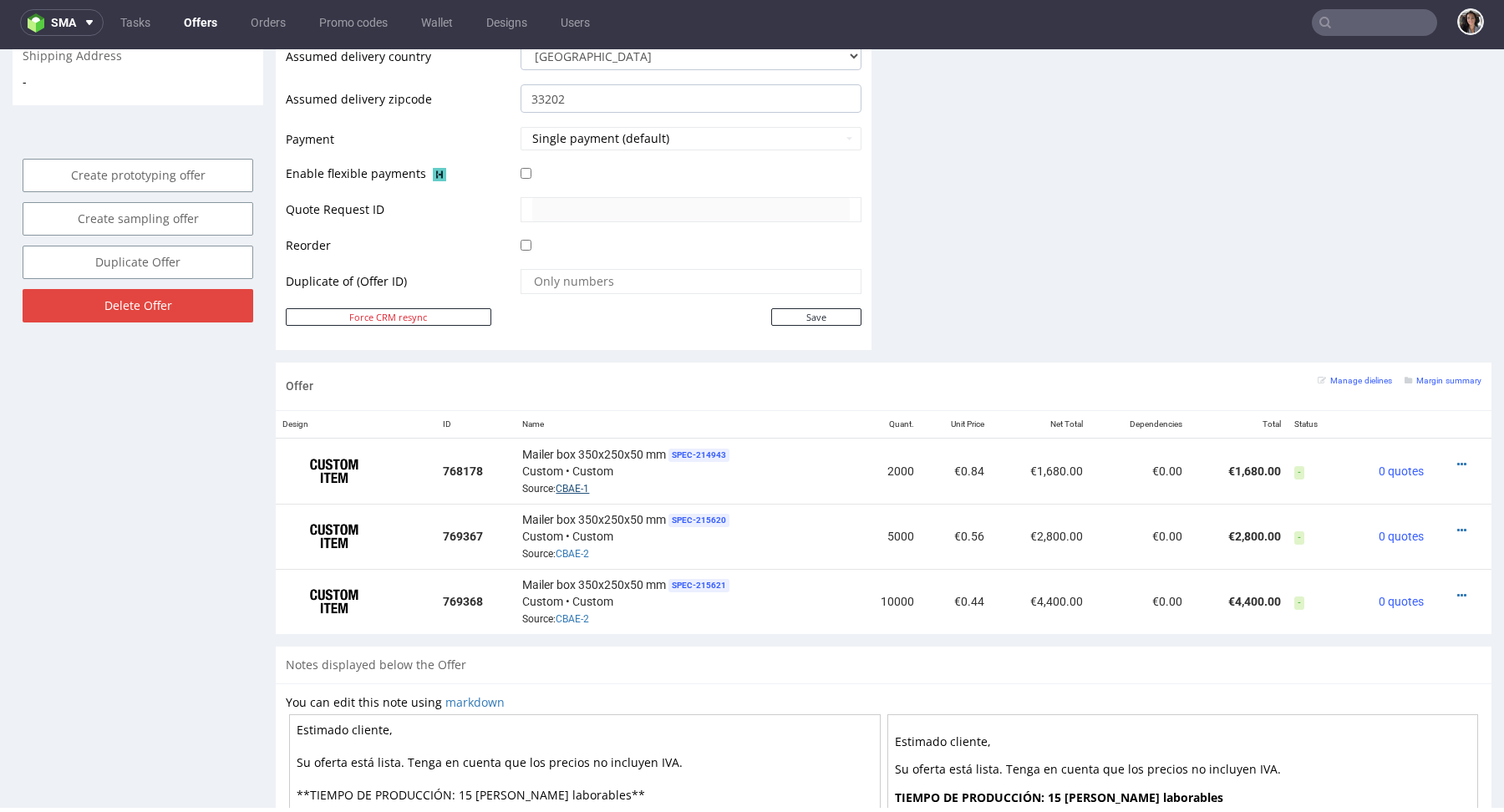
scroll to position [758, 0]
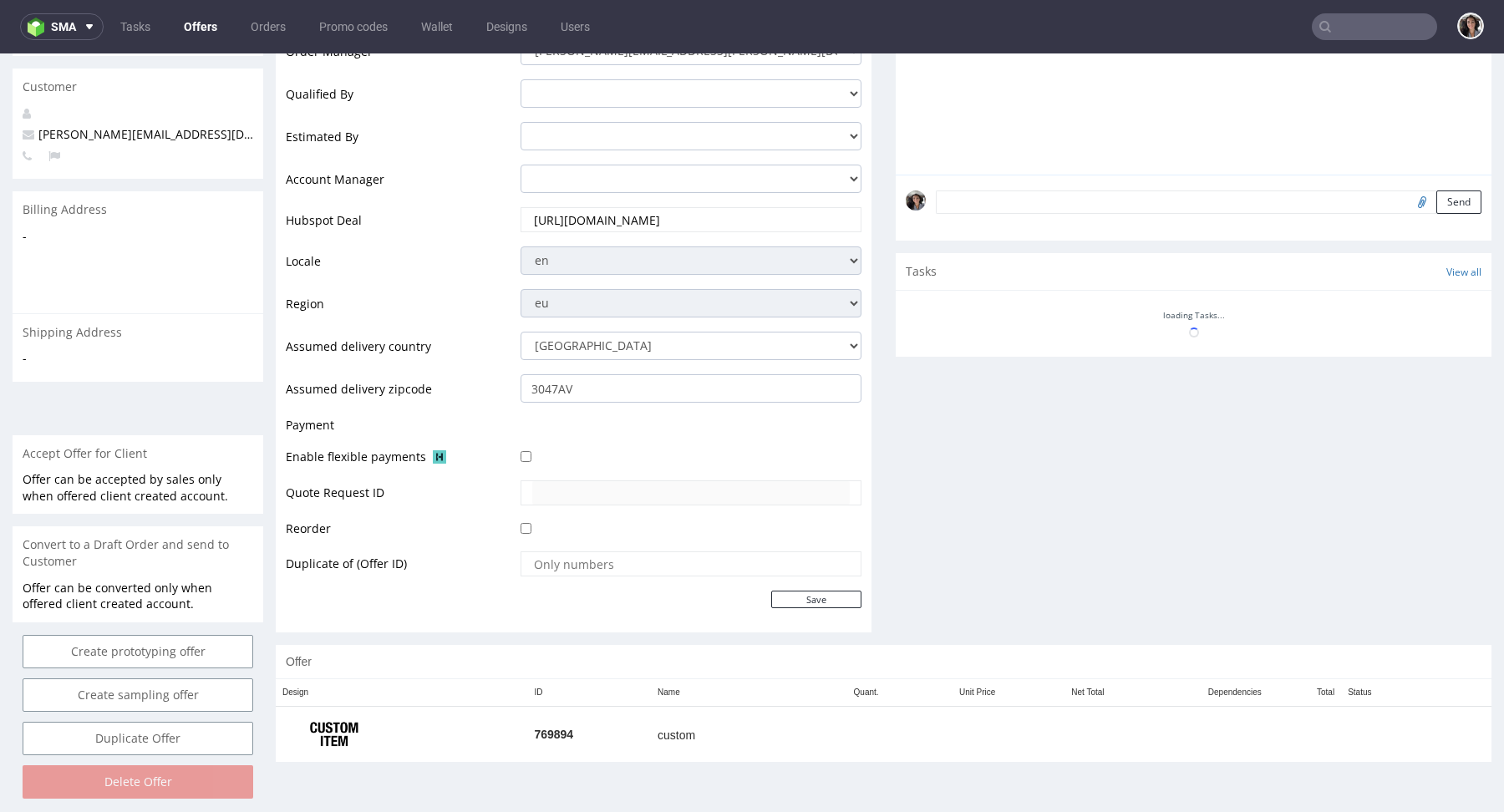
scroll to position [4, 0]
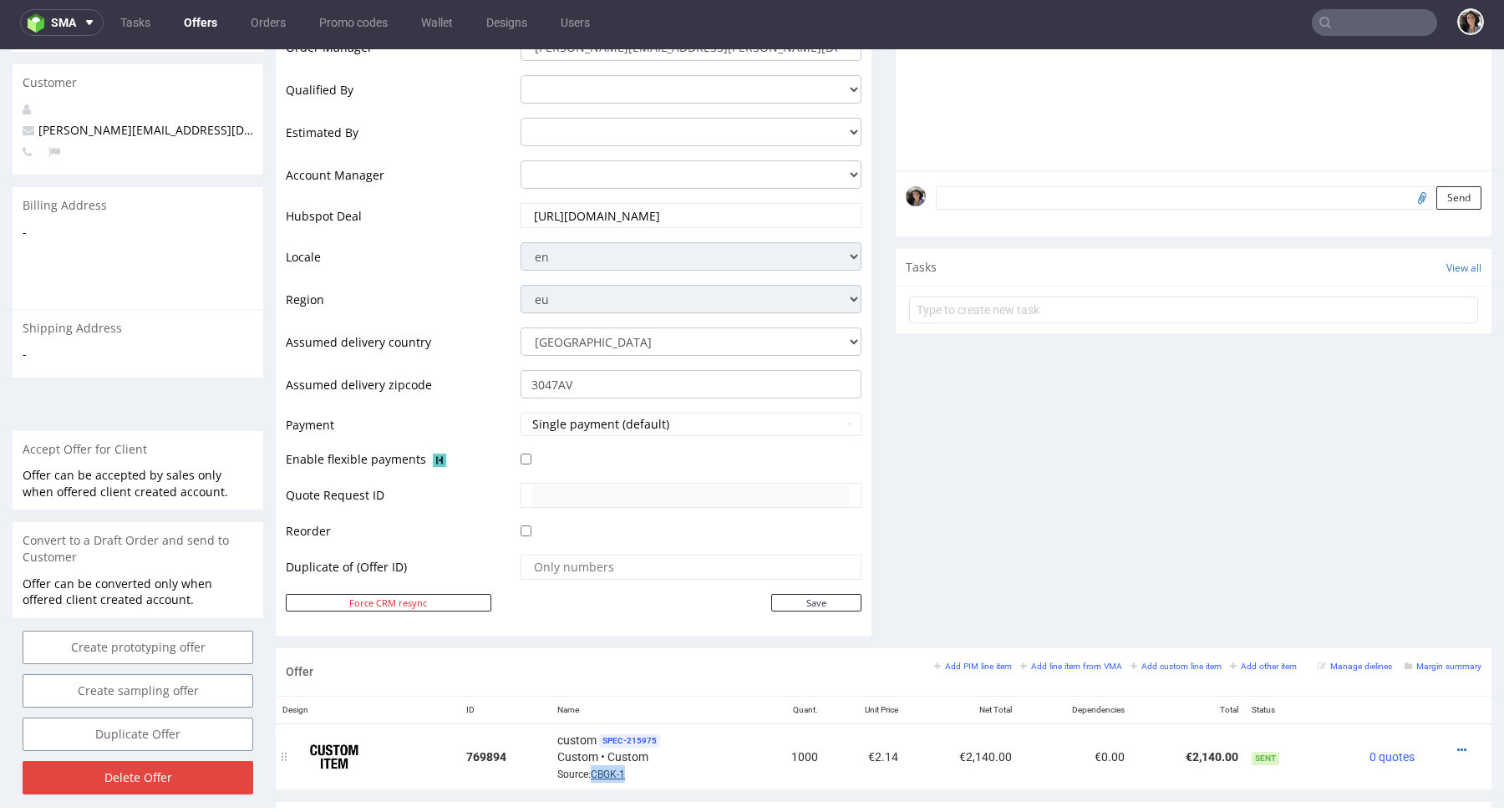
copy link "CBGK-1"
drag, startPoint x: 652, startPoint y: 773, endPoint x: 591, endPoint y: 773, distance: 61.0
click at [591, 773] on div "custom SPEC- 215975 Custom • Custom Source: CBGK-1" at bounding box center [653, 756] width 192 height 52
click at [599, 775] on link "CBGK-1" at bounding box center [608, 775] width 34 height 11
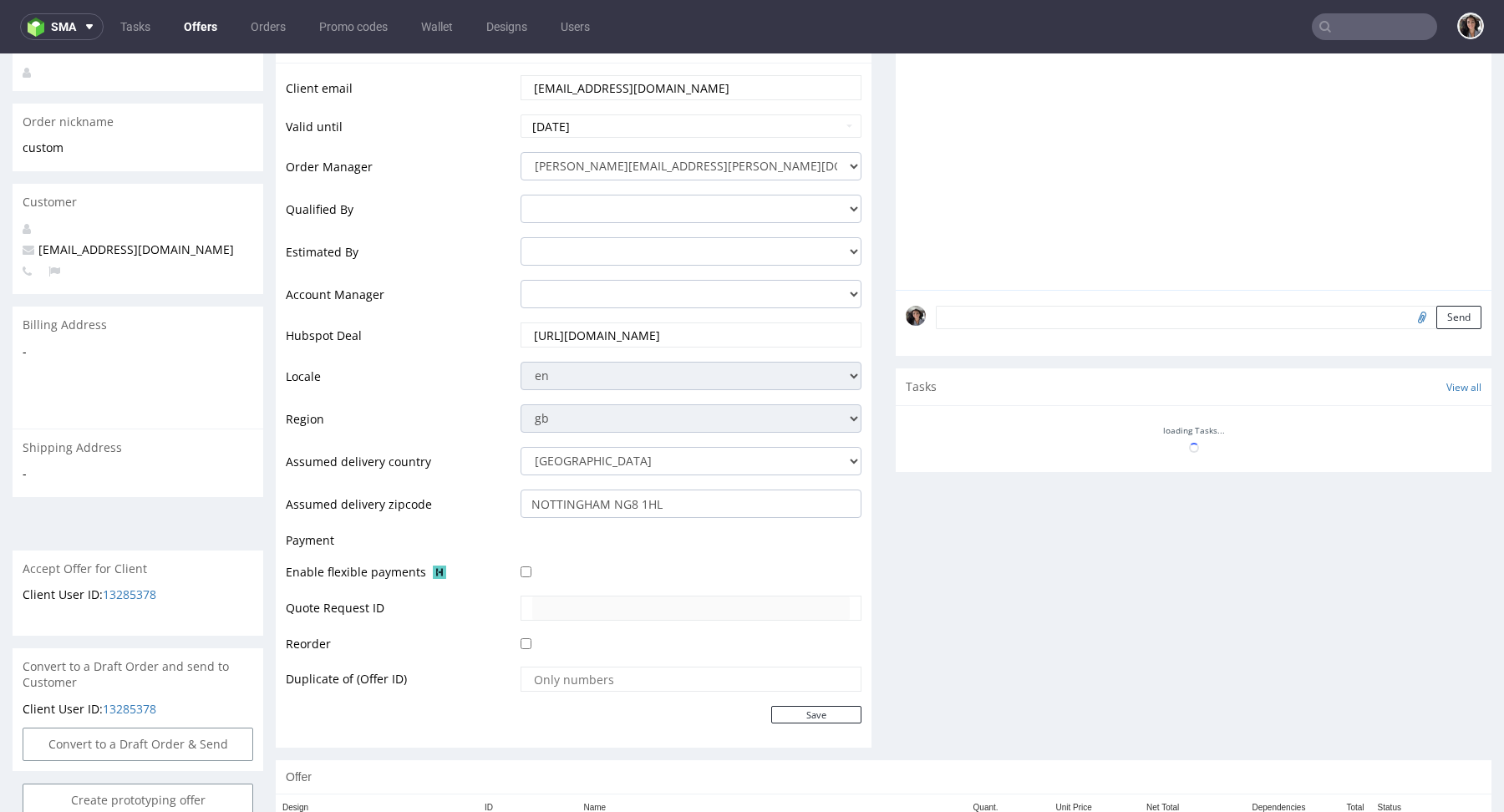
scroll to position [432, 0]
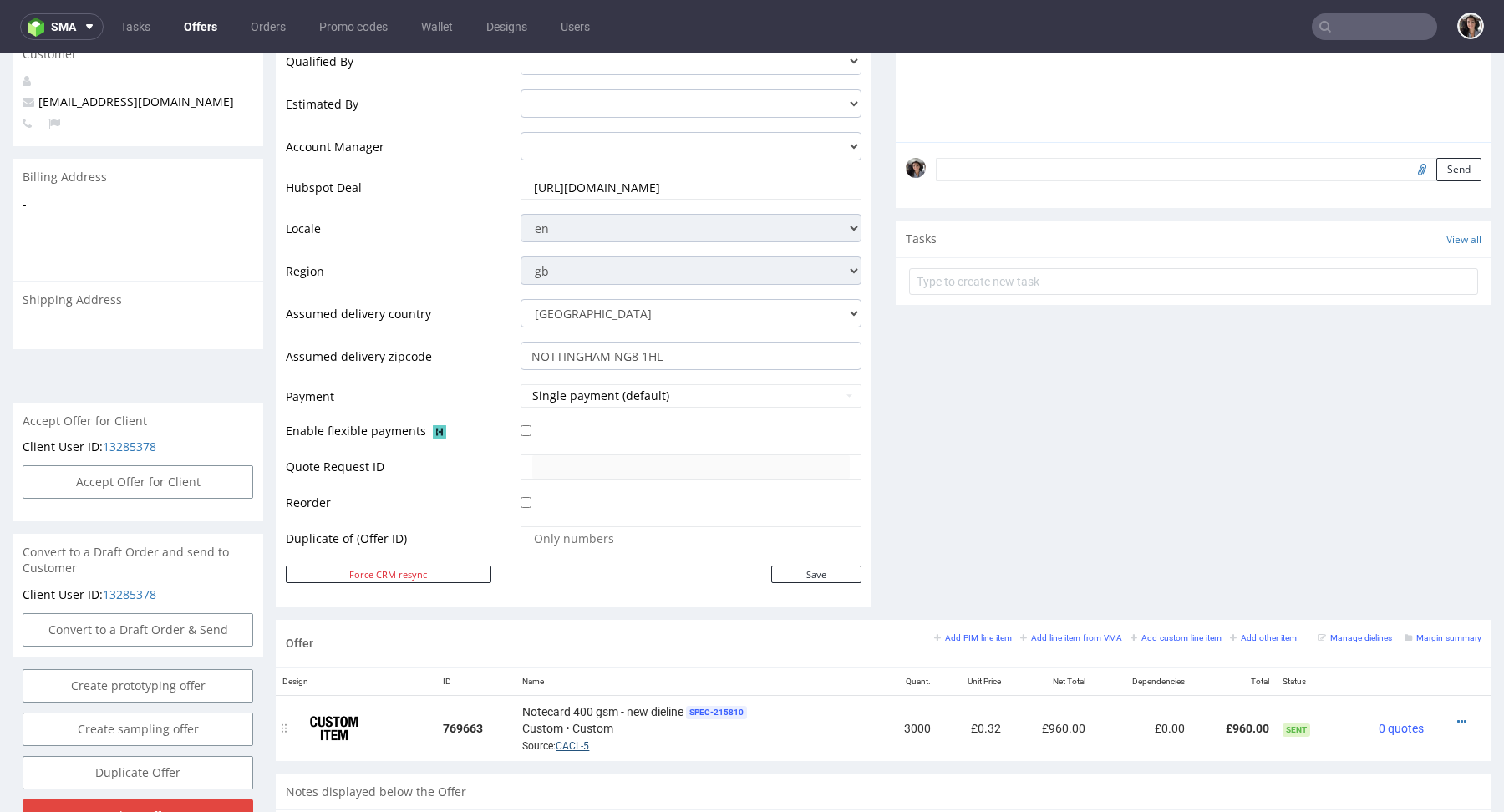
click at [573, 740] on link "CACL-5" at bounding box center [572, 746] width 34 height 11
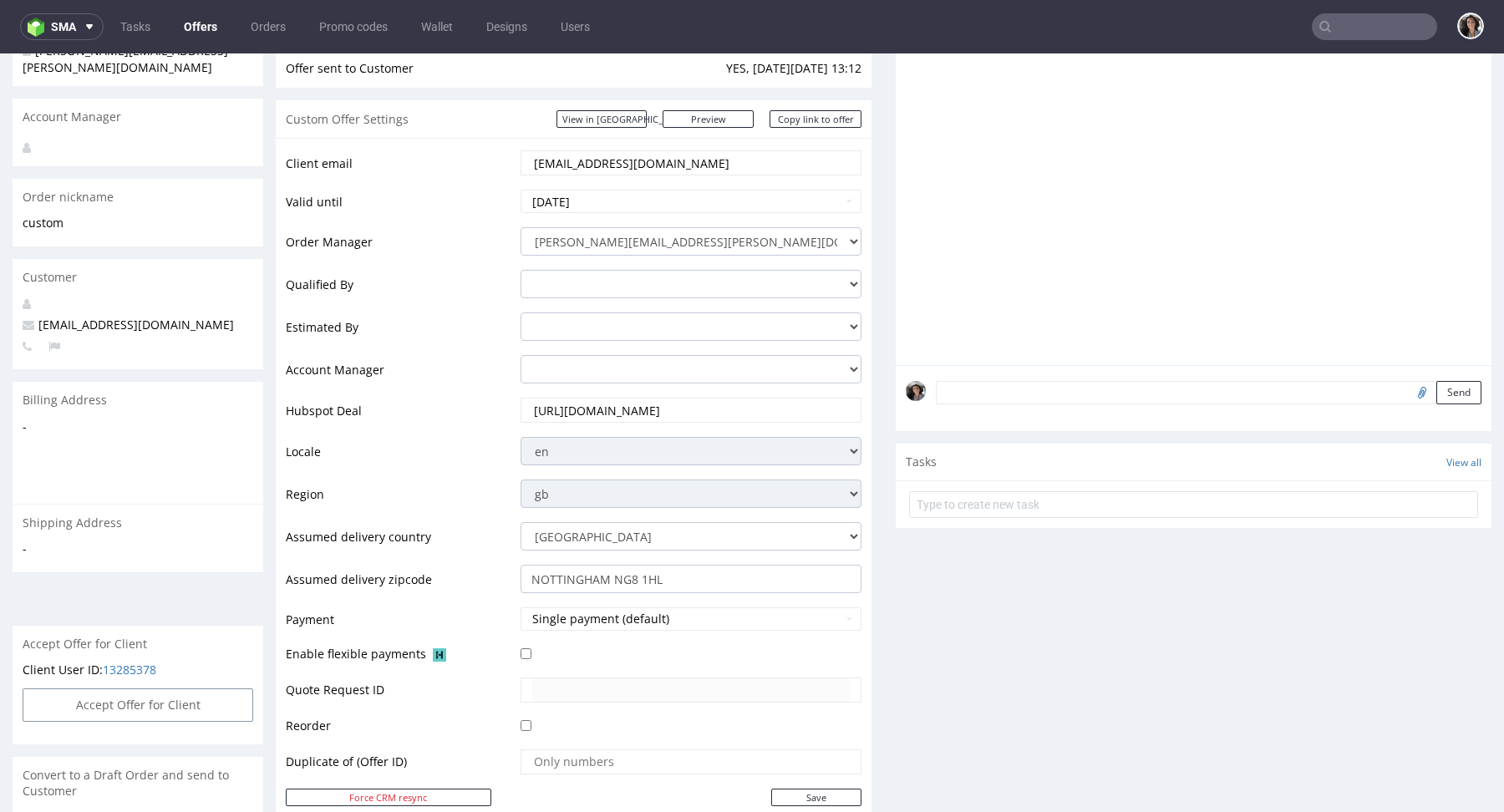
scroll to position [0, 0]
